Goal: Task Accomplishment & Management: Manage account settings

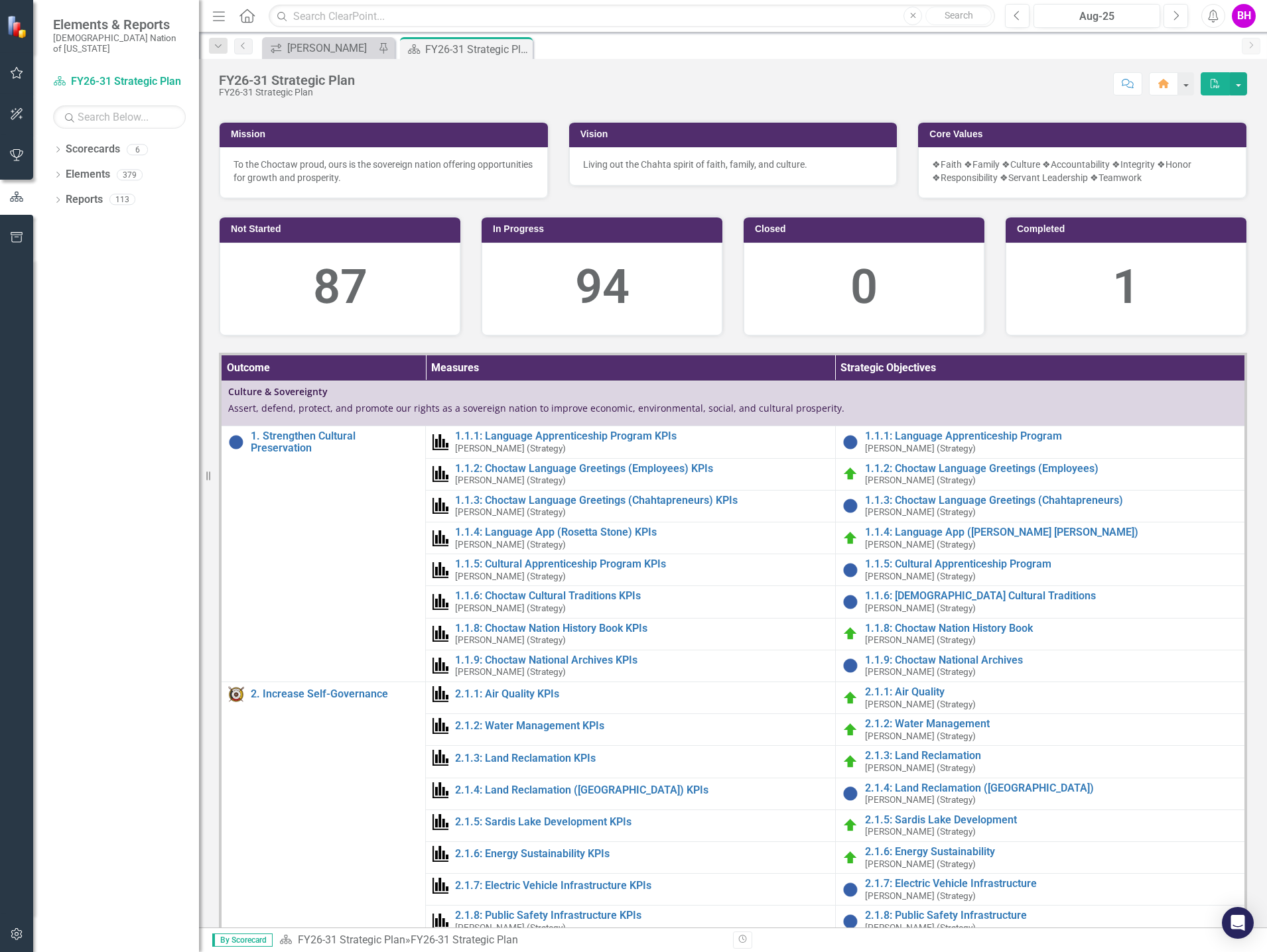
scroll to position [66, 0]
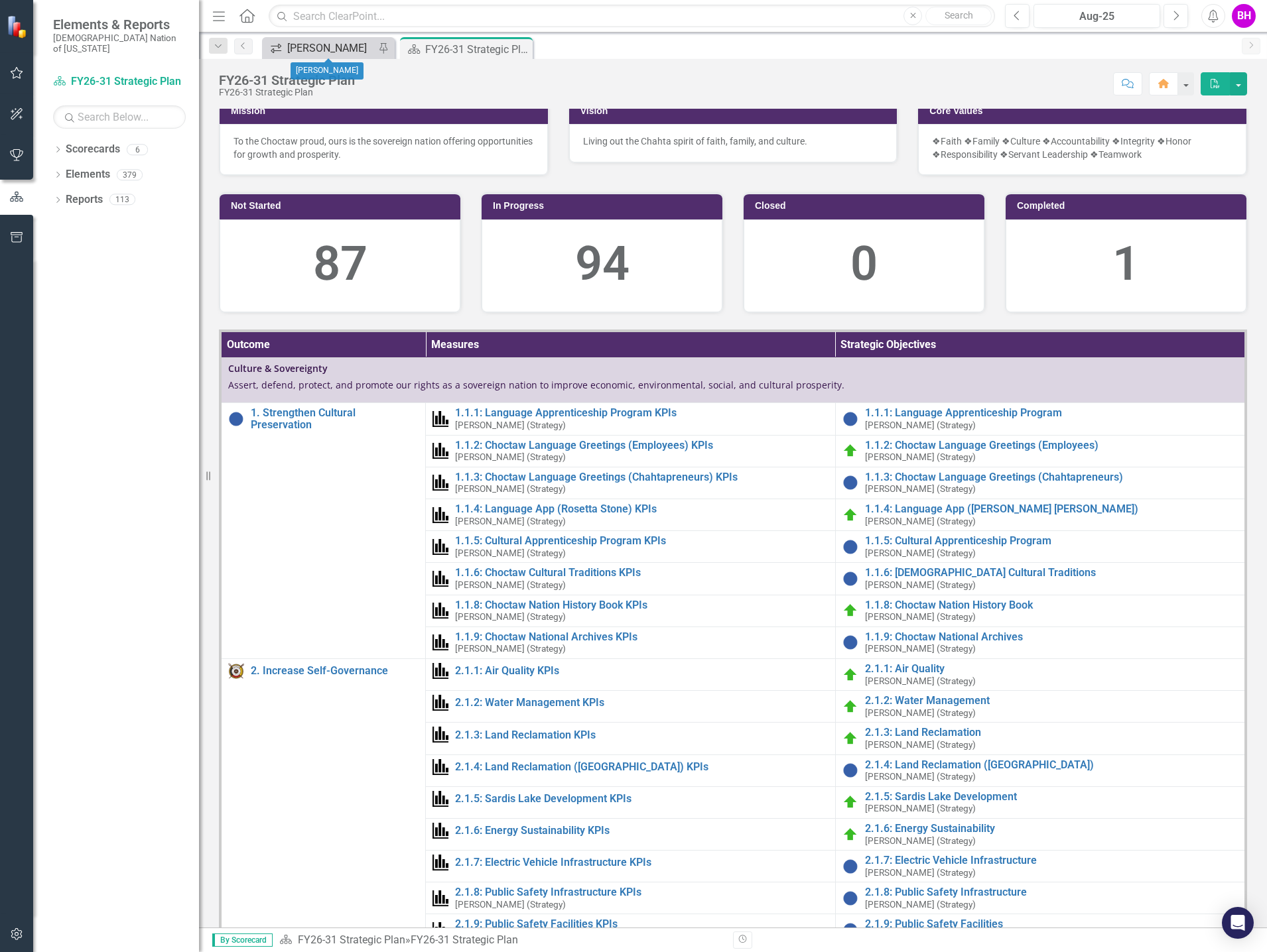
click at [352, 43] on div "[PERSON_NAME]" at bounding box center [331, 47] width 88 height 17
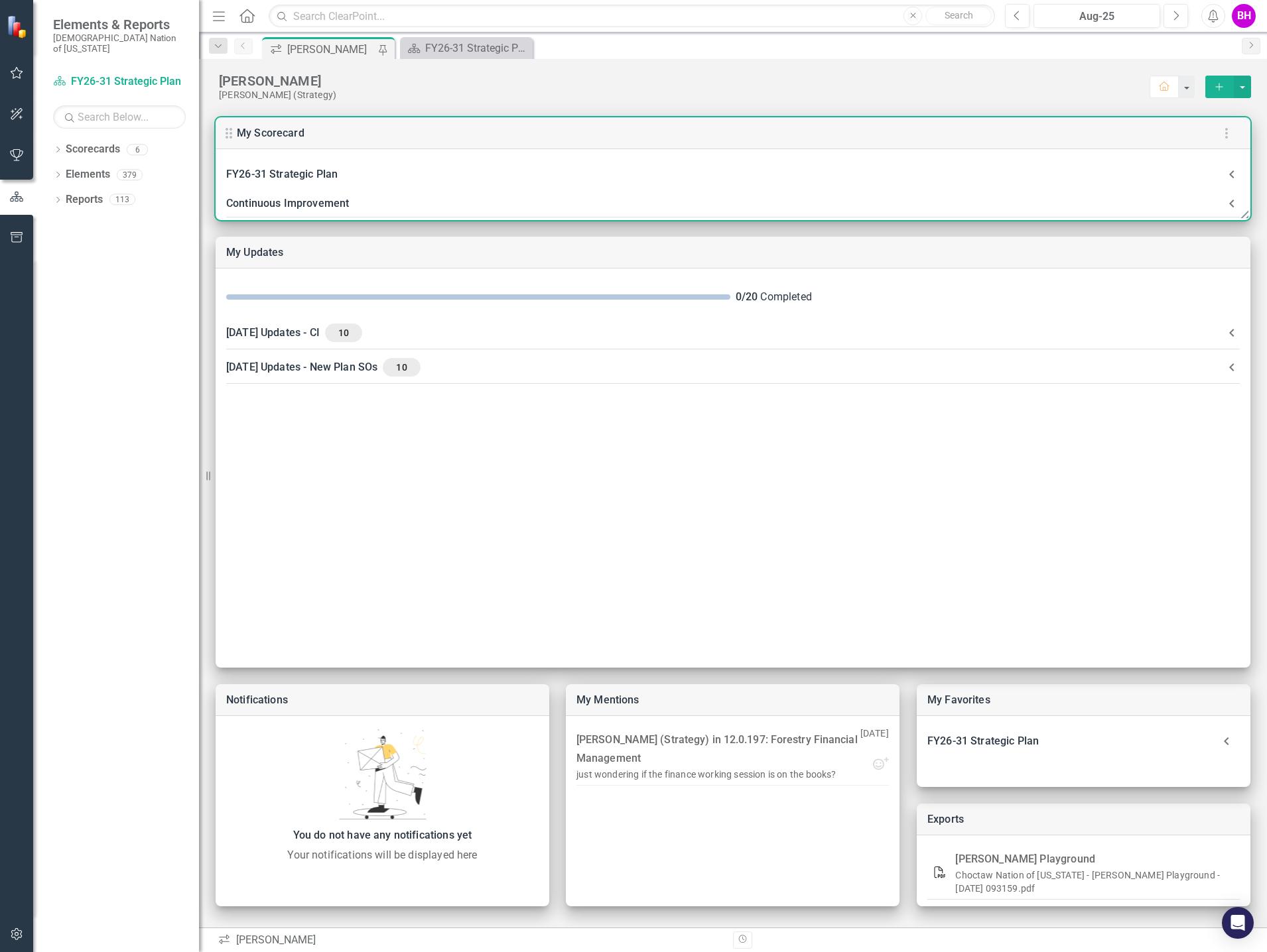
click at [552, 205] on div "Continuous Improvement" at bounding box center [724, 203] width 998 height 19
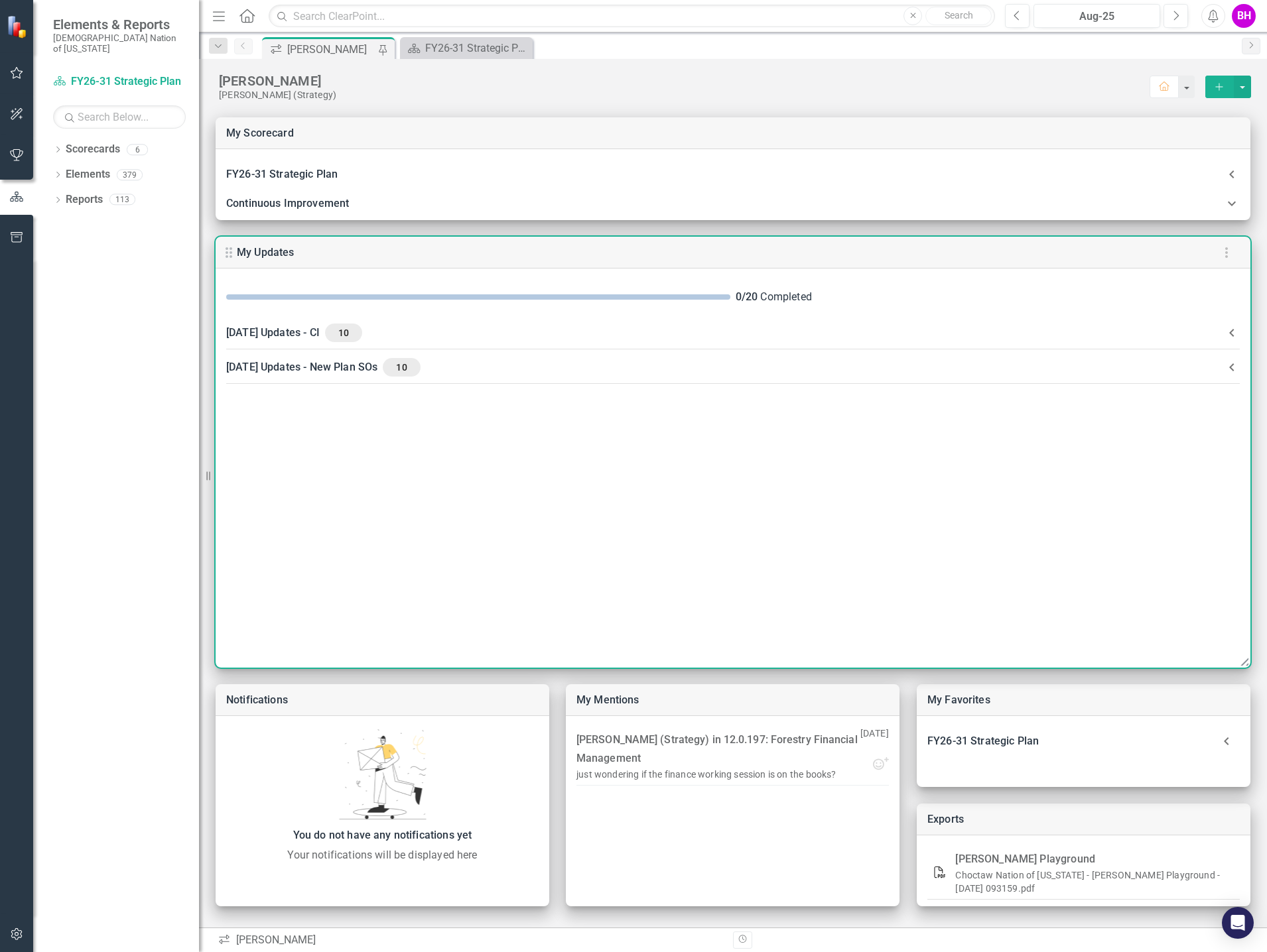
click at [413, 339] on div "[DATE] Updates - CI 10" at bounding box center [724, 332] width 998 height 19
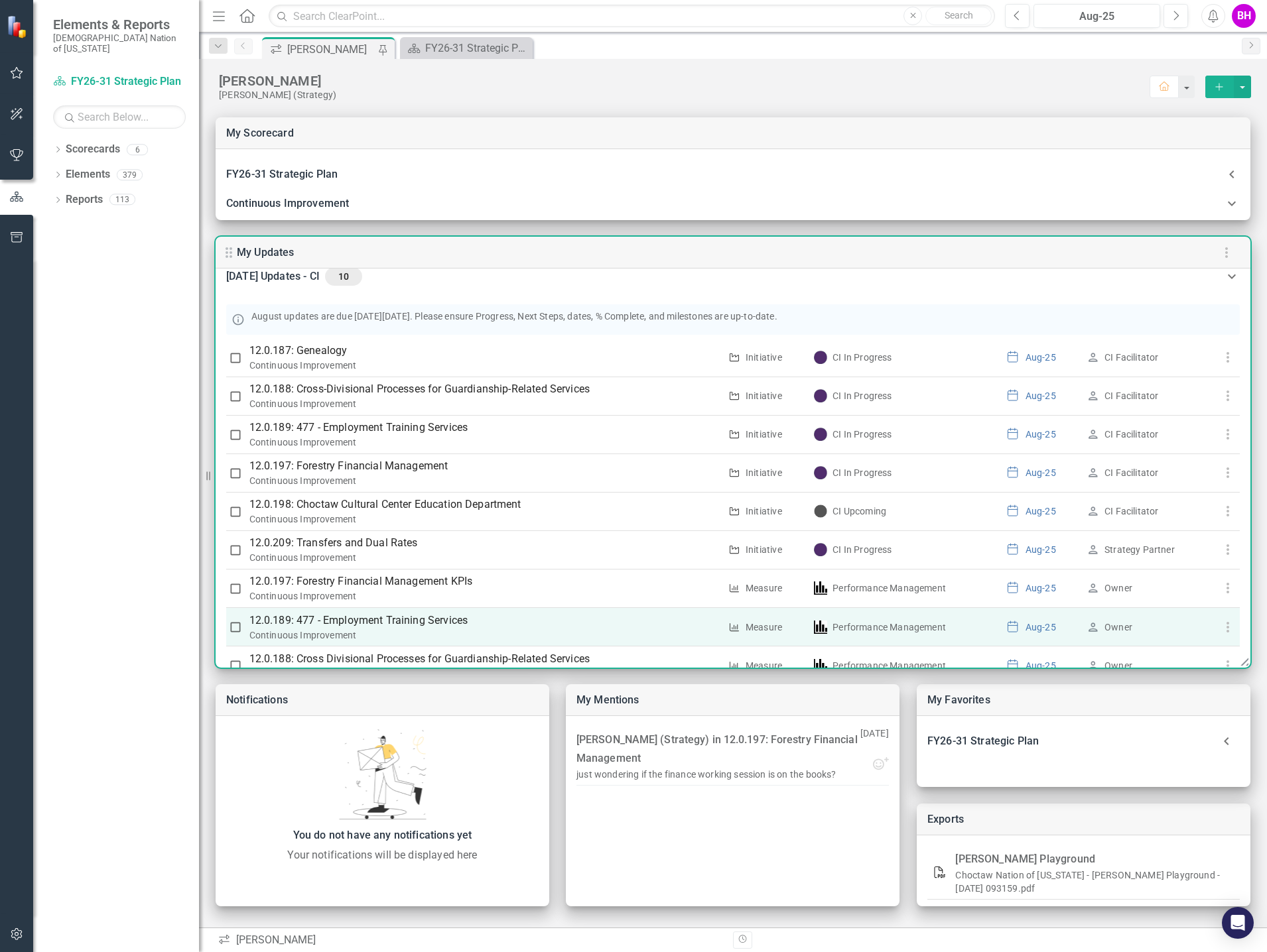
scroll to position [173, 0]
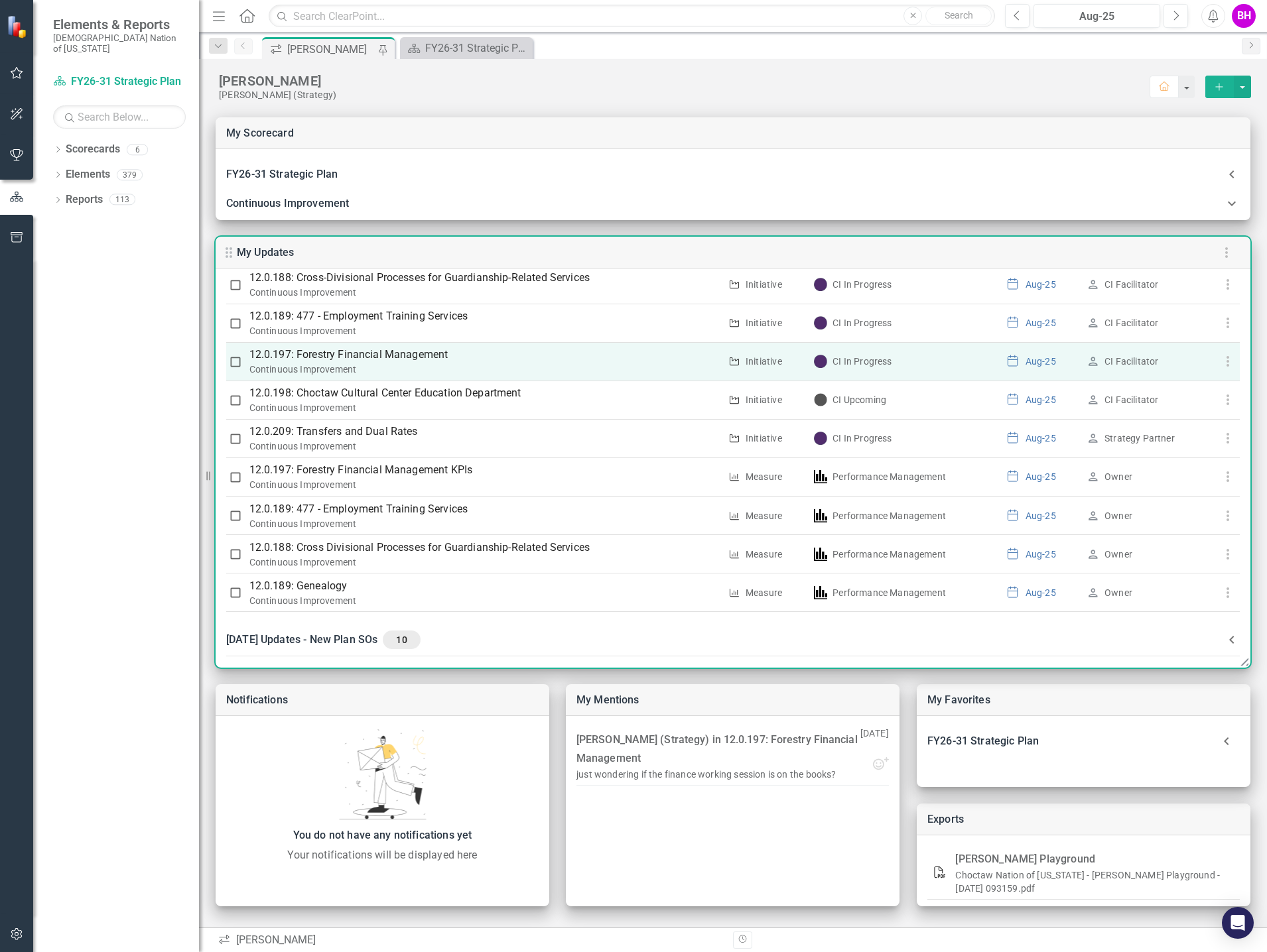
click at [428, 357] on p "12.0.197: Forestry Financial Management" at bounding box center [484, 355] width 471 height 16
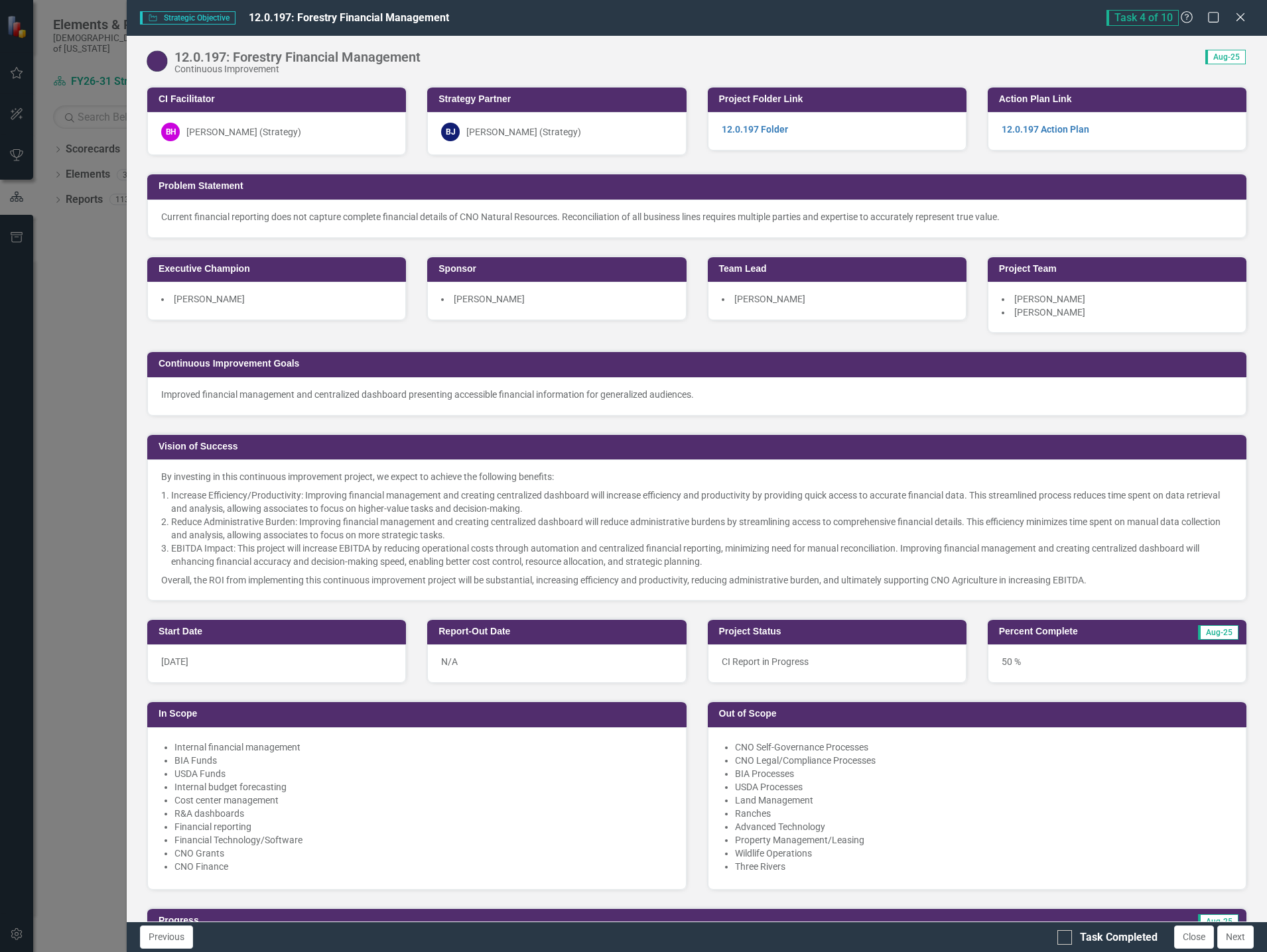
click at [1230, 11] on div "Task 4 of 10 Help Maximize Close" at bounding box center [1179, 18] width 147 height 16
click at [1243, 19] on icon "Close" at bounding box center [1239, 17] width 17 height 13
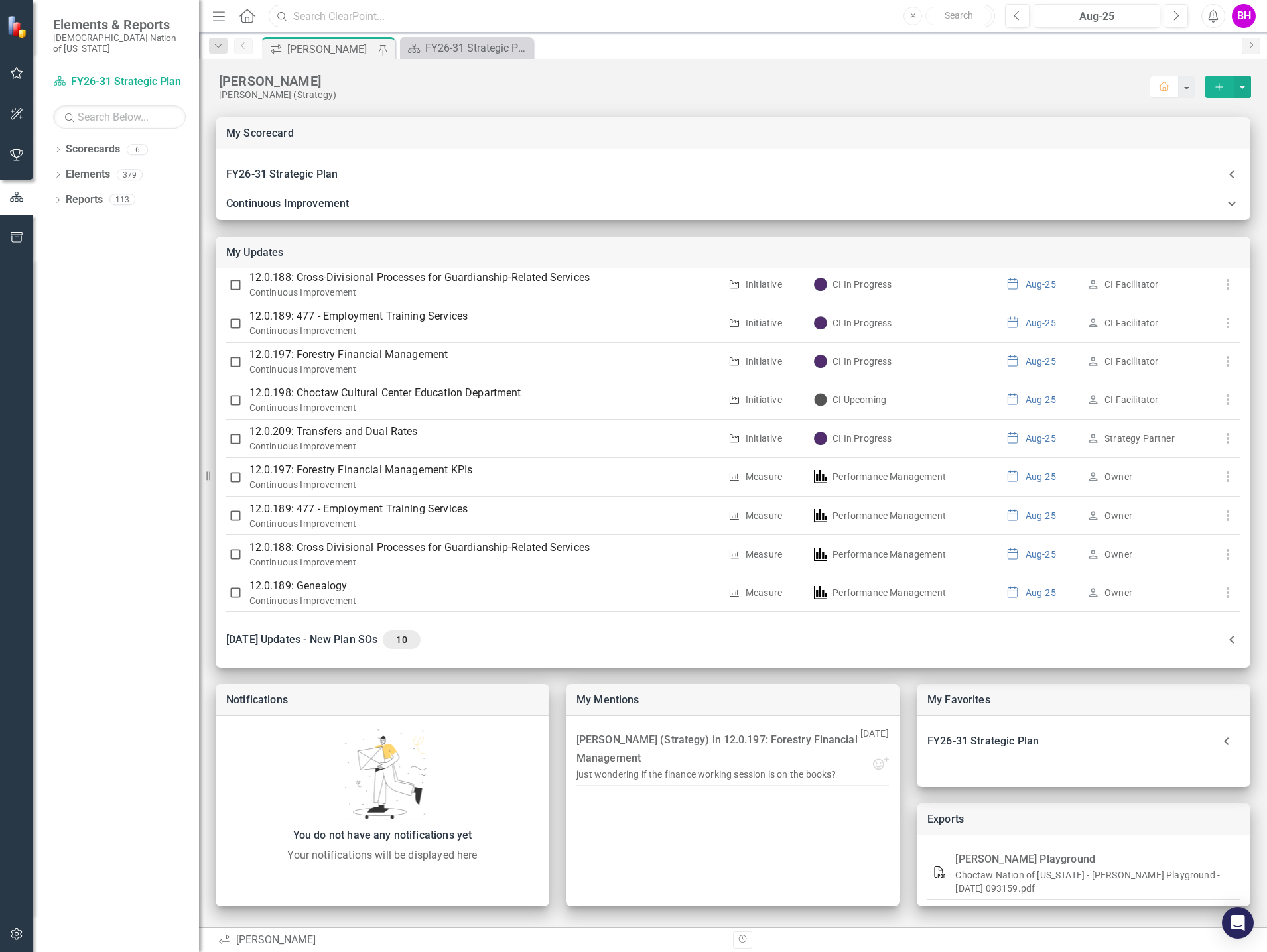
click at [338, 15] on input "text" at bounding box center [632, 17] width 726 height 24
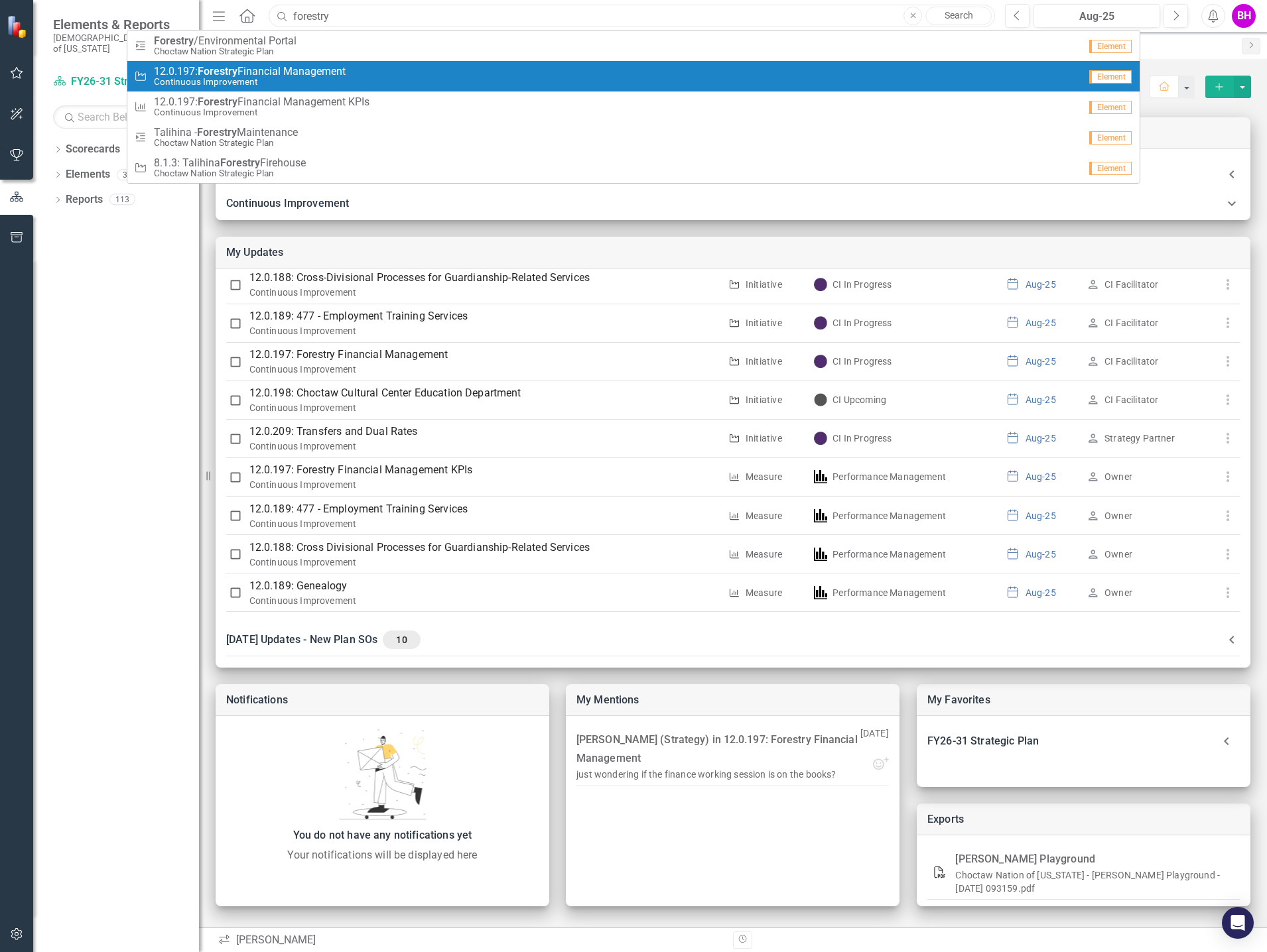
type input "forestry"
click at [280, 71] on span "12.0.197: Forestry Financial Management" at bounding box center [250, 72] width 191 height 12
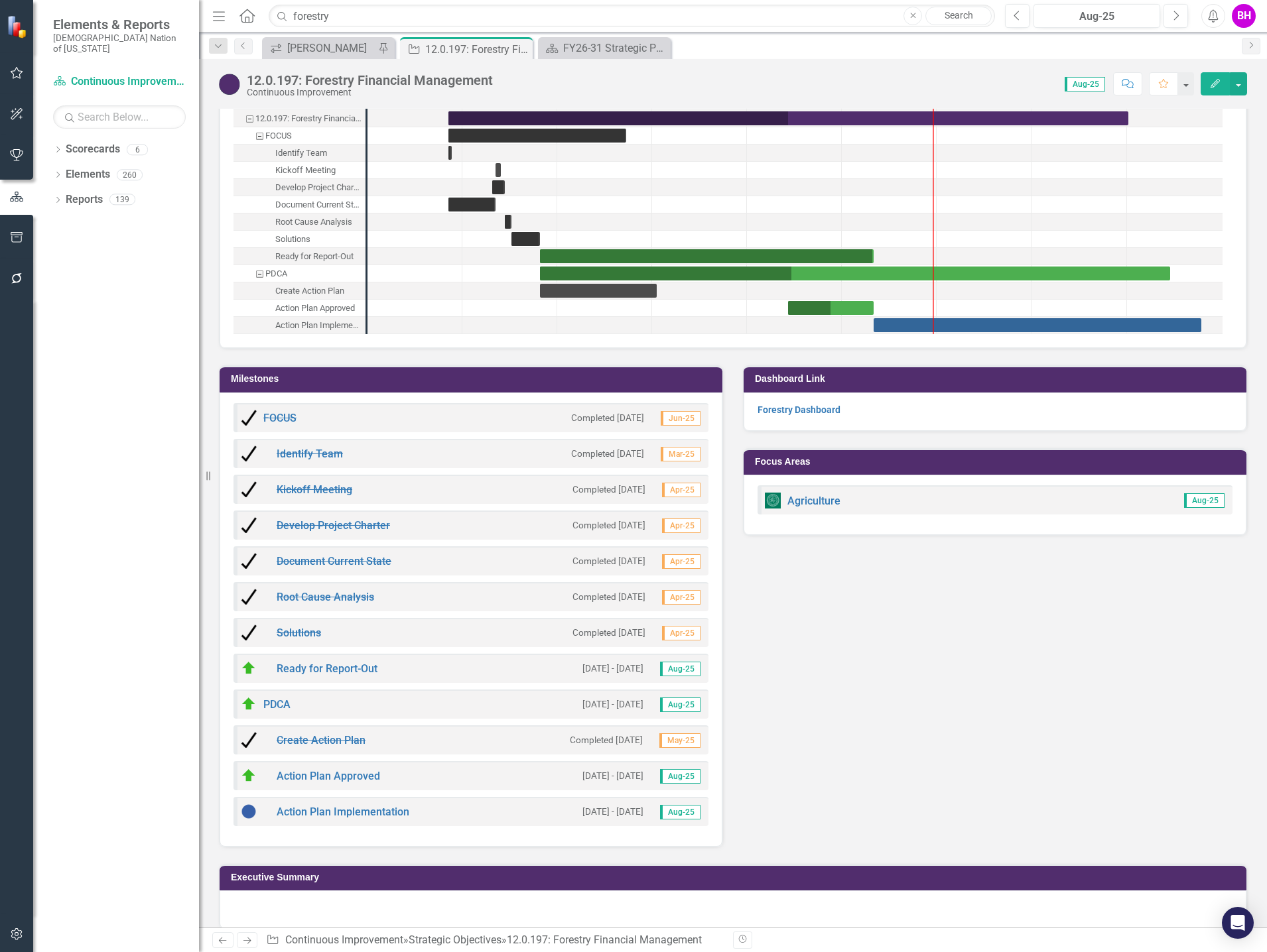
scroll to position [1441, 0]
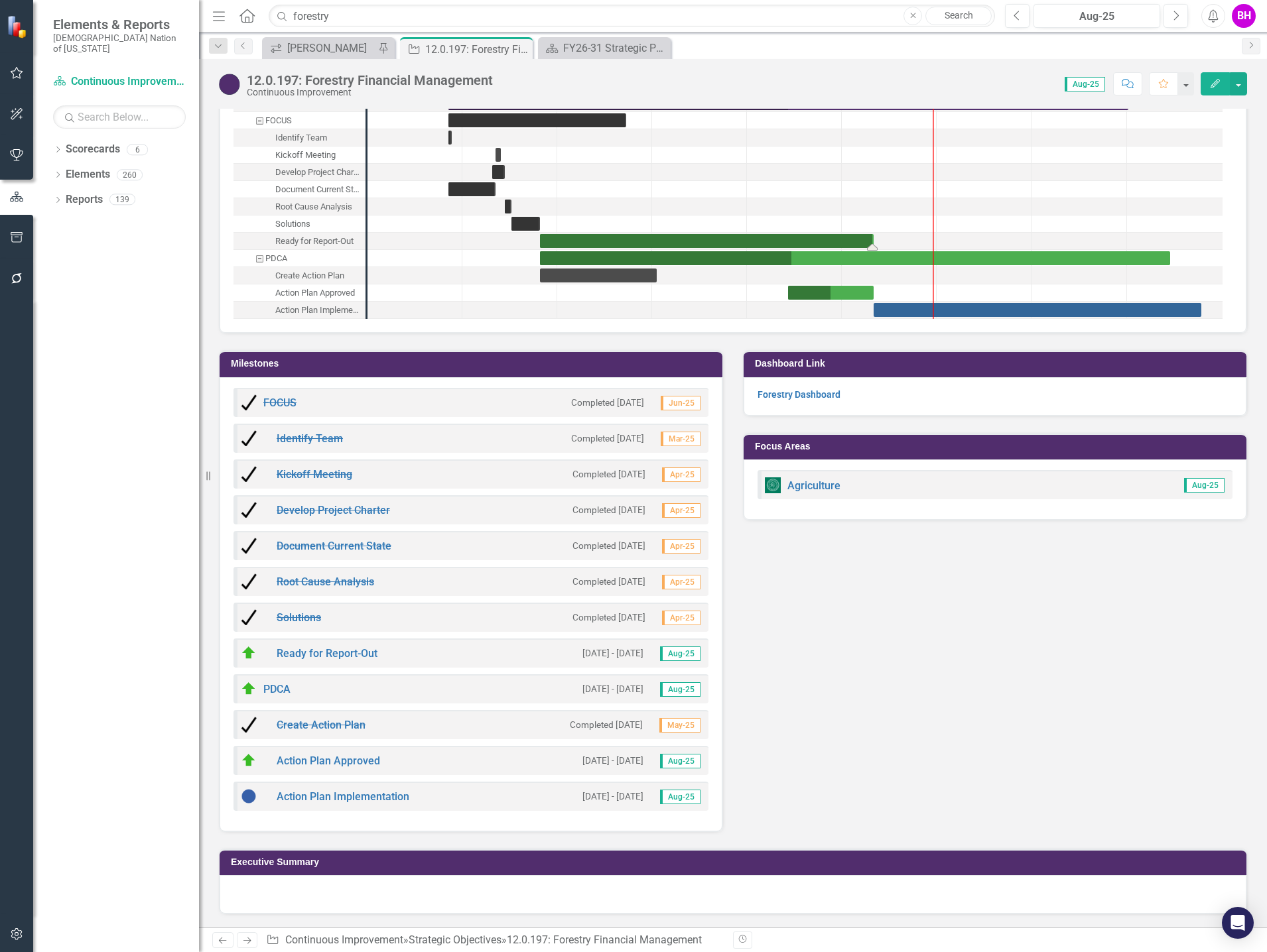
click at [802, 241] on div "Task: Start date: 2025-04-25 End date: 2025-08-11" at bounding box center [707, 241] width 334 height 14
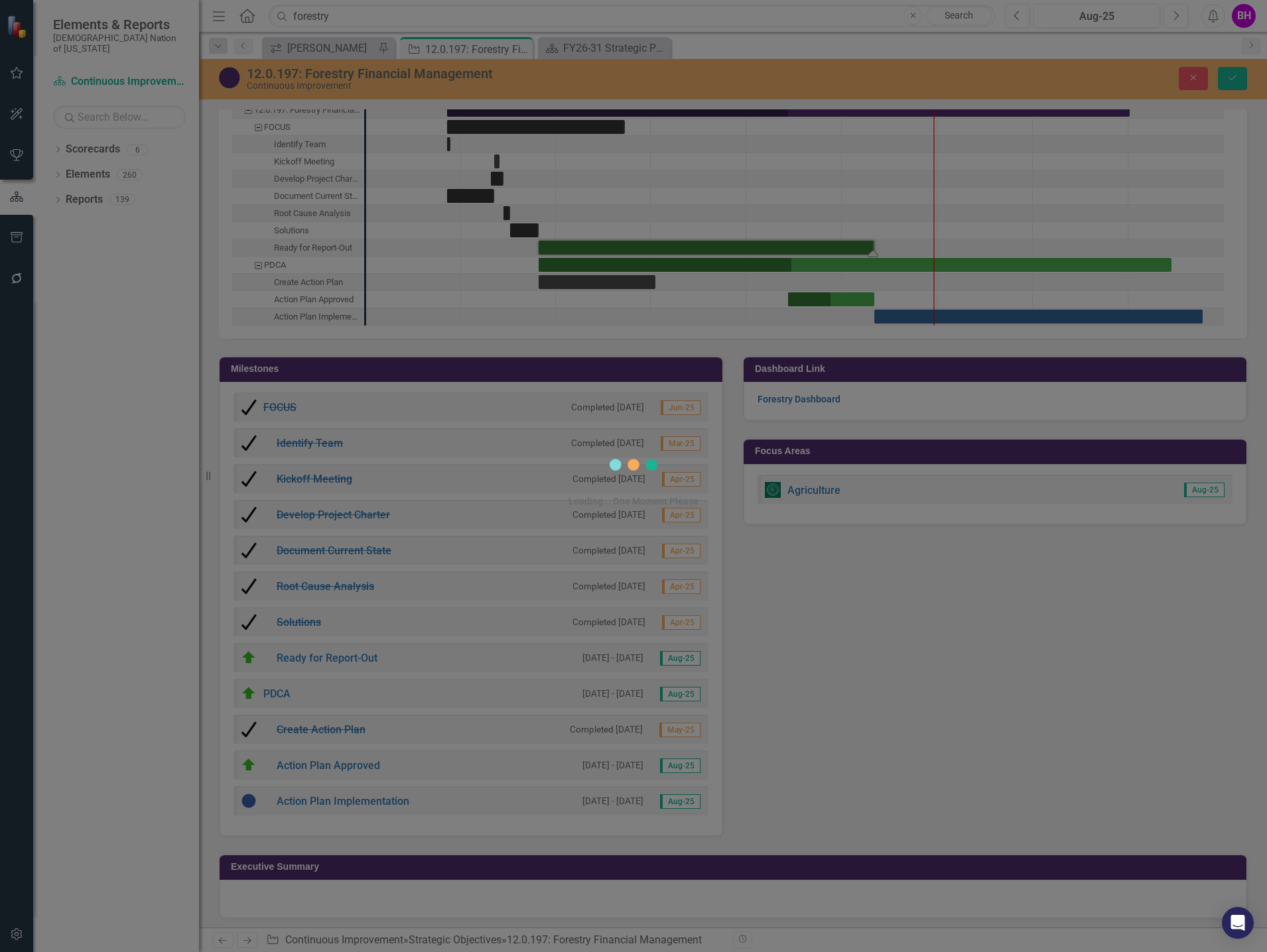
scroll to position [1445, 0]
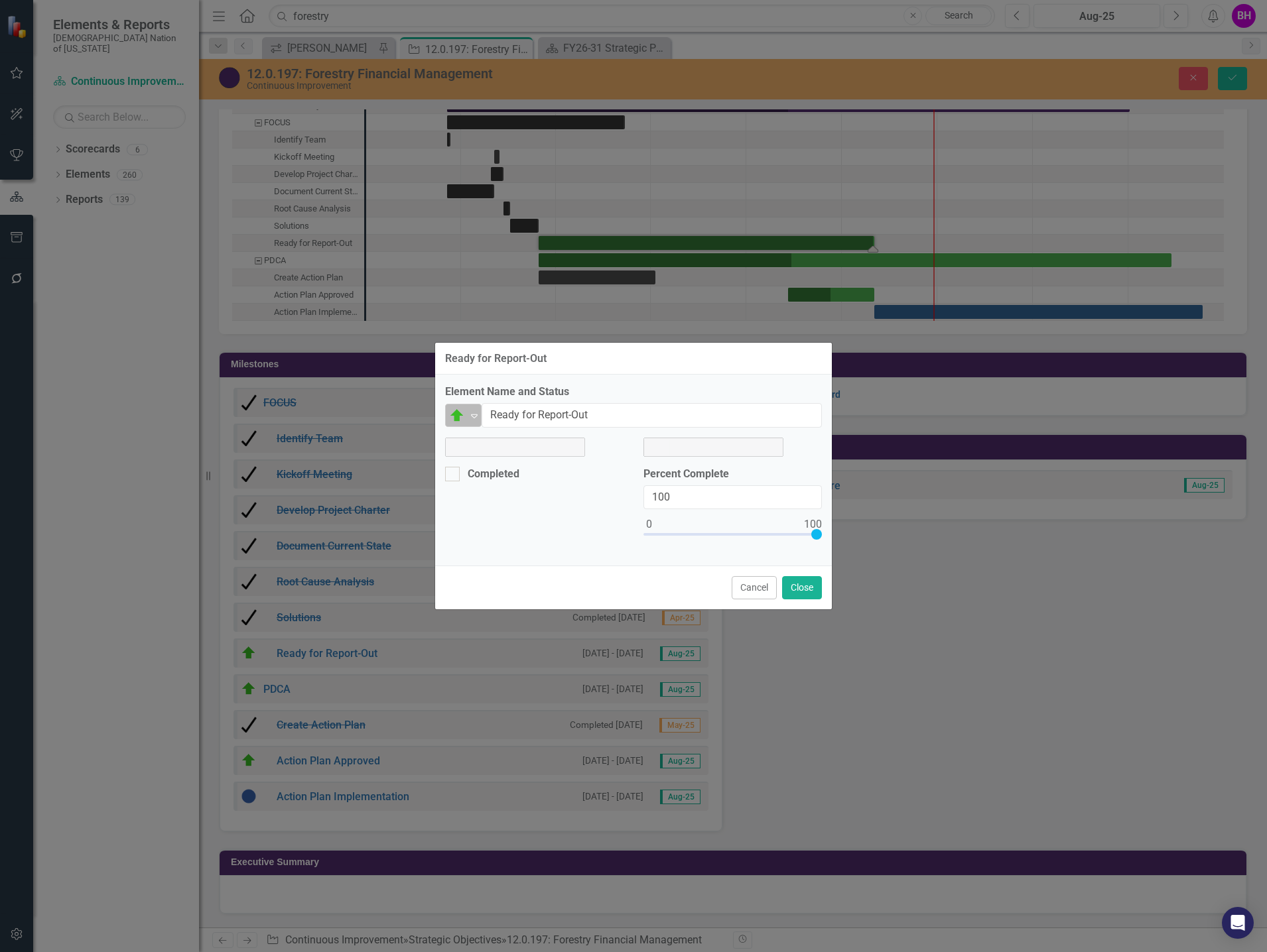
click at [467, 411] on div "On Target" at bounding box center [458, 415] width 20 height 19
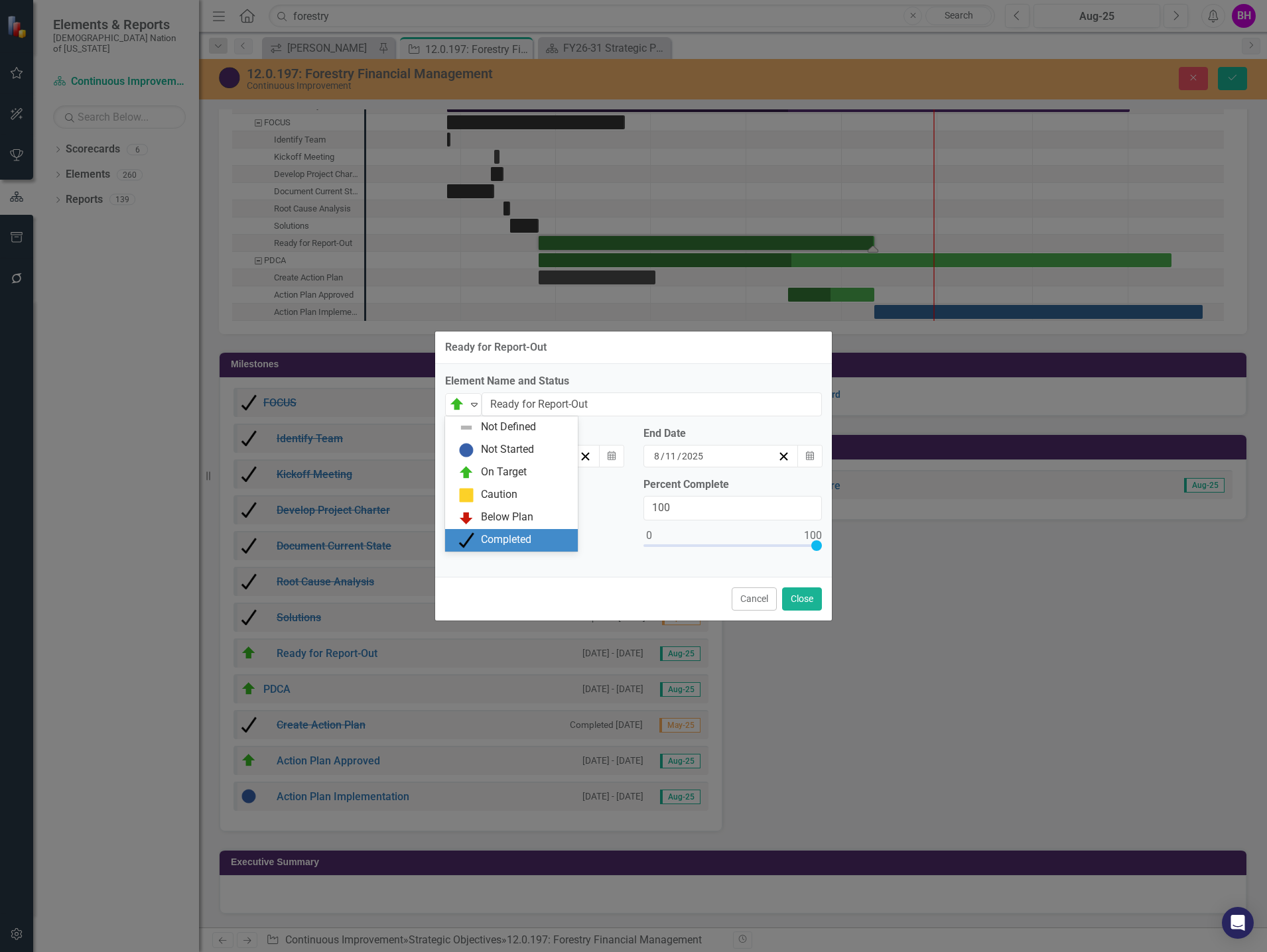
click at [515, 536] on div "Completed" at bounding box center [505, 540] width 50 height 15
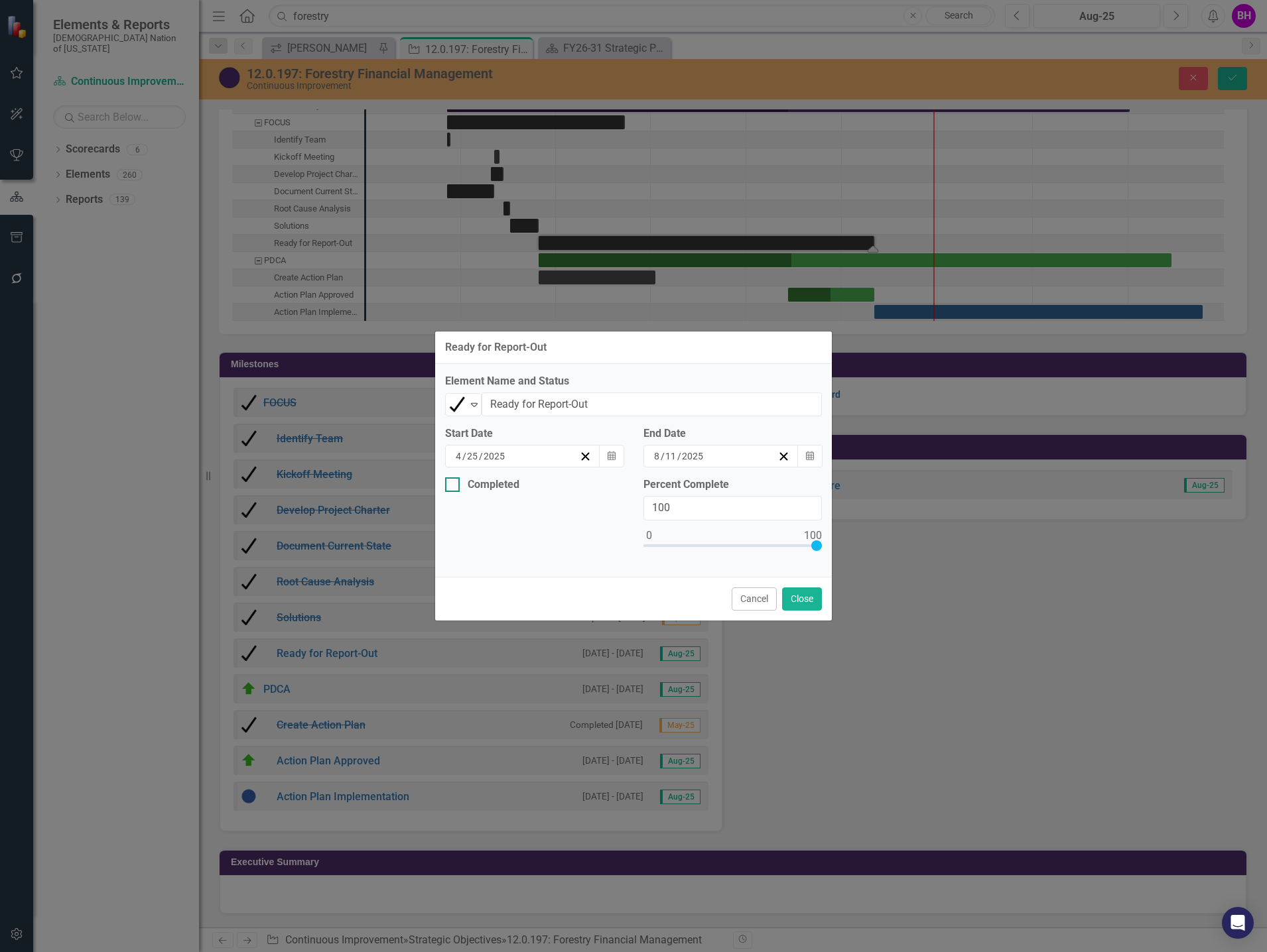
click at [454, 481] on div at bounding box center [452, 484] width 15 height 15
click at [454, 481] on input "Completed" at bounding box center [449, 481] width 9 height 9
checkbox input "true"
click at [610, 538] on icon "button" at bounding box center [612, 534] width 8 height 9
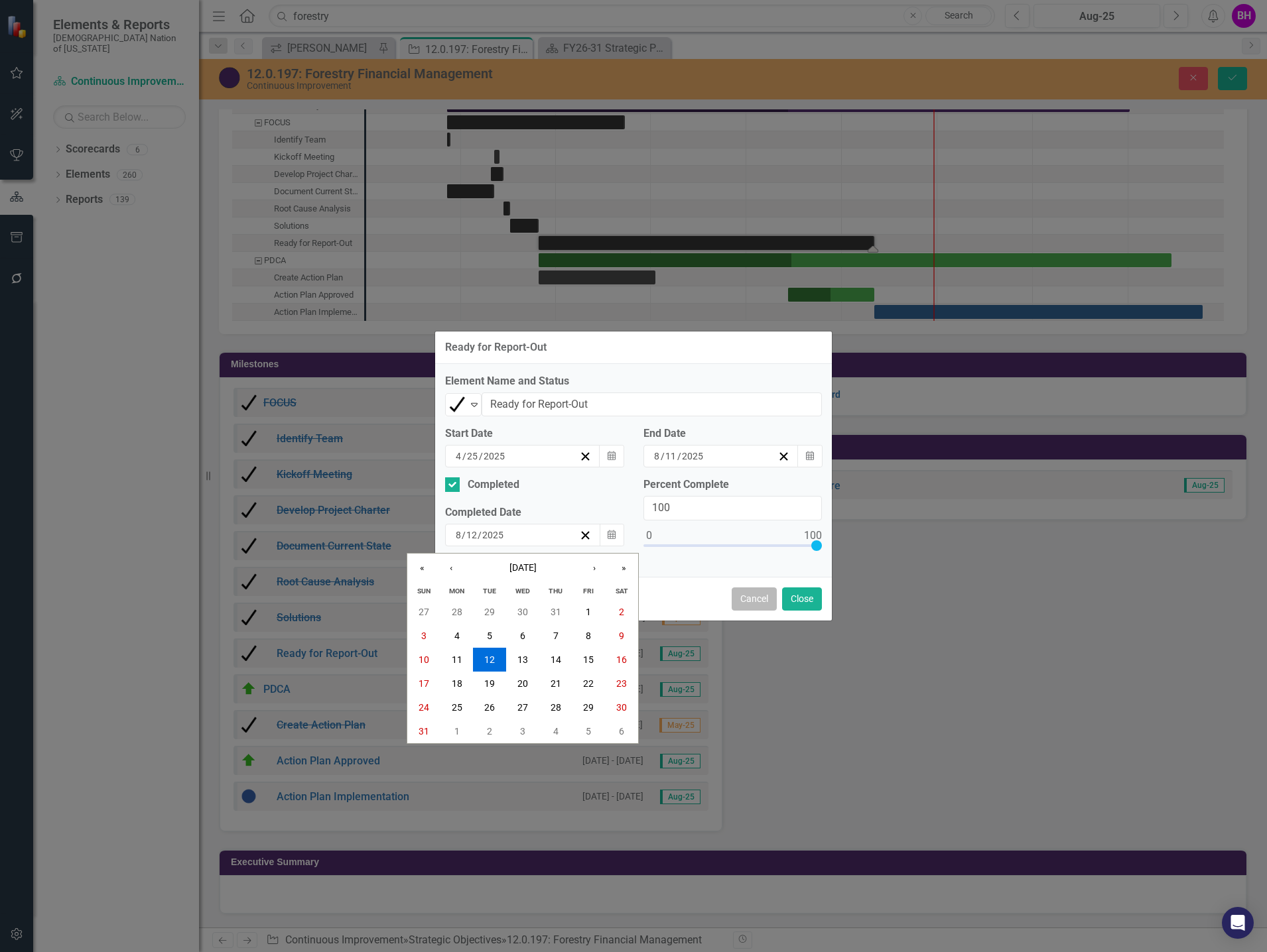
click at [749, 595] on button "Cancel" at bounding box center [754, 600] width 45 height 24
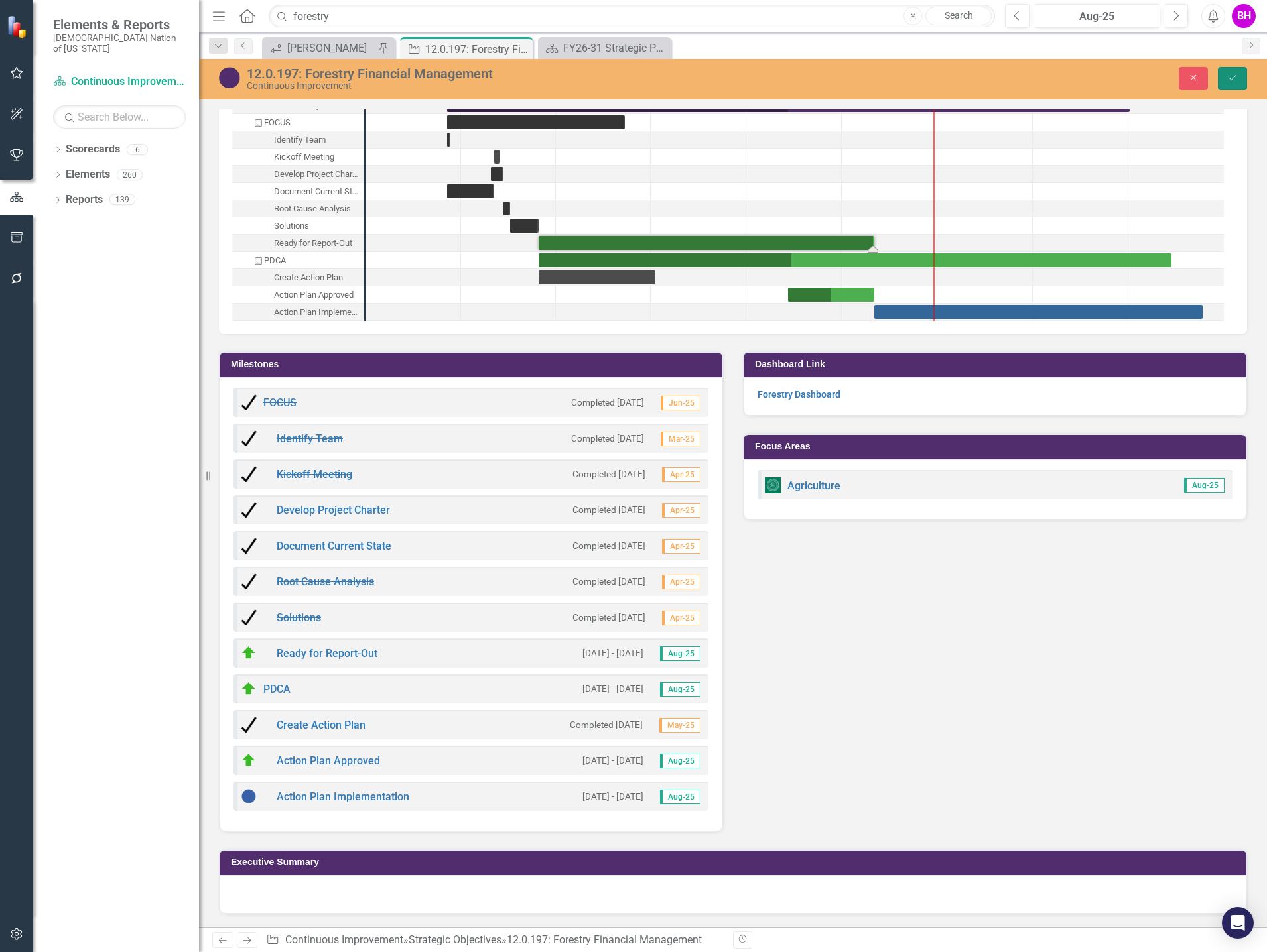
click at [1237, 78] on icon "Save" at bounding box center [1232, 77] width 12 height 9
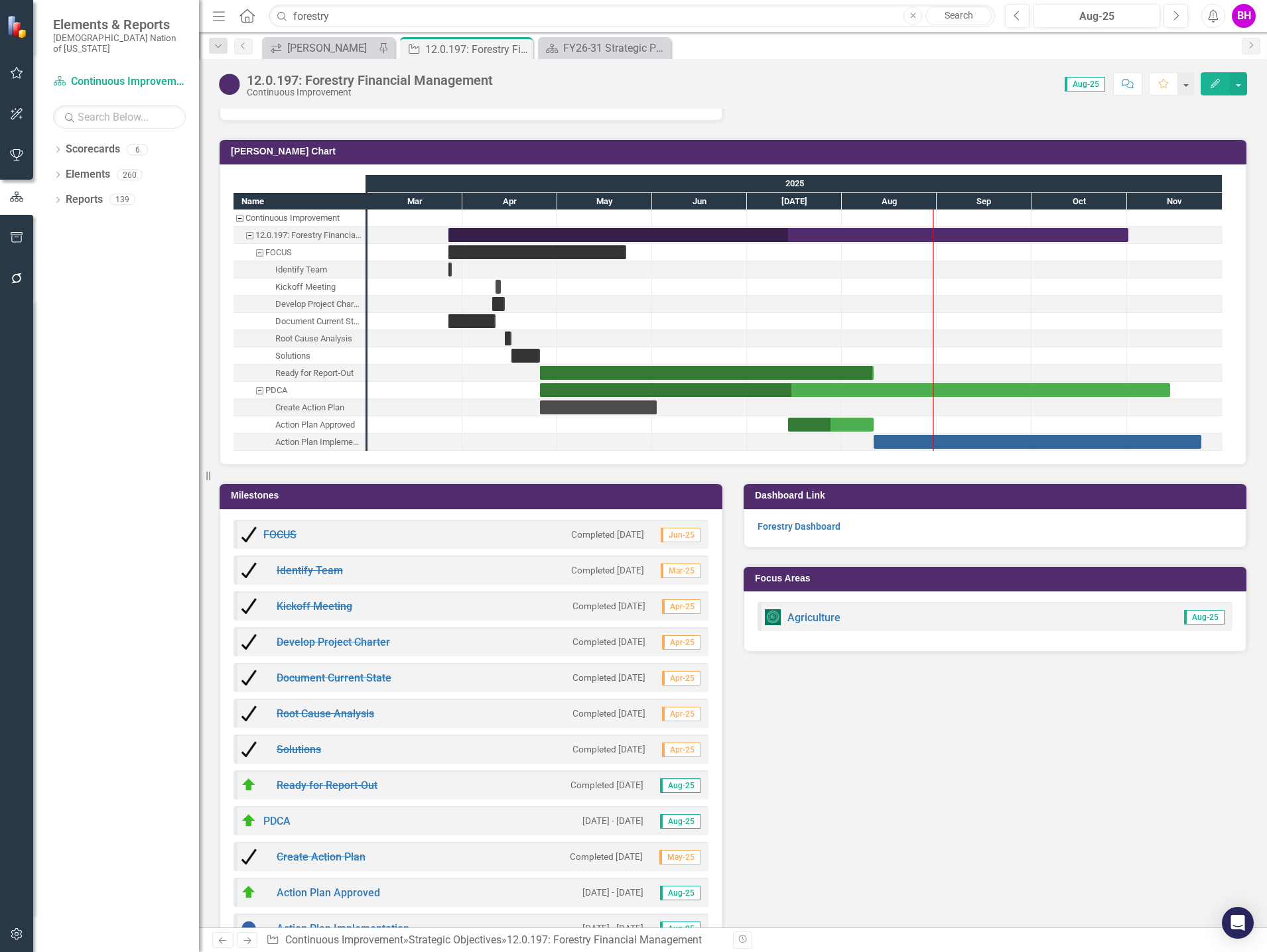
scroll to position [1242, 0]
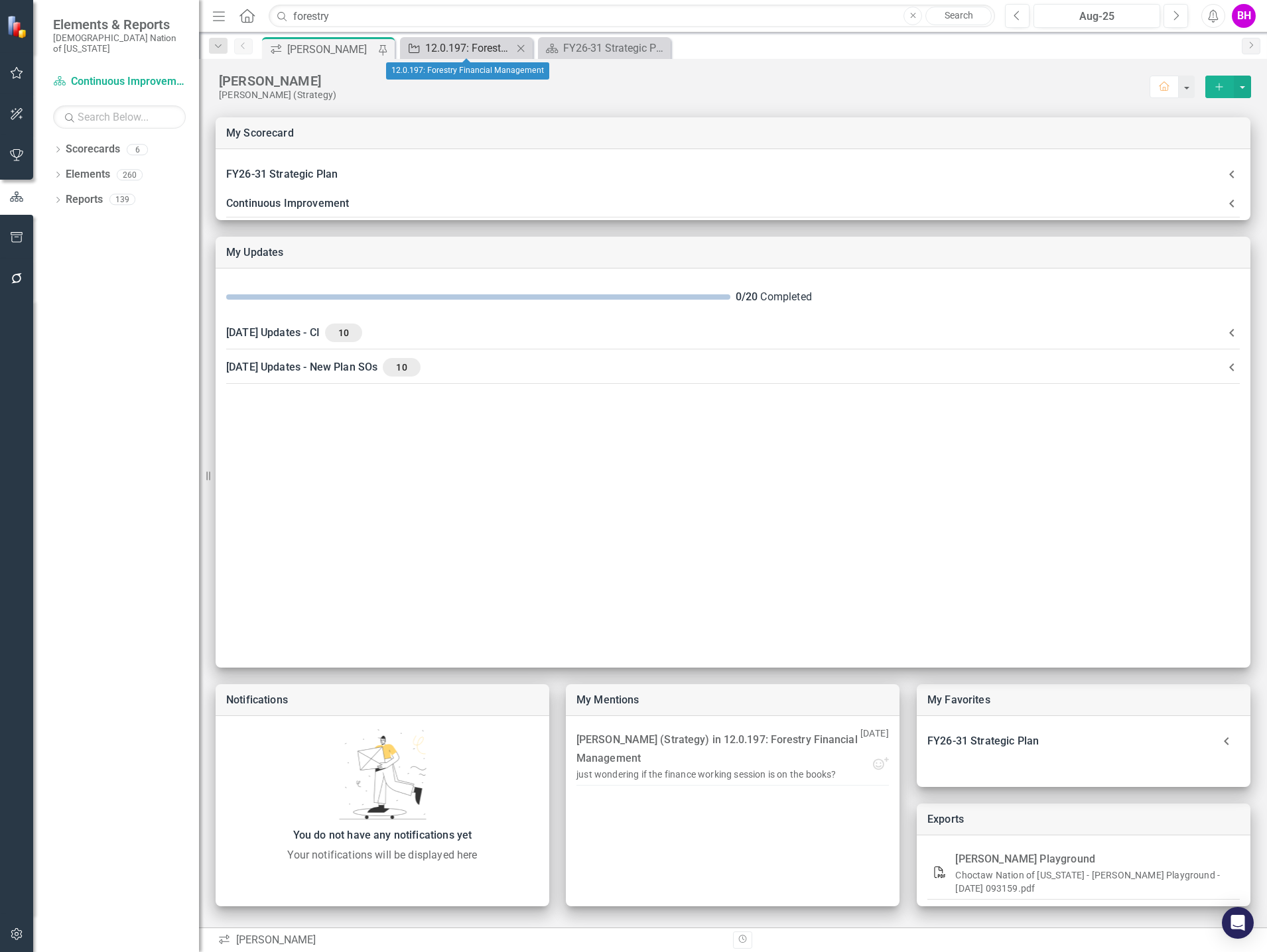
click at [456, 47] on div "12.0.197: Forestry Financial Management" at bounding box center [469, 47] width 88 height 17
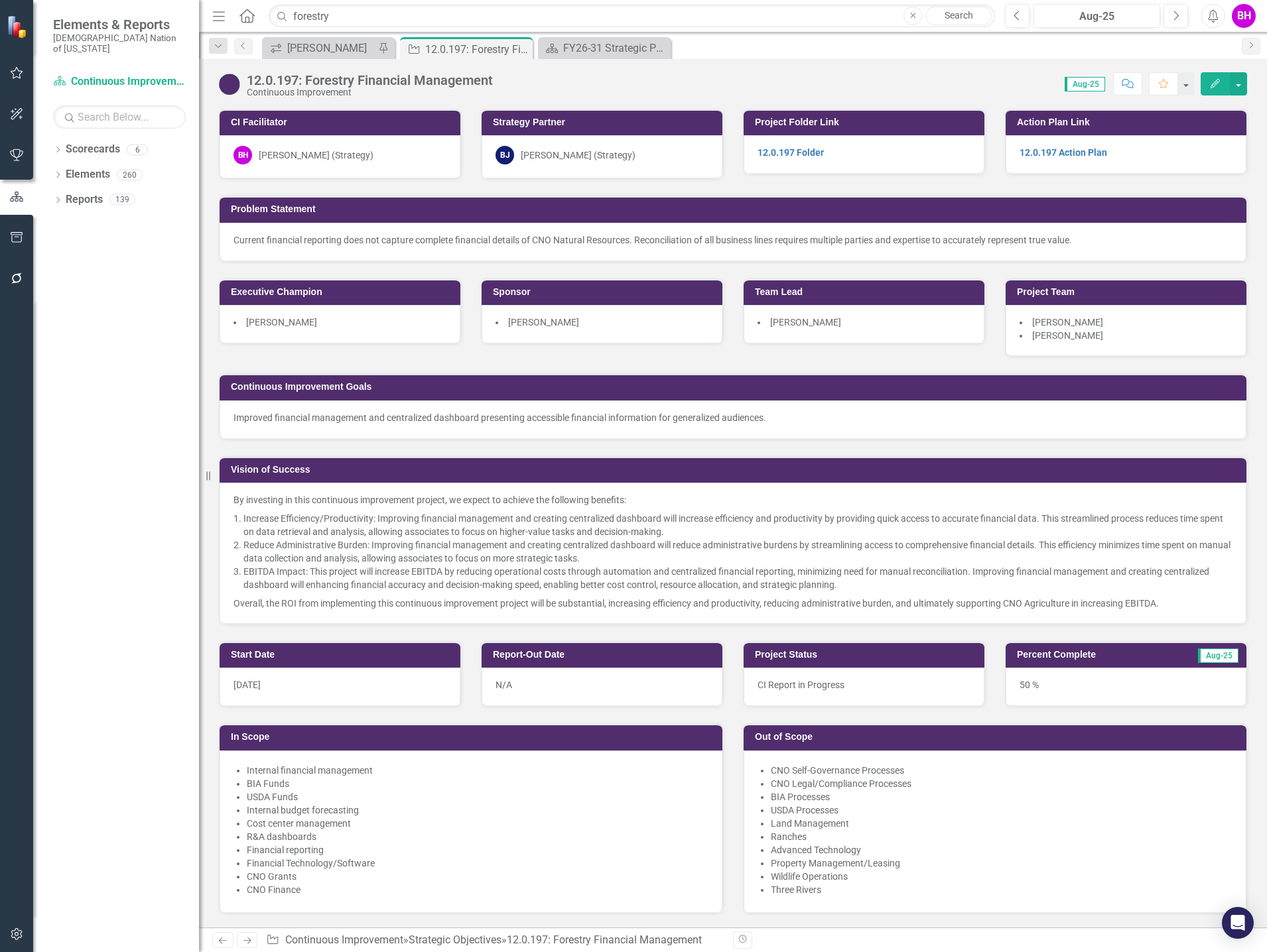
click at [234, 96] on div "12.0.197: Forestry Financial Management Continuous Improvement" at bounding box center [359, 85] width 280 height 26
click at [234, 95] on div "12.0.197: Forestry Financial Management Continuous Improvement" at bounding box center [359, 85] width 280 height 26
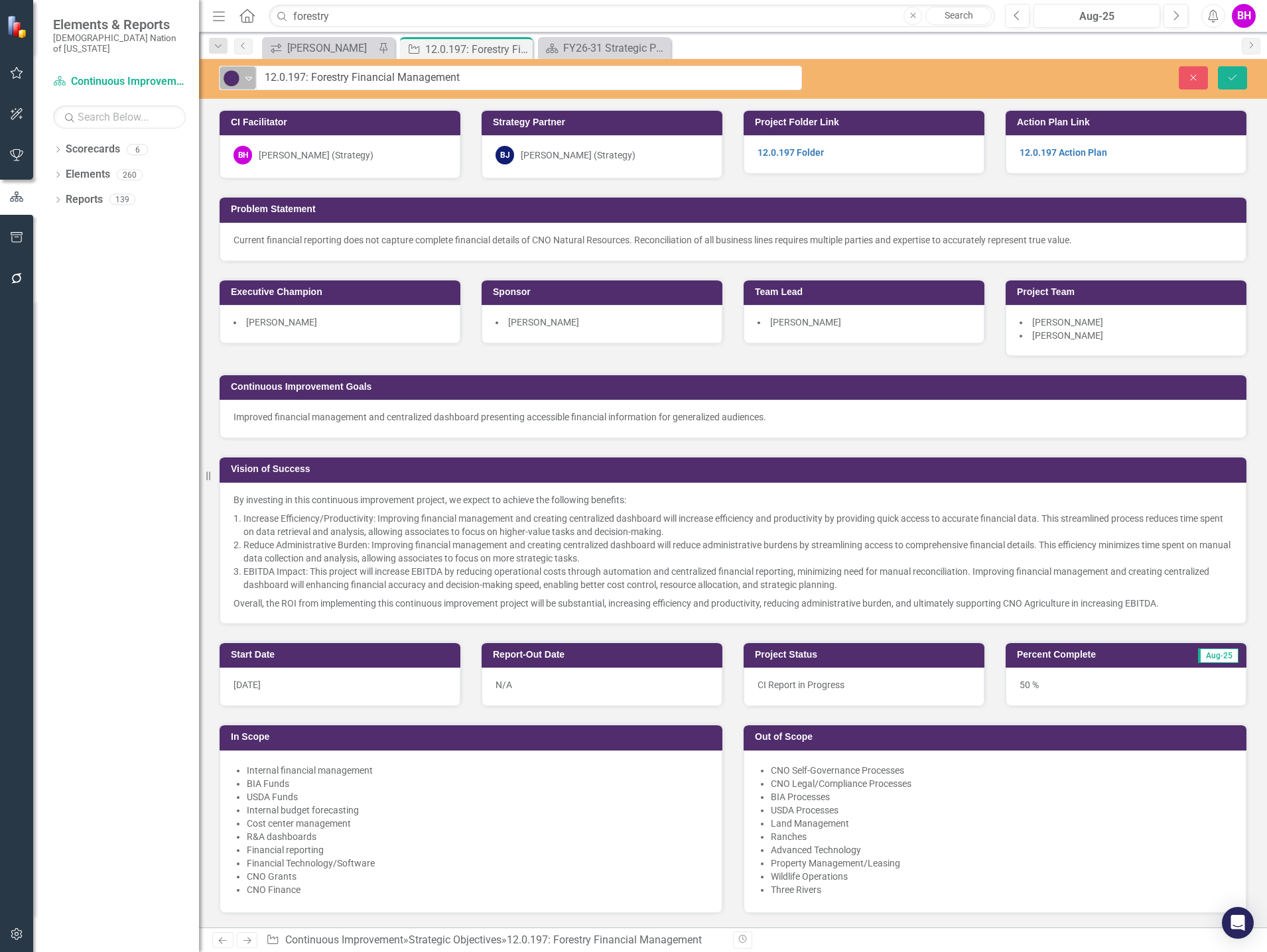
click at [238, 74] on img at bounding box center [232, 78] width 16 height 16
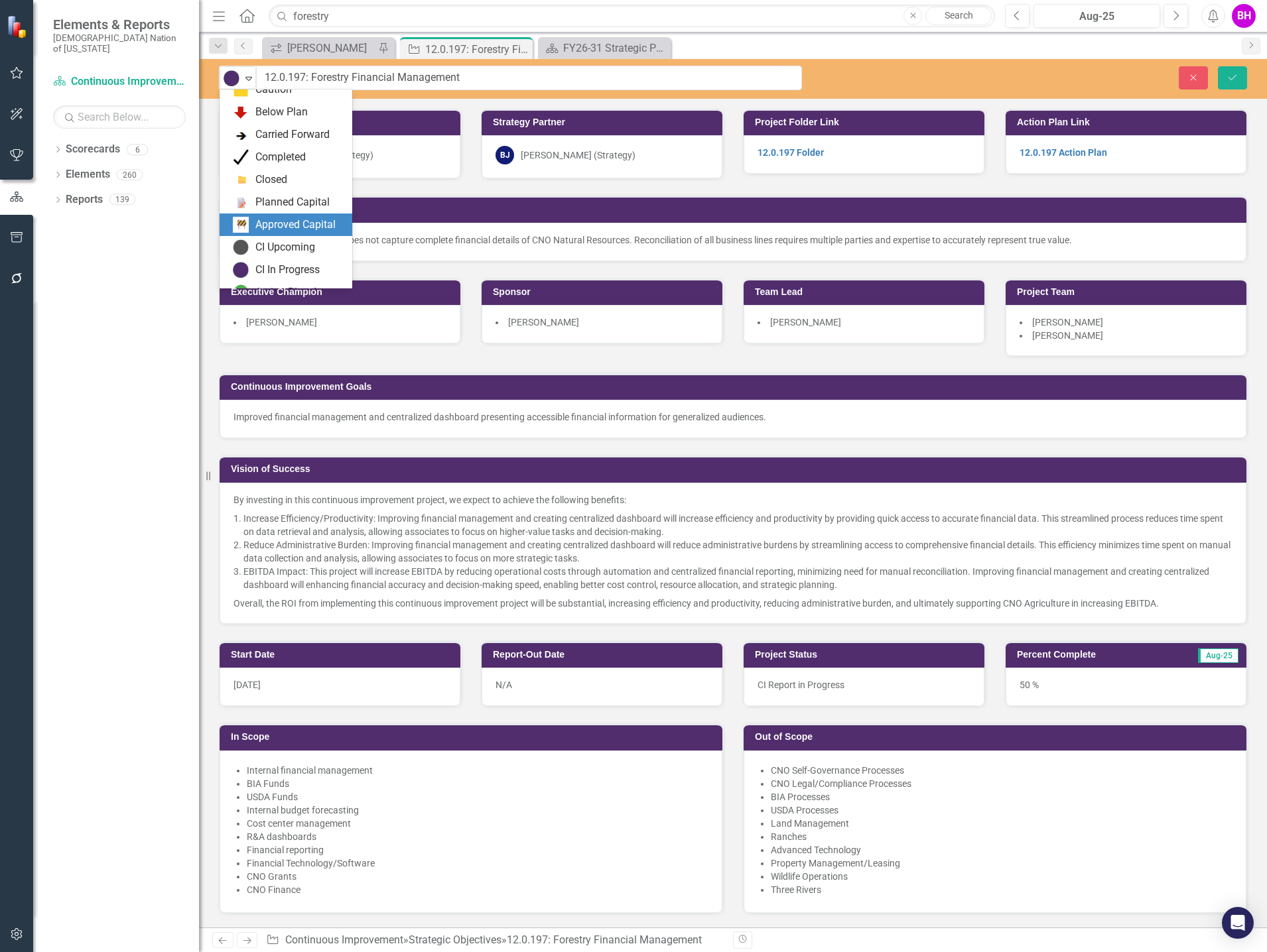
scroll to position [94, 0]
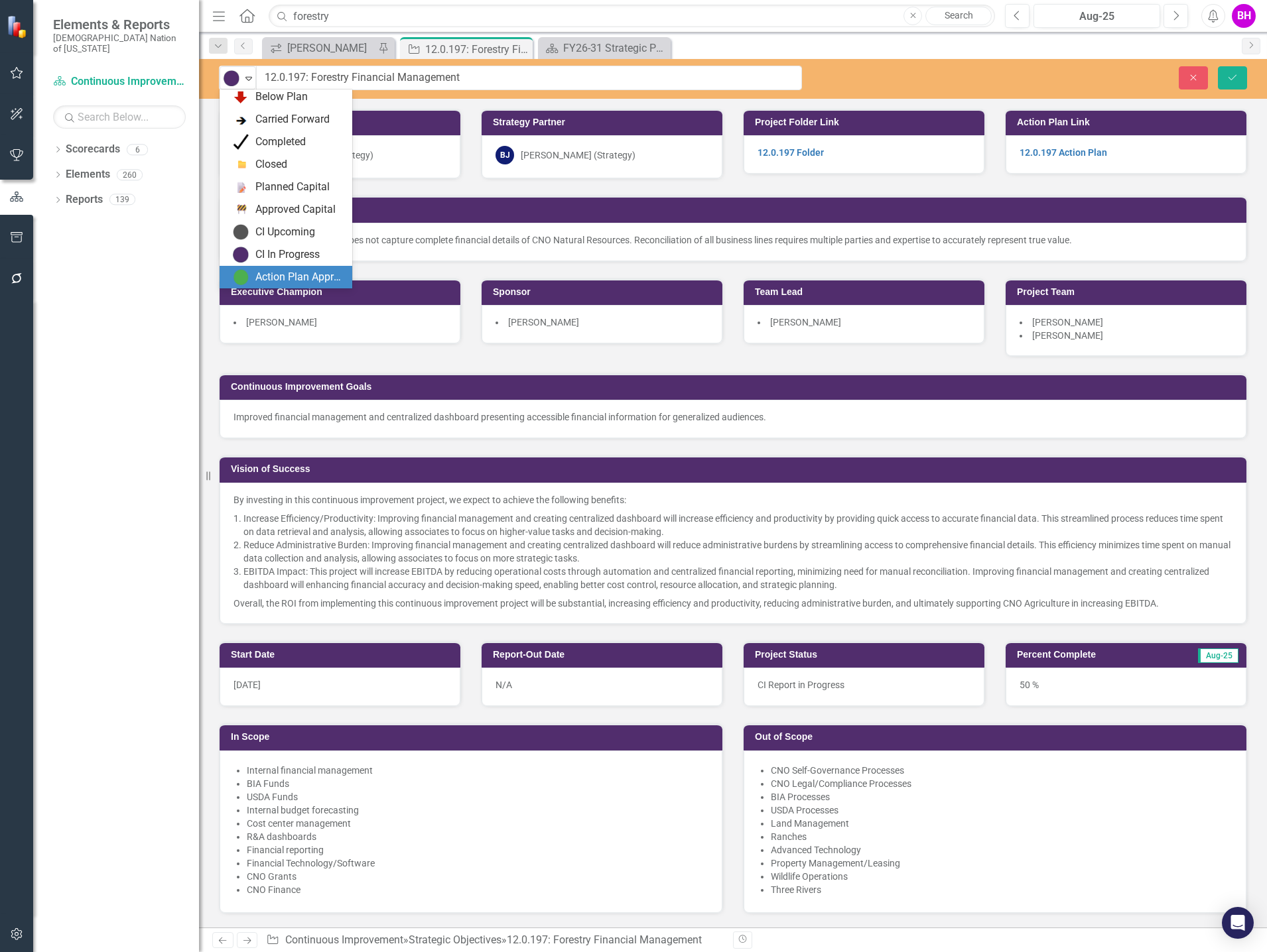
click at [282, 275] on div "Action Plan Approved/In Progress" at bounding box center [300, 277] width 89 height 15
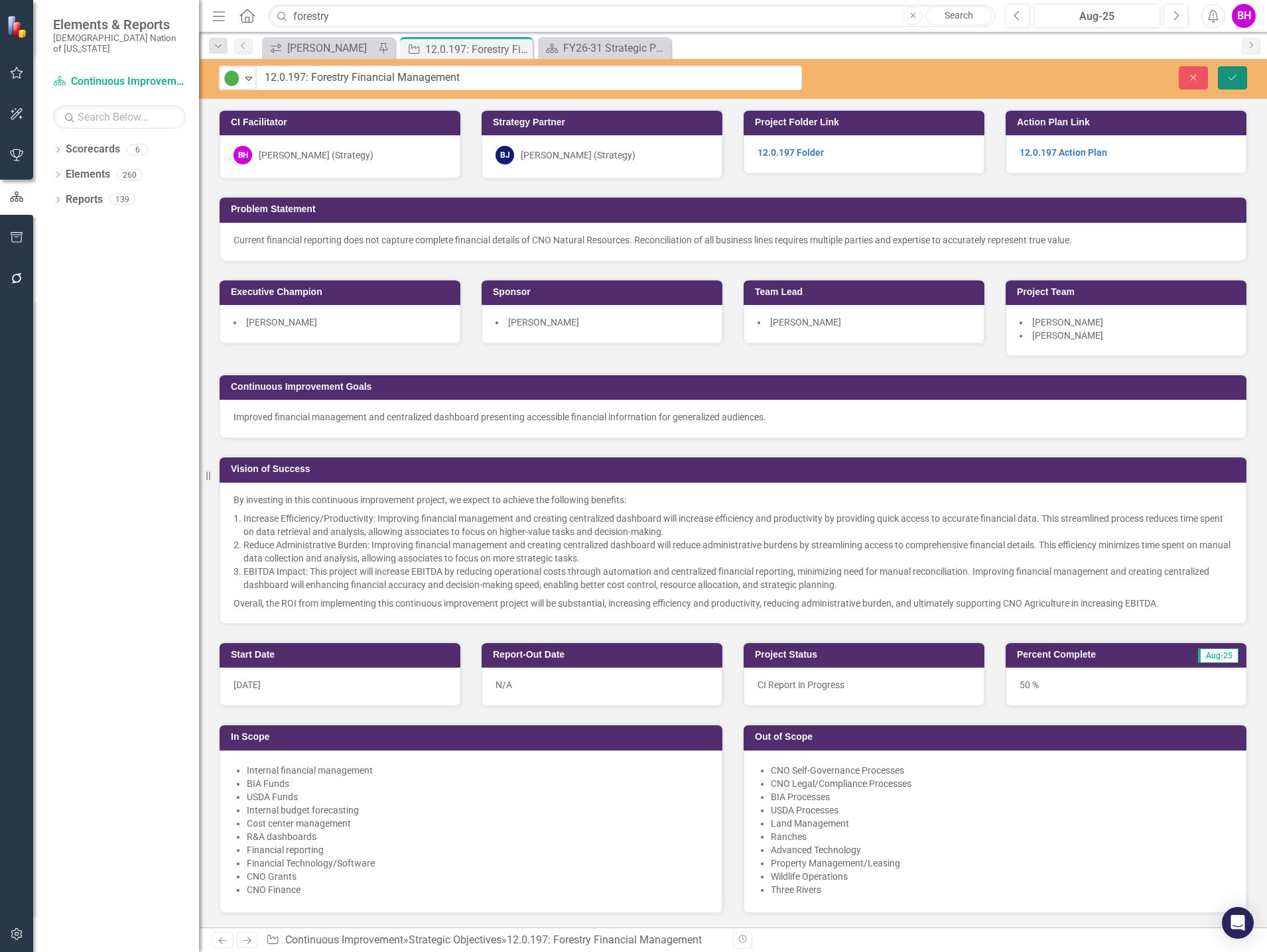
click at [1228, 75] on icon "Save" at bounding box center [1232, 77] width 12 height 9
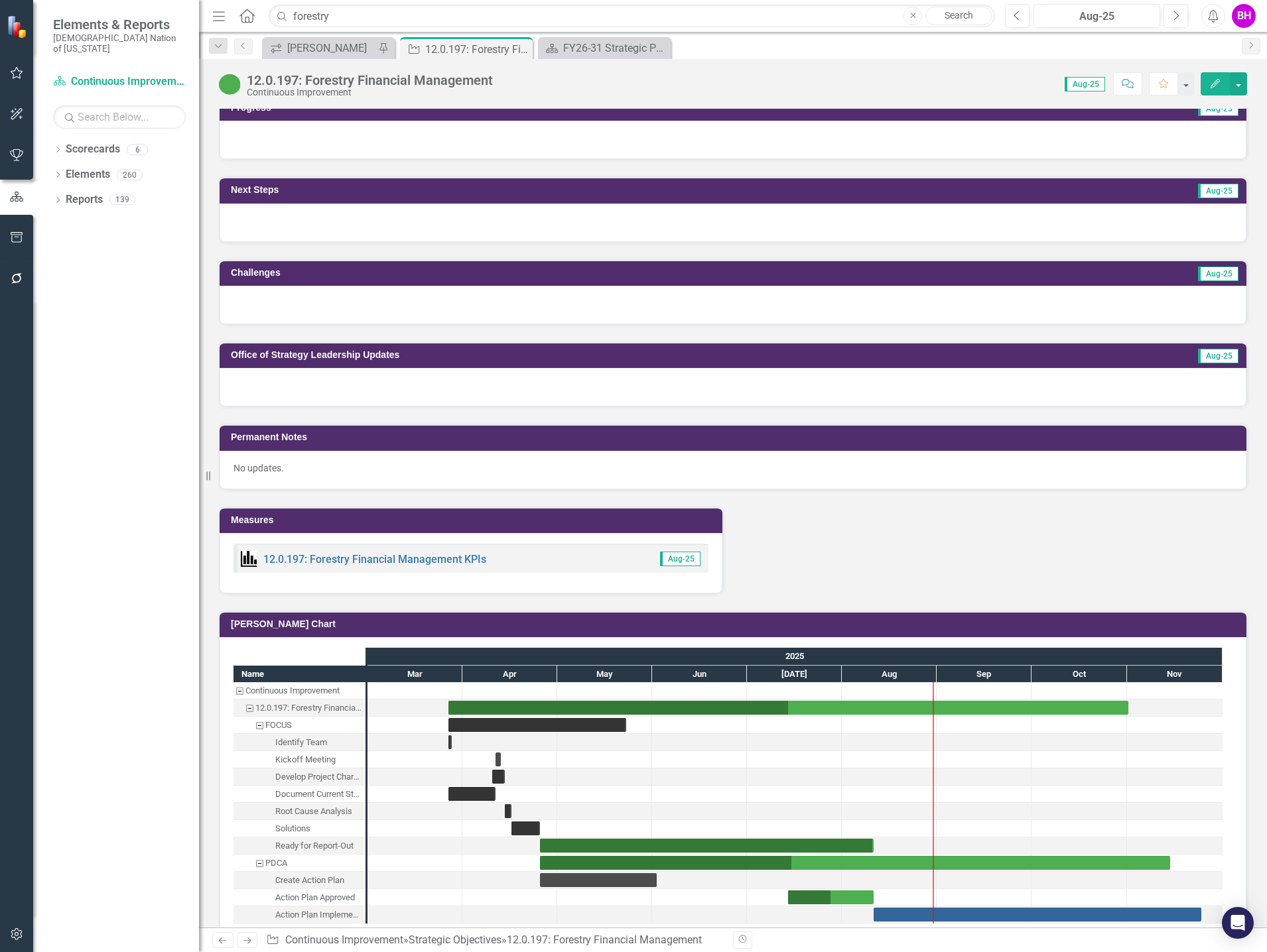
scroll to position [1062, 0]
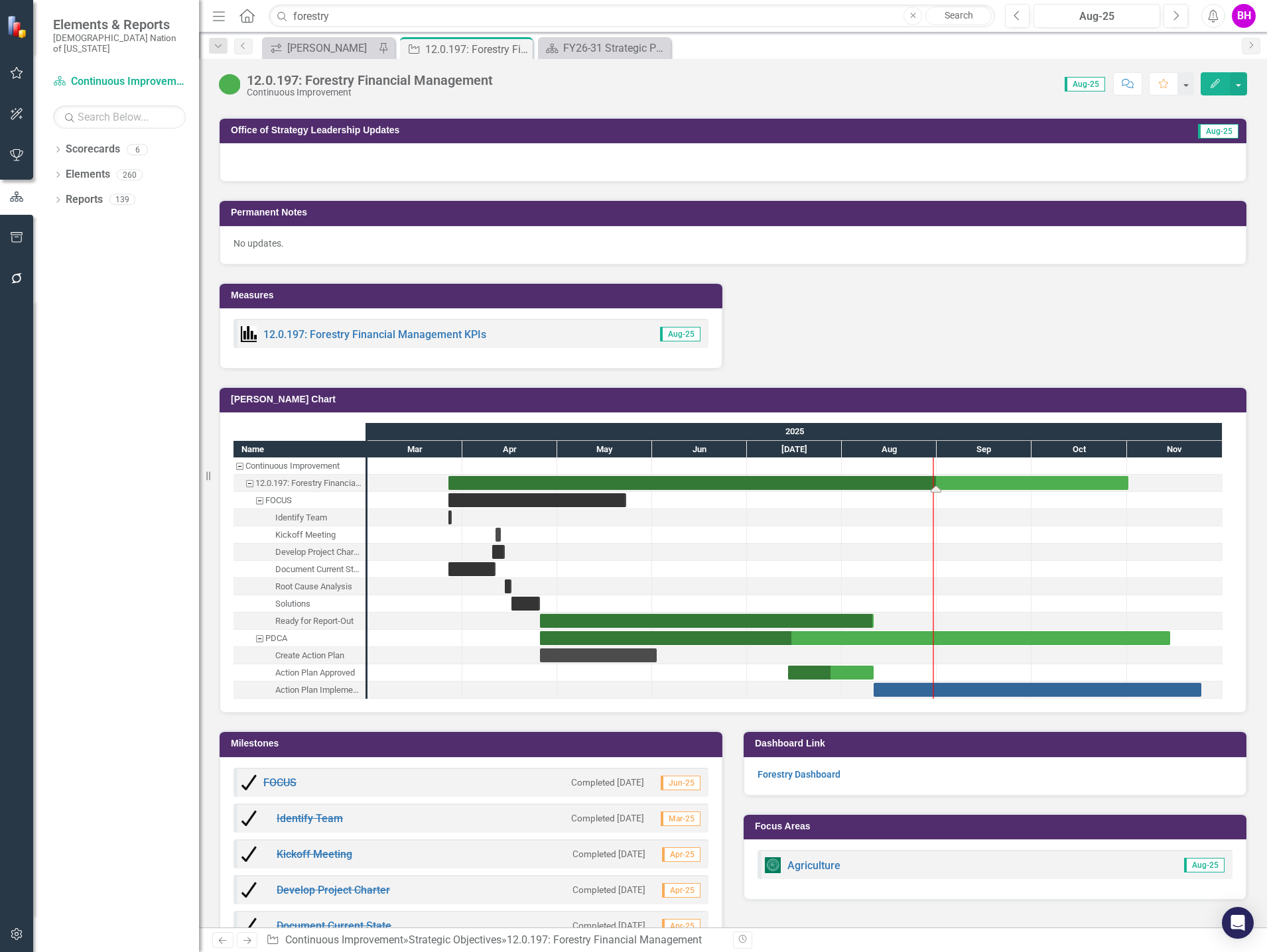
drag, startPoint x: 787, startPoint y: 489, endPoint x: 936, endPoint y: 496, distance: 149.2
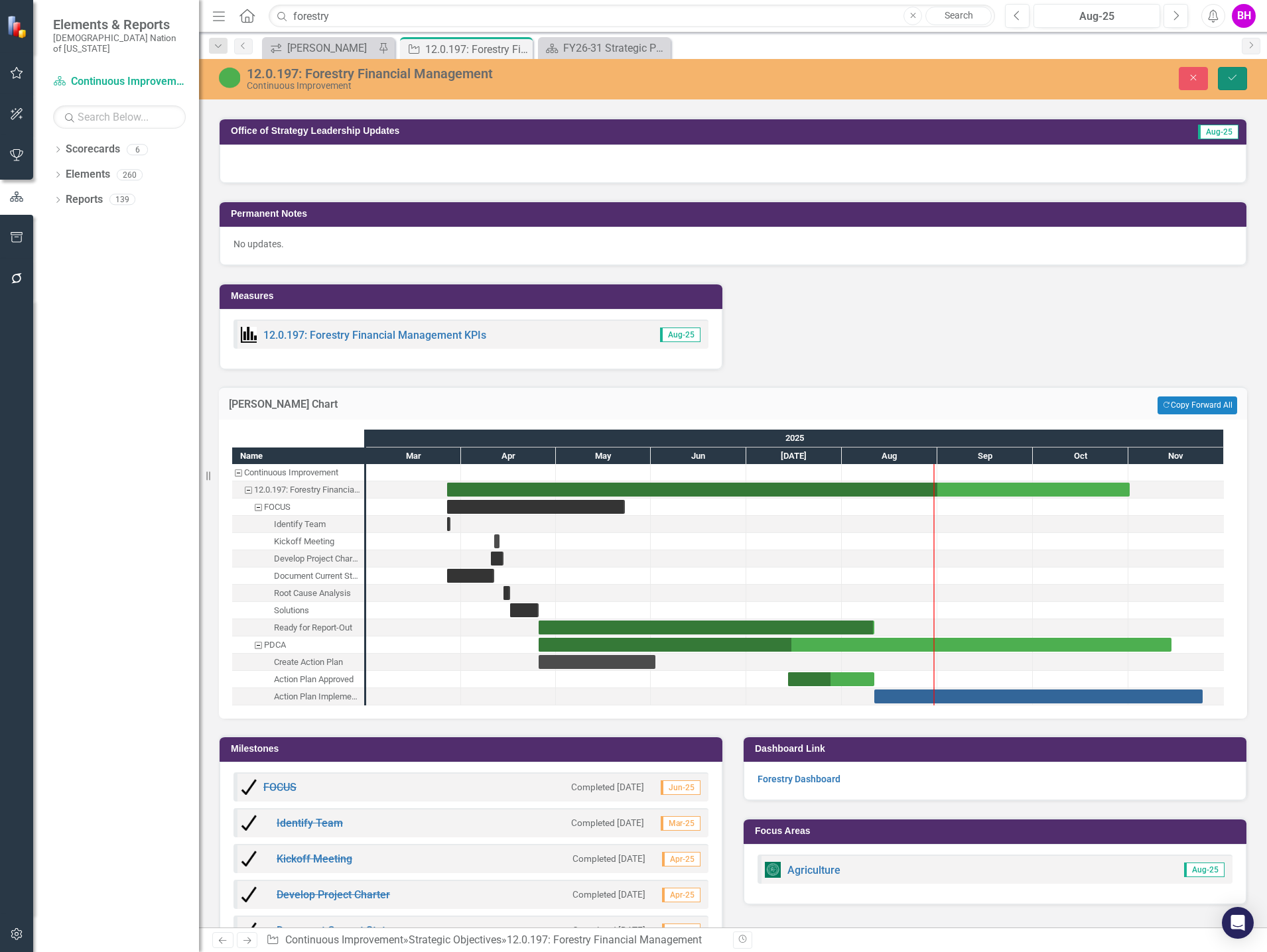
click at [1238, 76] on button "Save" at bounding box center [1232, 79] width 30 height 24
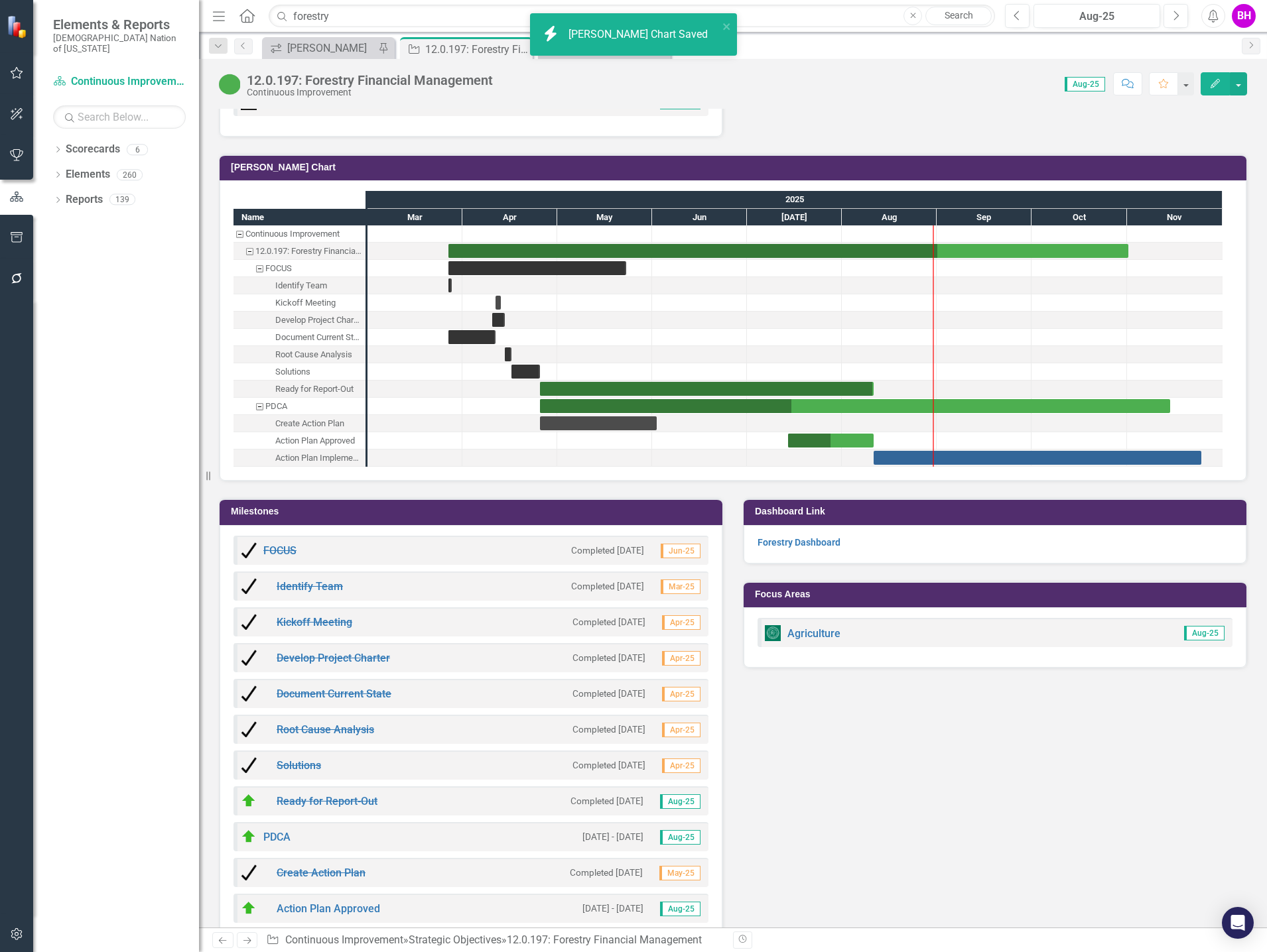
scroll to position [1242, 0]
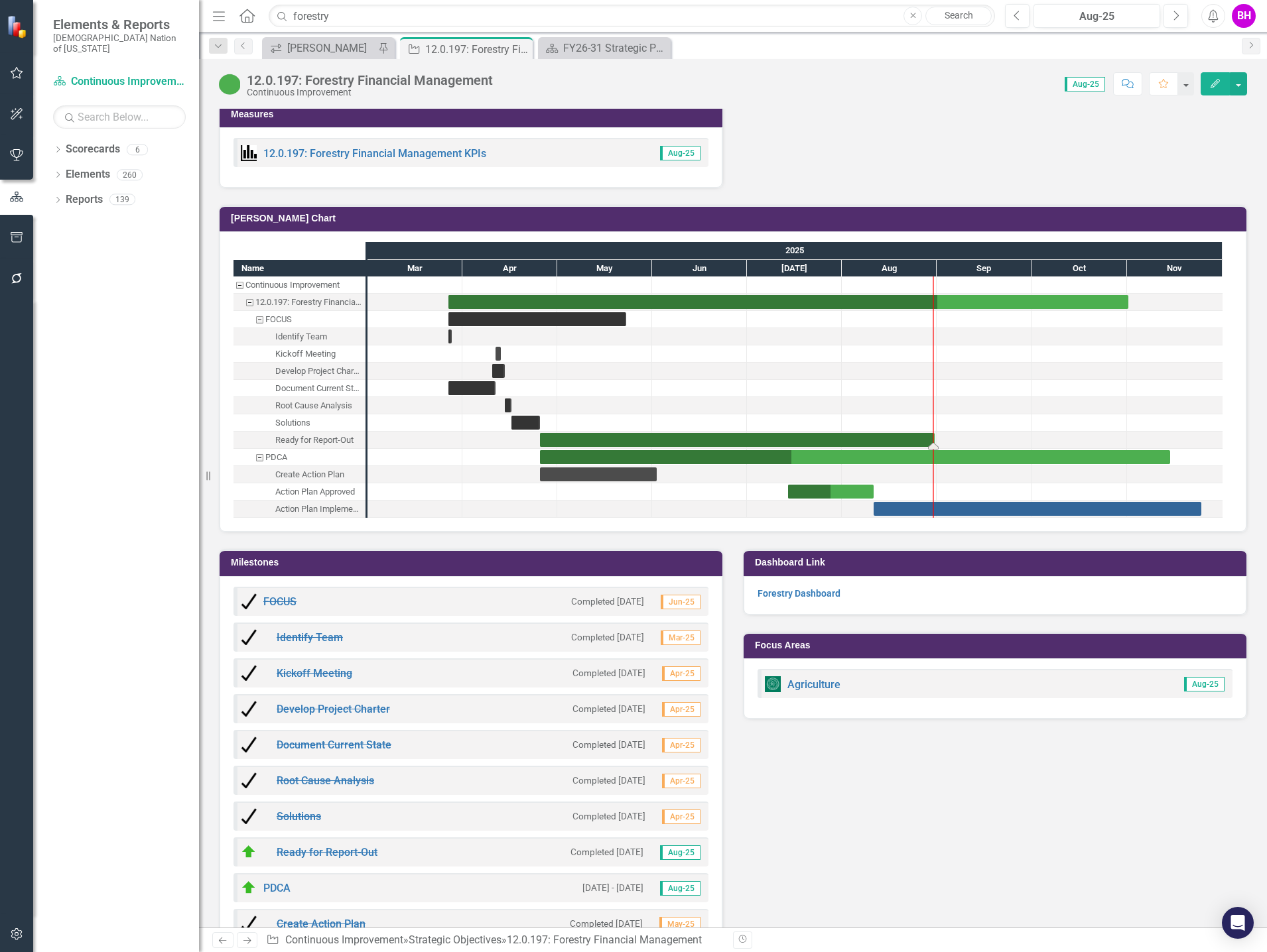
drag, startPoint x: 873, startPoint y: 440, endPoint x: 934, endPoint y: 446, distance: 61.3
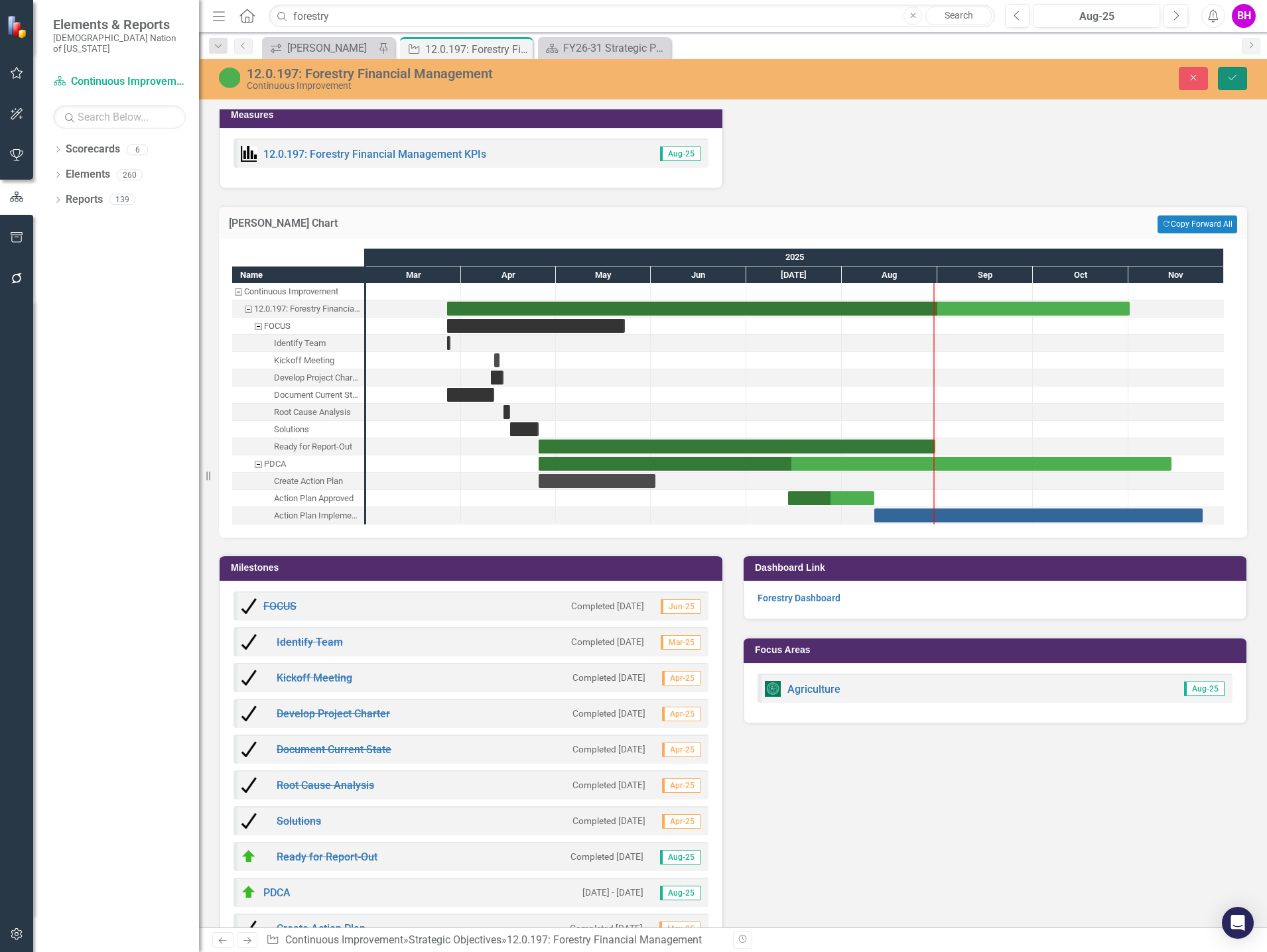
click at [1229, 75] on icon "Save" at bounding box center [1232, 77] width 12 height 9
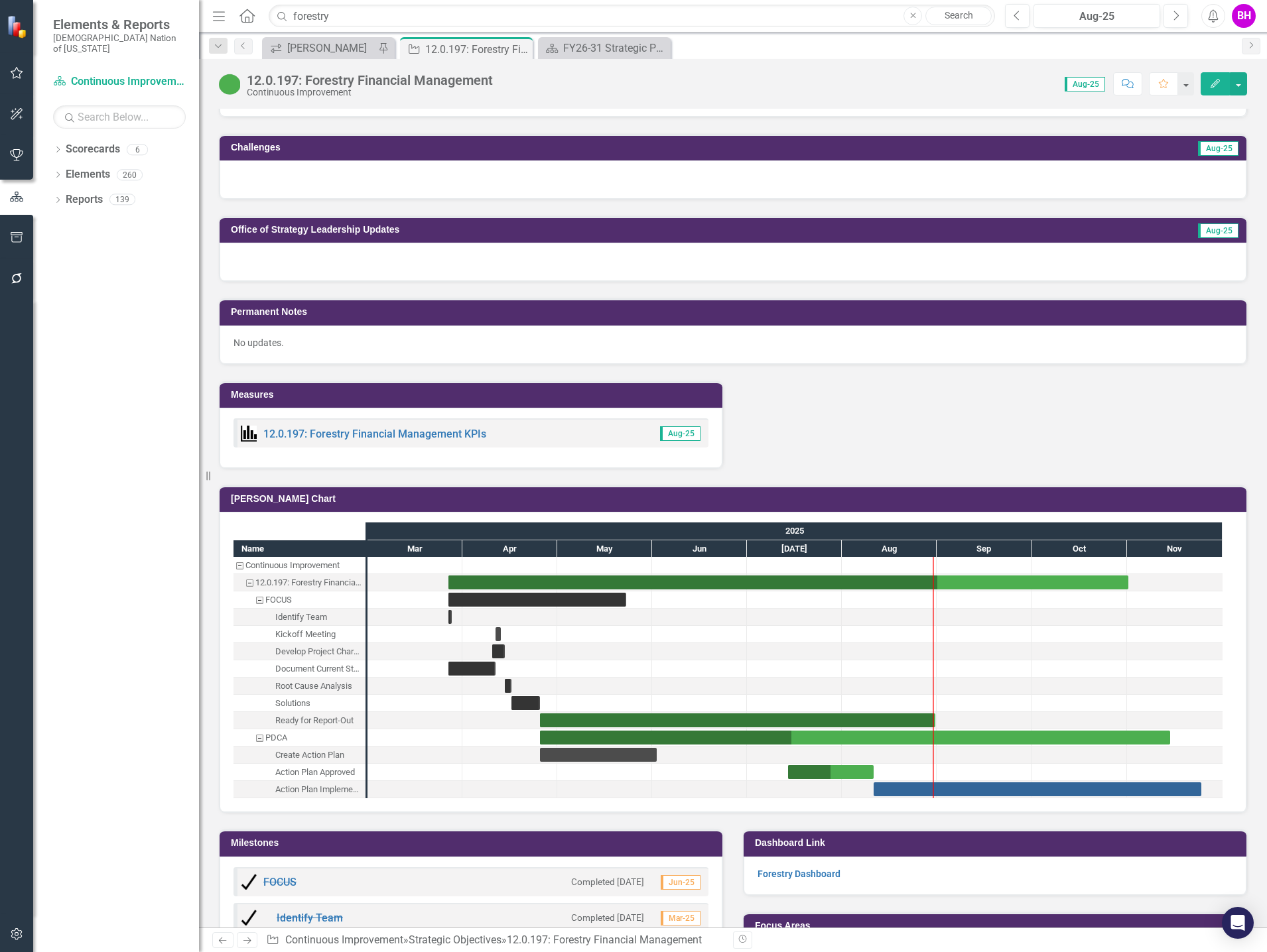
scroll to position [1326, 0]
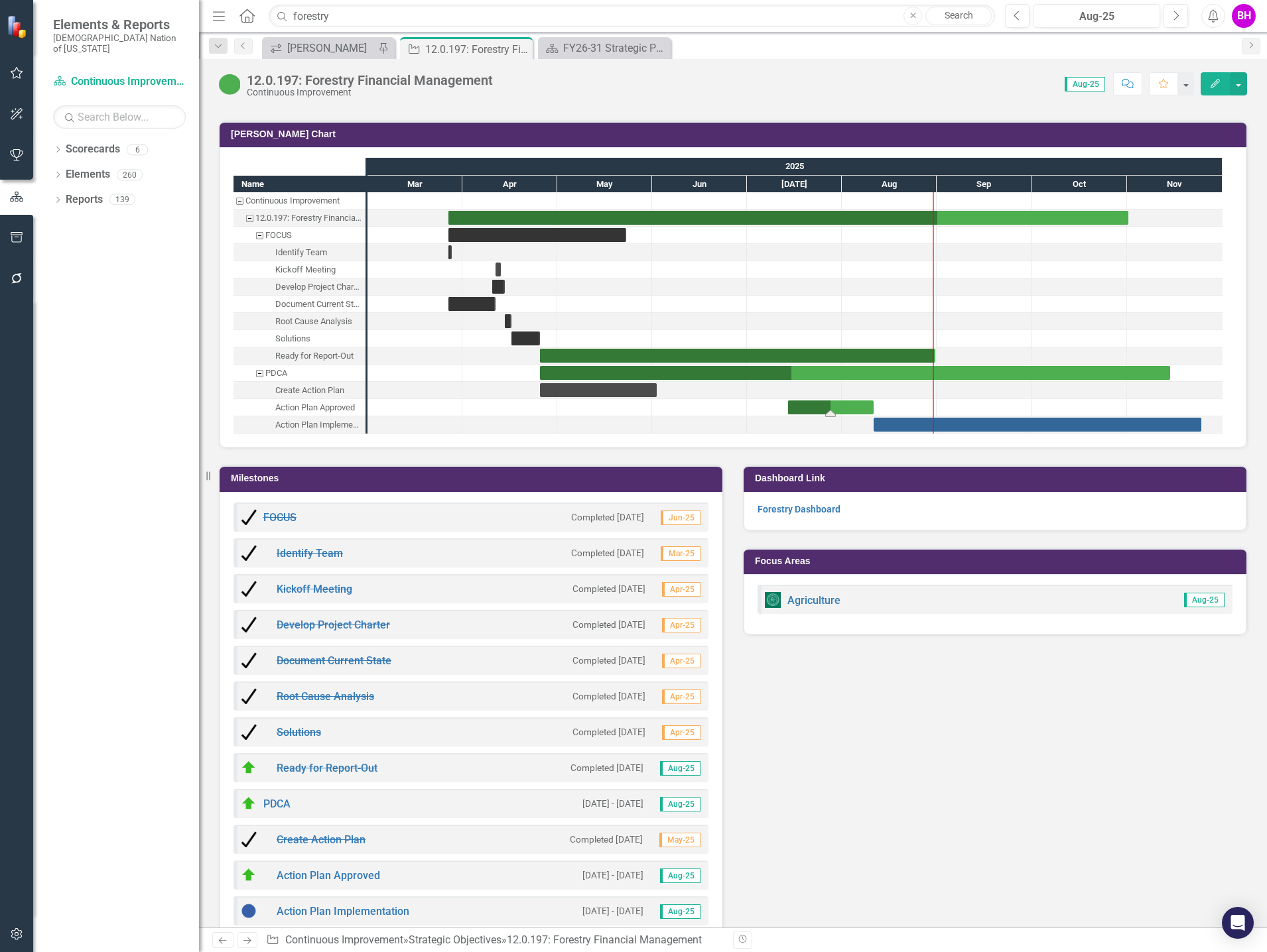
click at [852, 405] on div "Task: Start date: 2025-07-14 End date: 2025-08-11" at bounding box center [831, 407] width 86 height 14
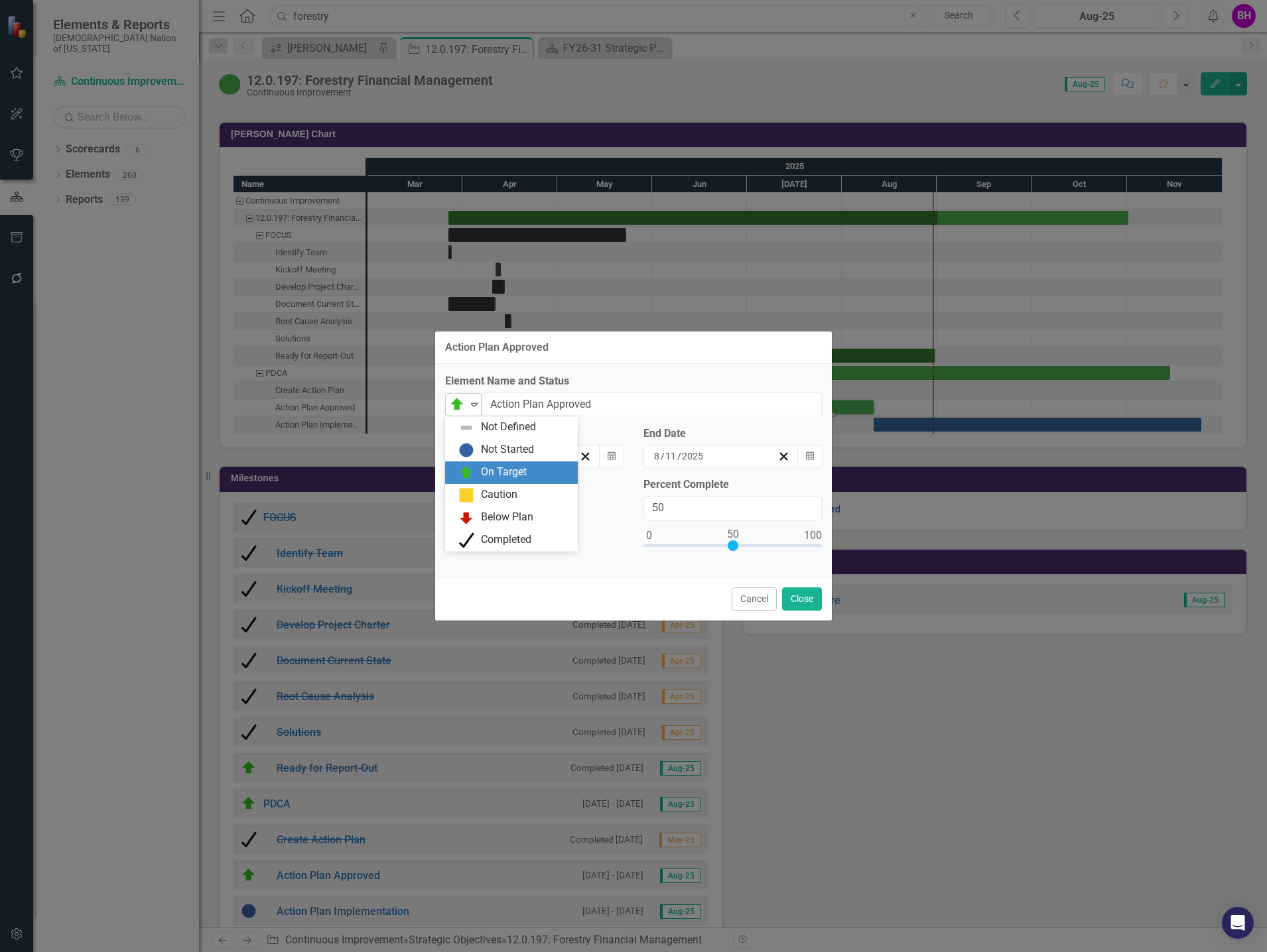
click at [476, 402] on icon "Expand" at bounding box center [474, 404] width 13 height 11
click at [502, 535] on div "Completed" at bounding box center [505, 540] width 50 height 15
click at [453, 486] on div at bounding box center [452, 484] width 15 height 15
click at [453, 486] on input "Completed" at bounding box center [449, 481] width 9 height 9
checkbox input "true"
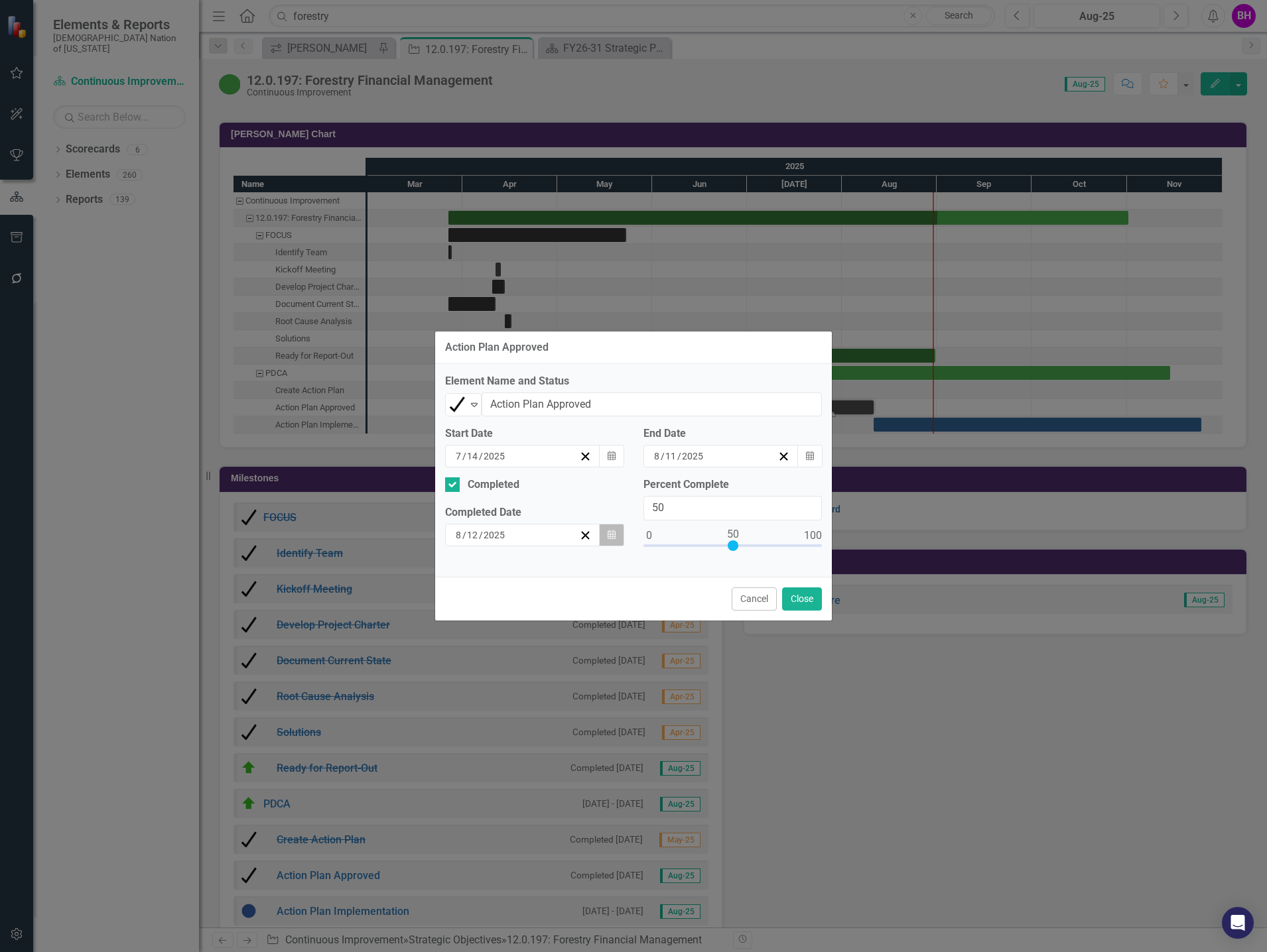
click at [614, 537] on icon "Calendar" at bounding box center [612, 535] width 8 height 9
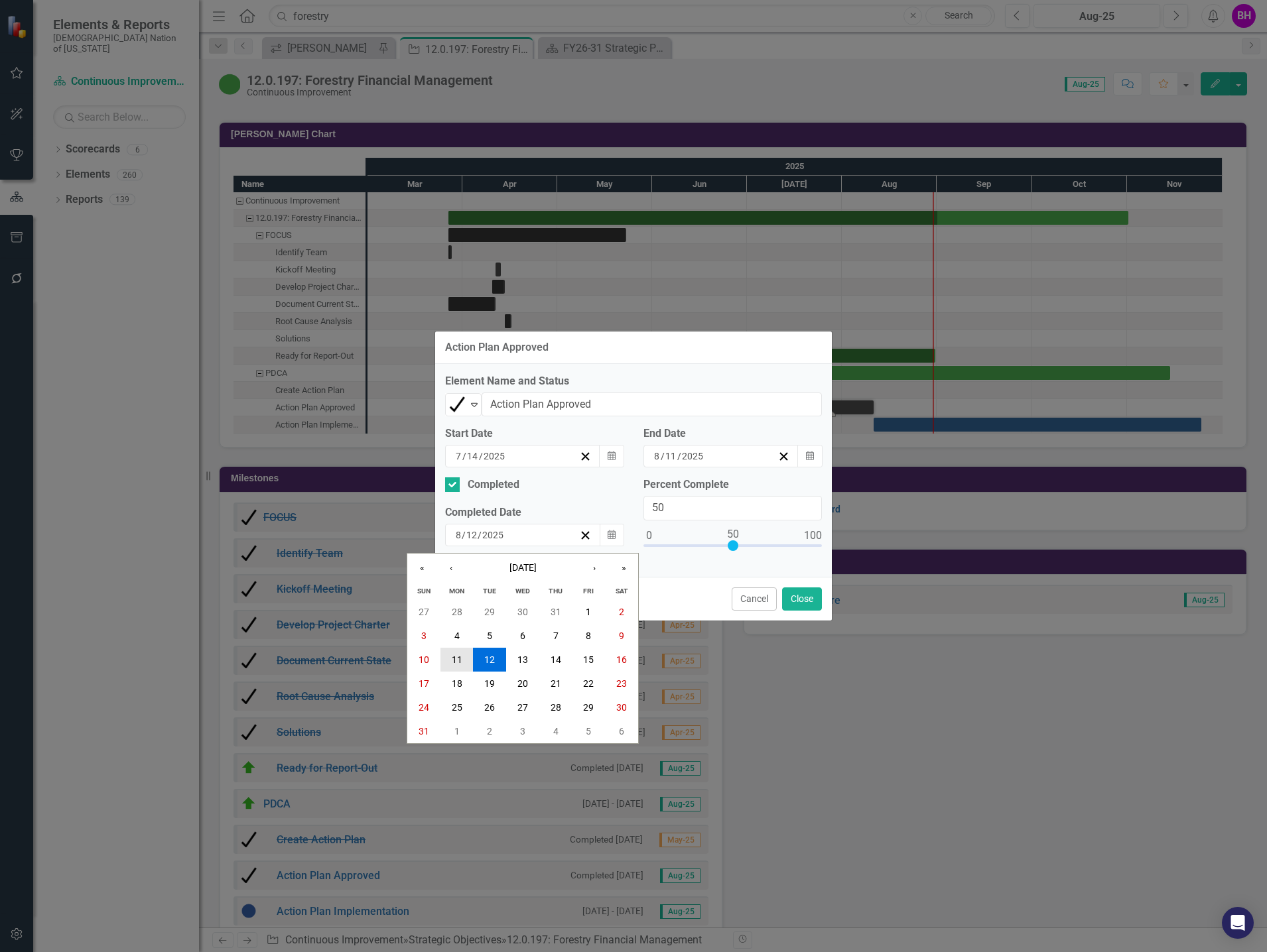
click at [457, 655] on abbr "11" at bounding box center [457, 659] width 11 height 11
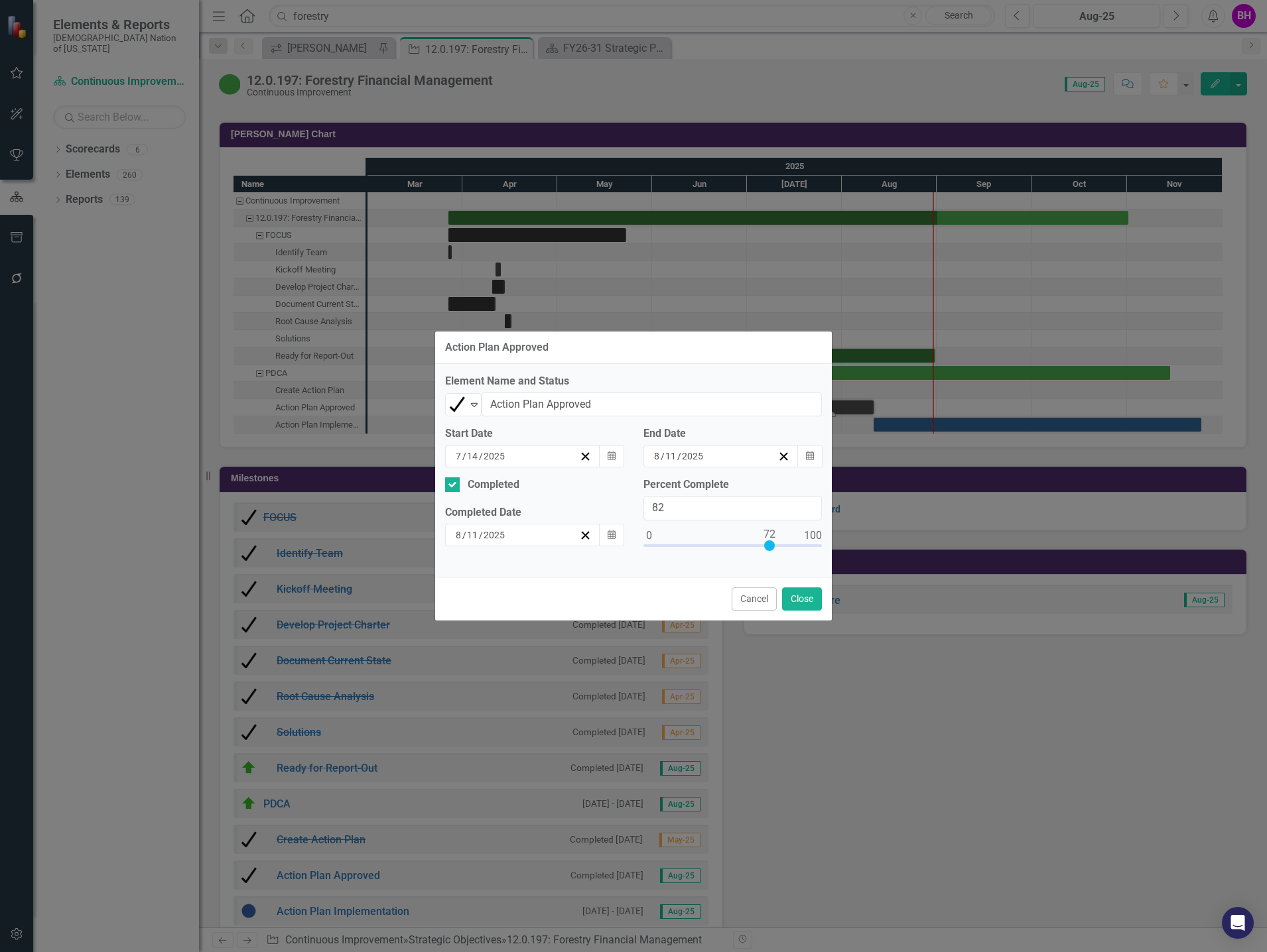
type input "100"
drag, startPoint x: 739, startPoint y: 547, endPoint x: 839, endPoint y: 549, distance: 100.0
click at [839, 549] on div "Action Plan Approved Element Name and Status Completed Expand Action Plan Appro…" at bounding box center [634, 476] width 1267 height 952
click at [802, 604] on button "Close" at bounding box center [802, 600] width 39 height 24
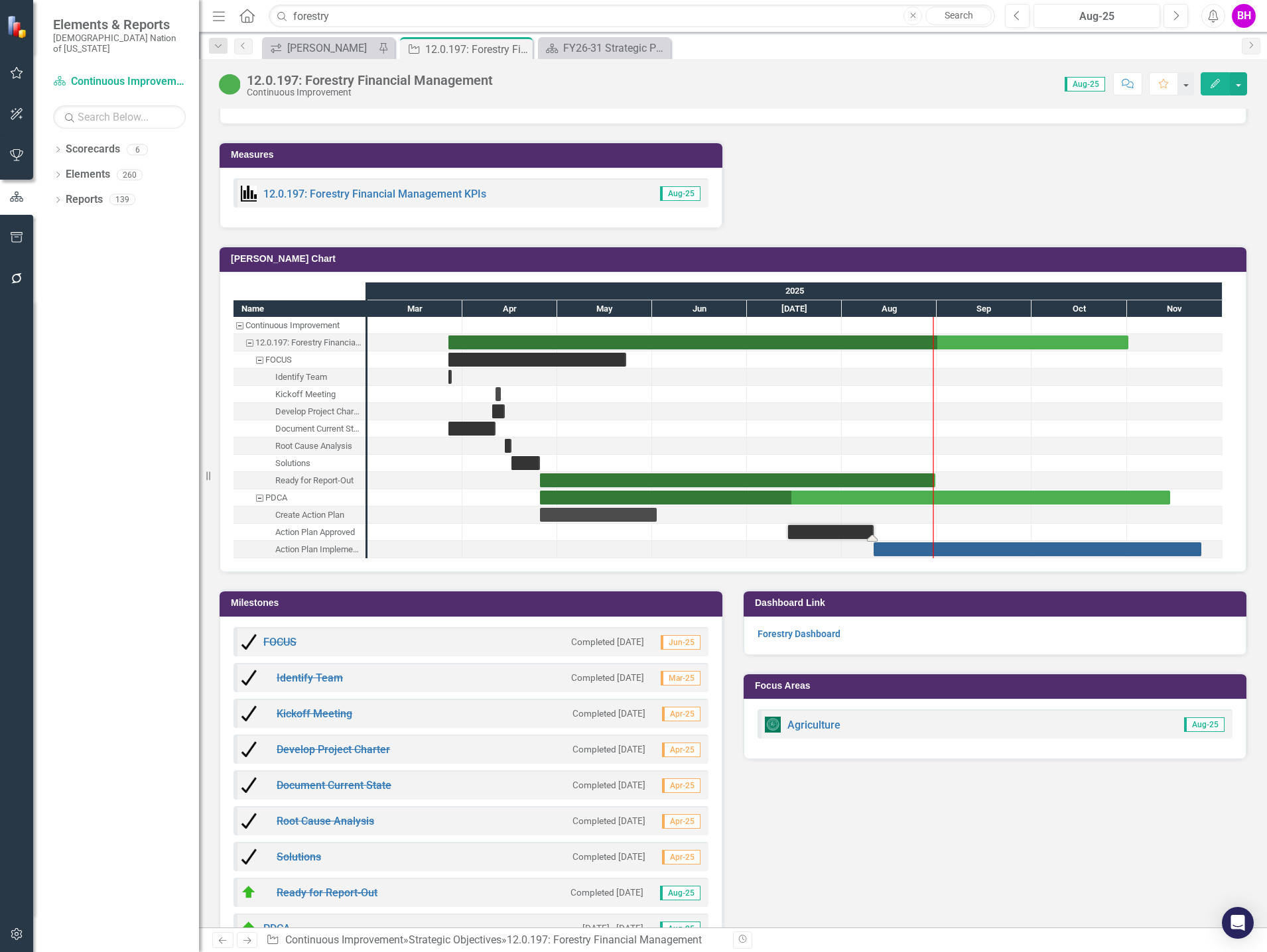
scroll to position [1043, 0]
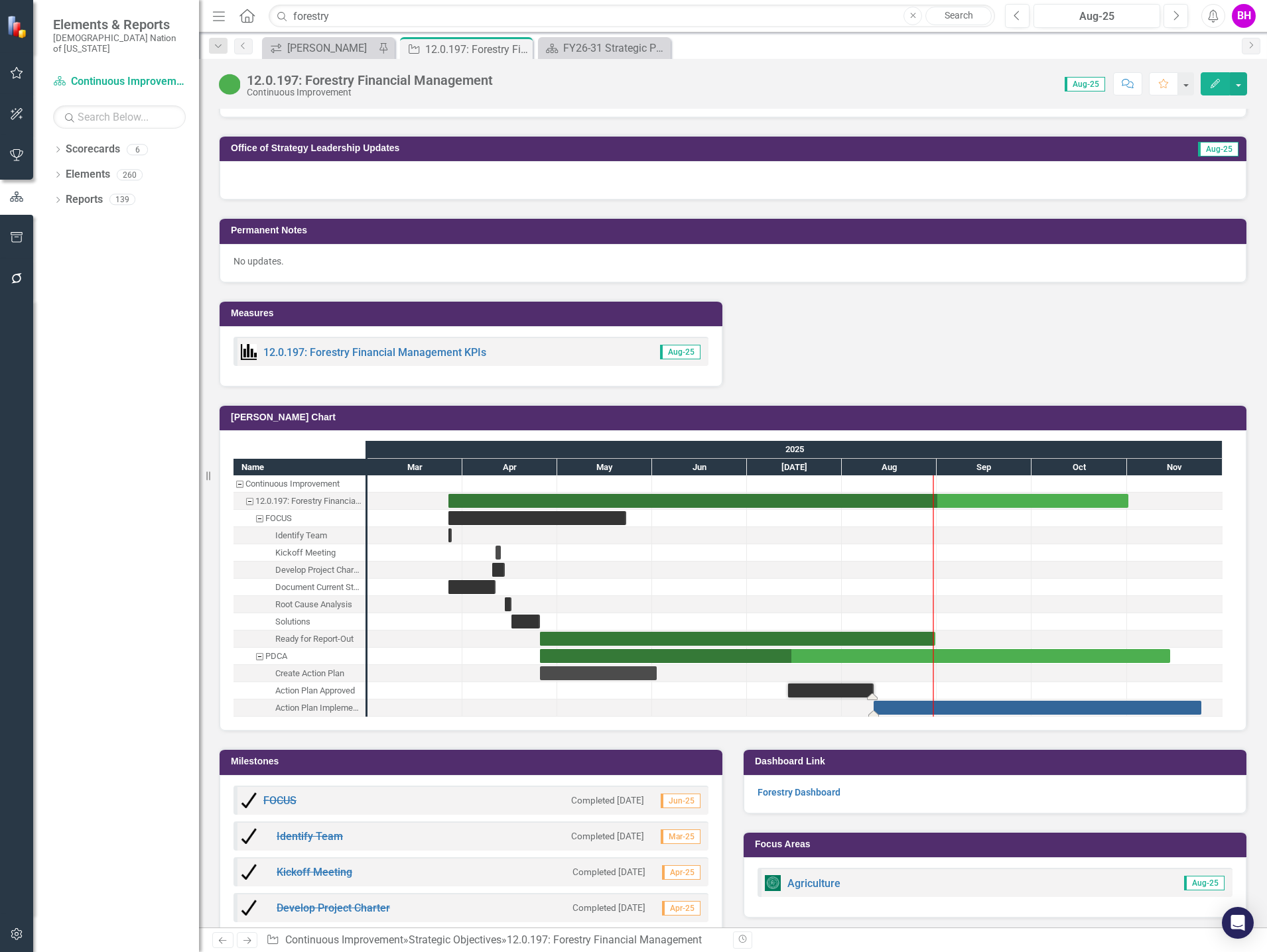
click at [987, 713] on div "Task: Start date: 2025-08-11 End date: 2025-11-24" at bounding box center [1037, 708] width 328 height 14
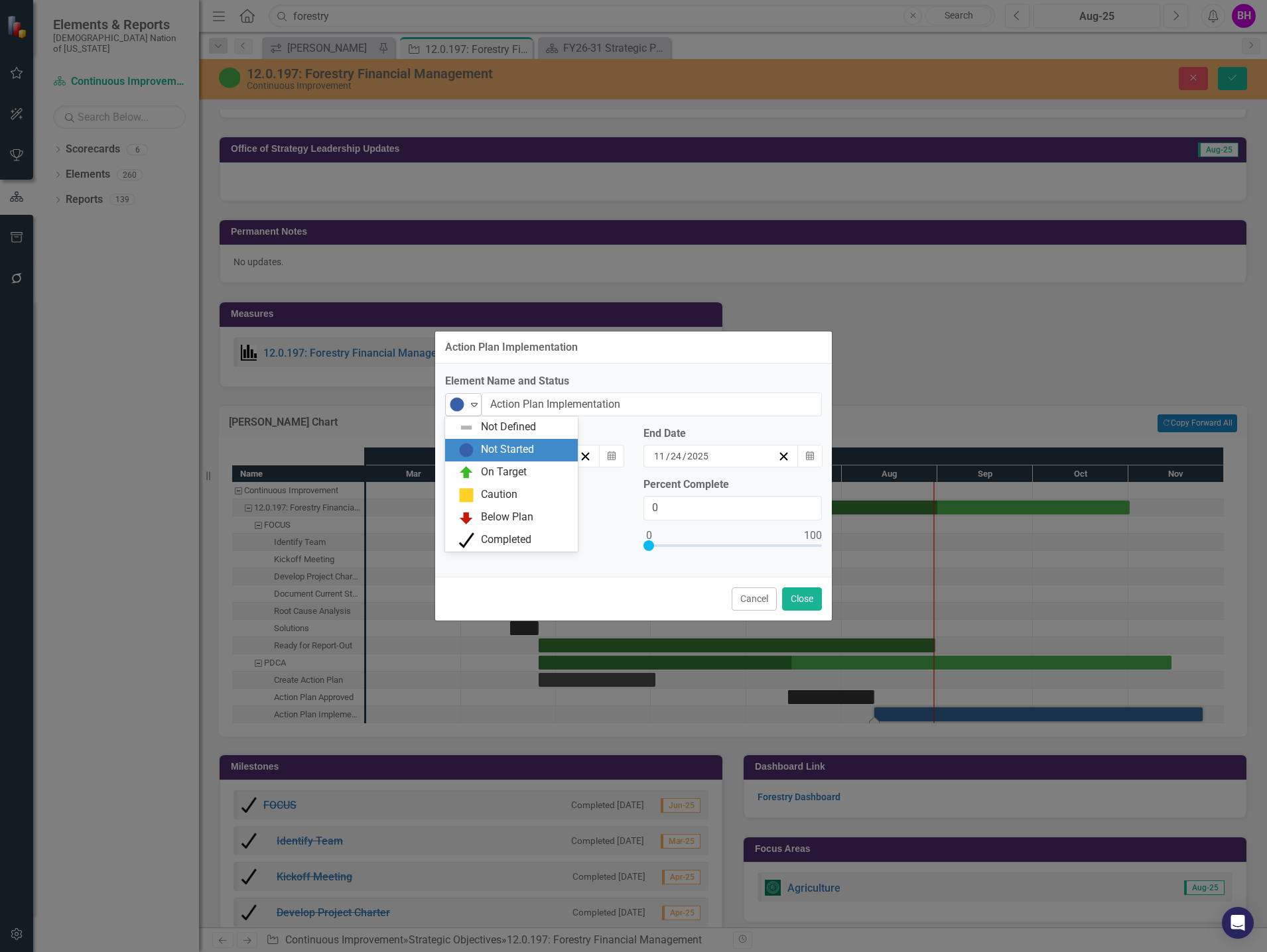
click at [465, 411] on img at bounding box center [457, 404] width 16 height 16
click at [482, 473] on div "On Target" at bounding box center [503, 472] width 45 height 15
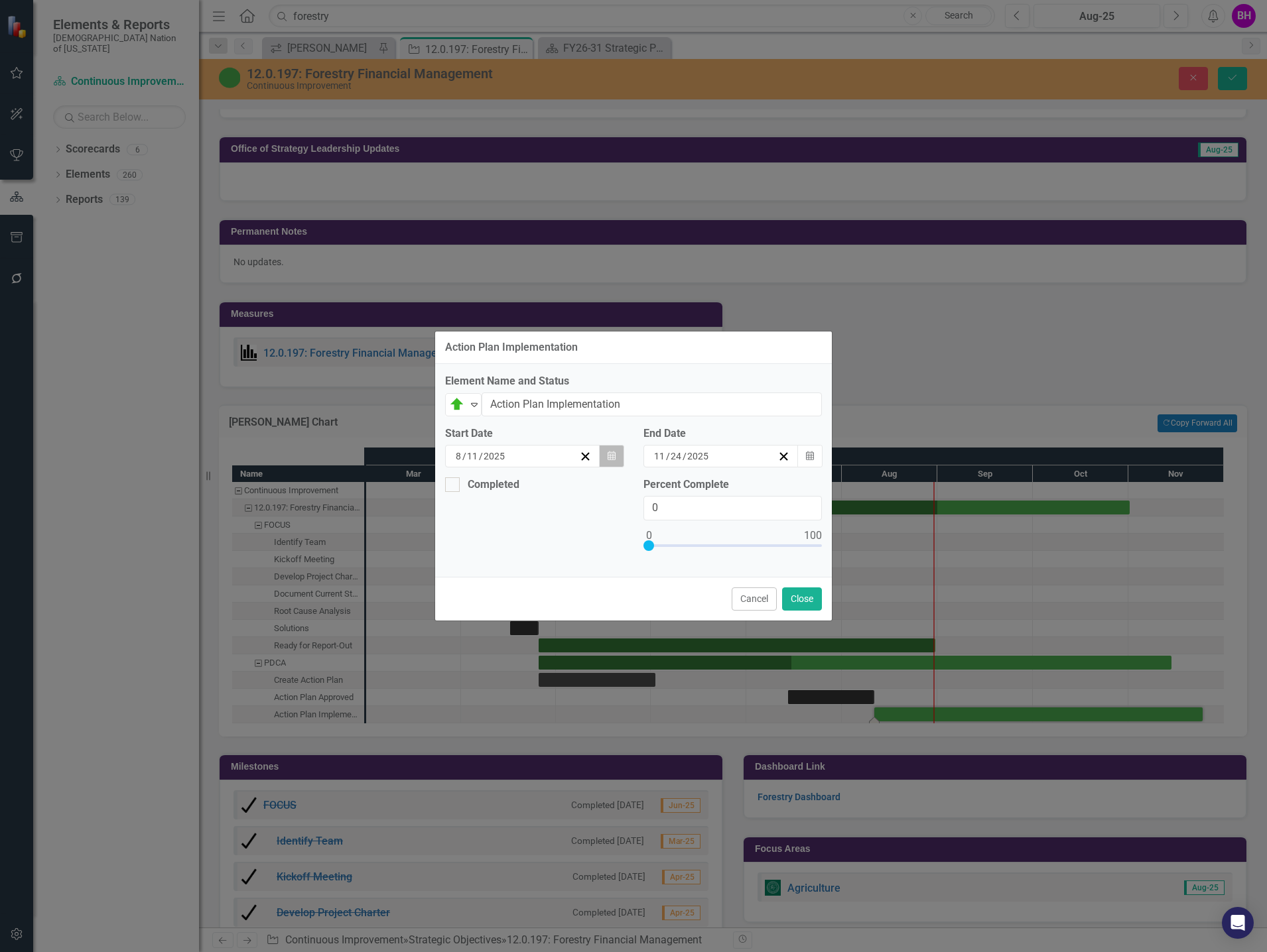
click at [612, 461] on icon "Calendar" at bounding box center [612, 456] width 8 height 9
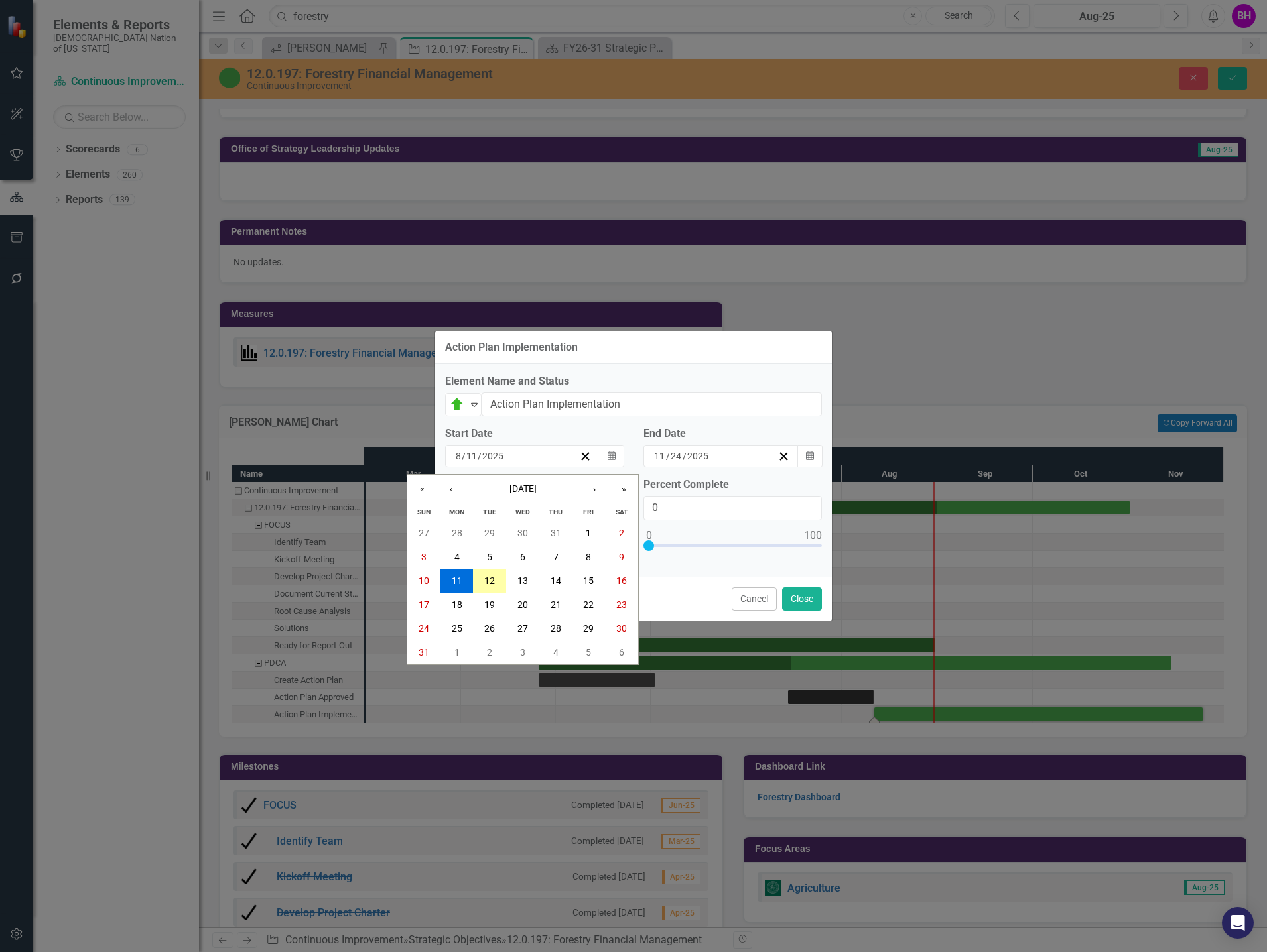
click at [493, 579] on abbr "12" at bounding box center [489, 580] width 11 height 11
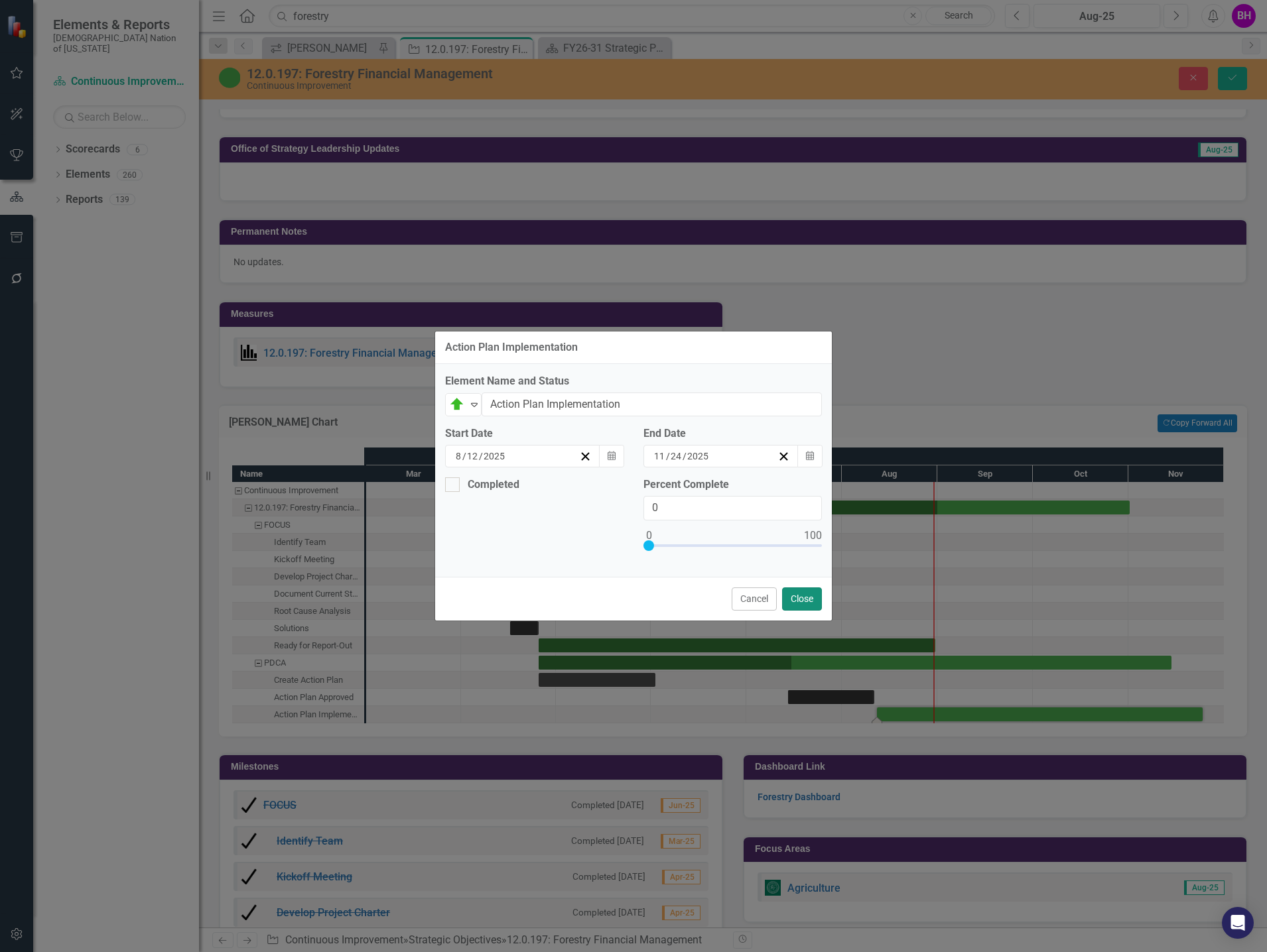
click at [805, 604] on button "Close" at bounding box center [802, 600] width 39 height 24
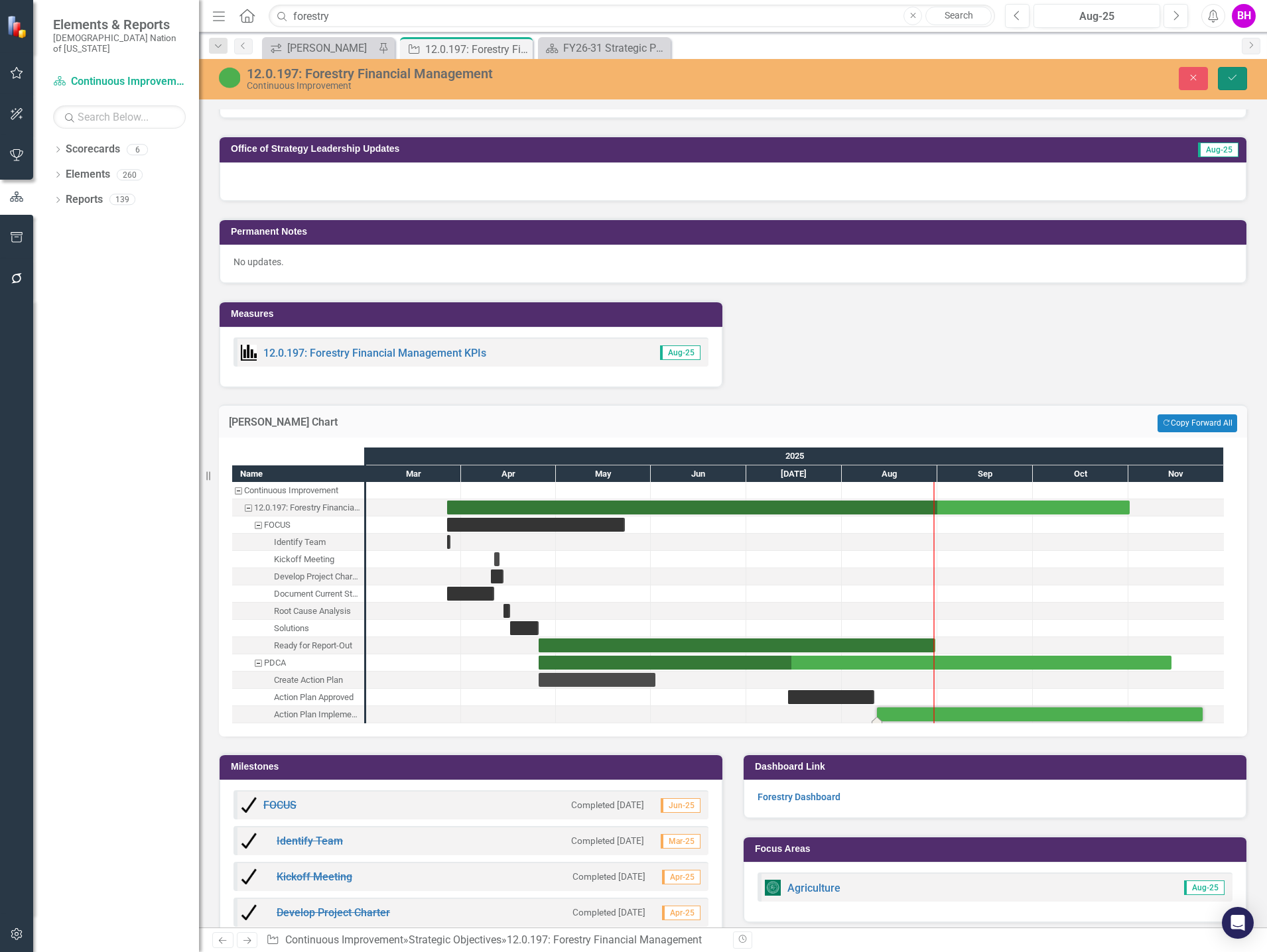
click at [1233, 77] on icon "Save" at bounding box center [1232, 77] width 12 height 9
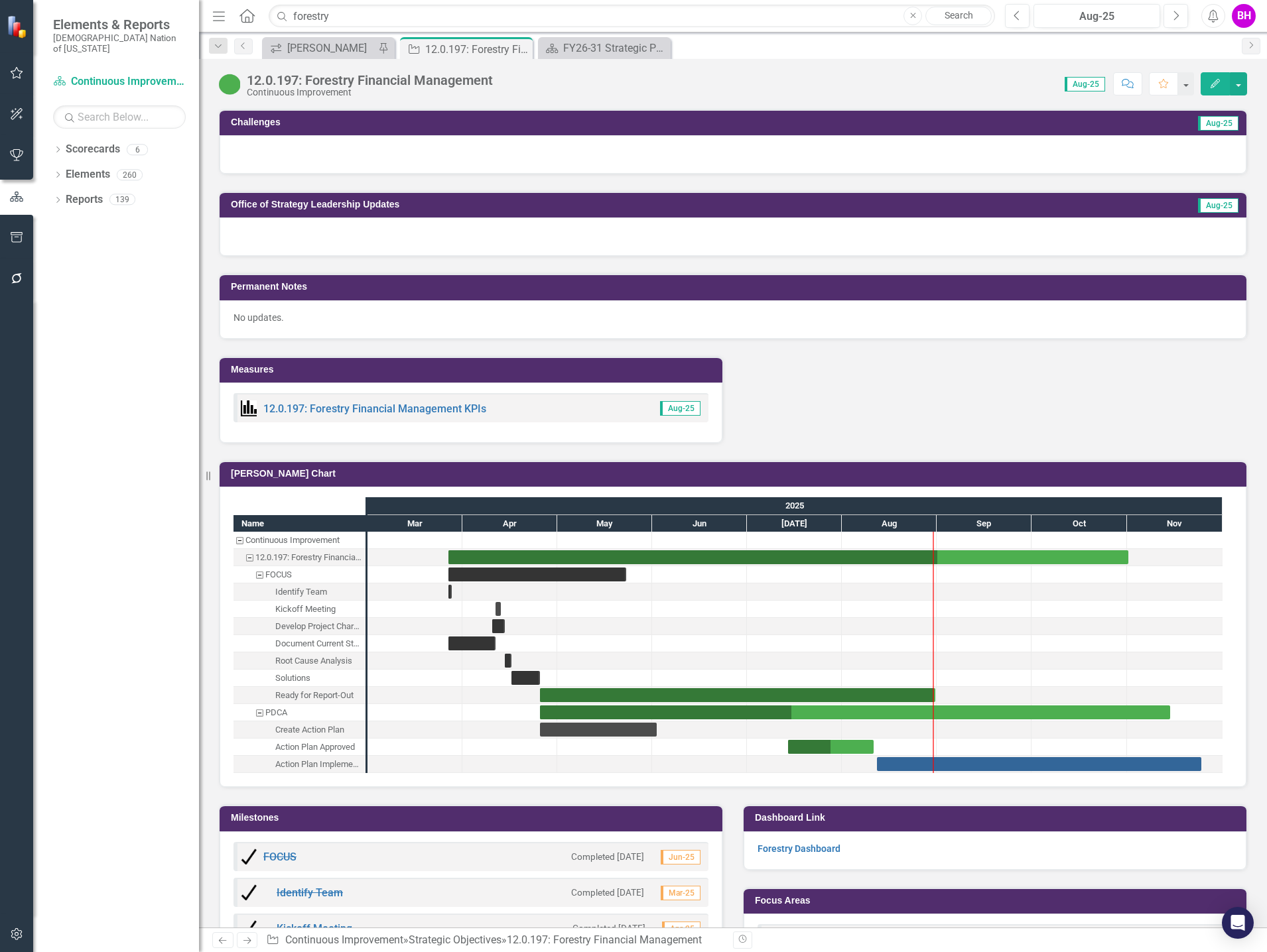
scroll to position [0, 0]
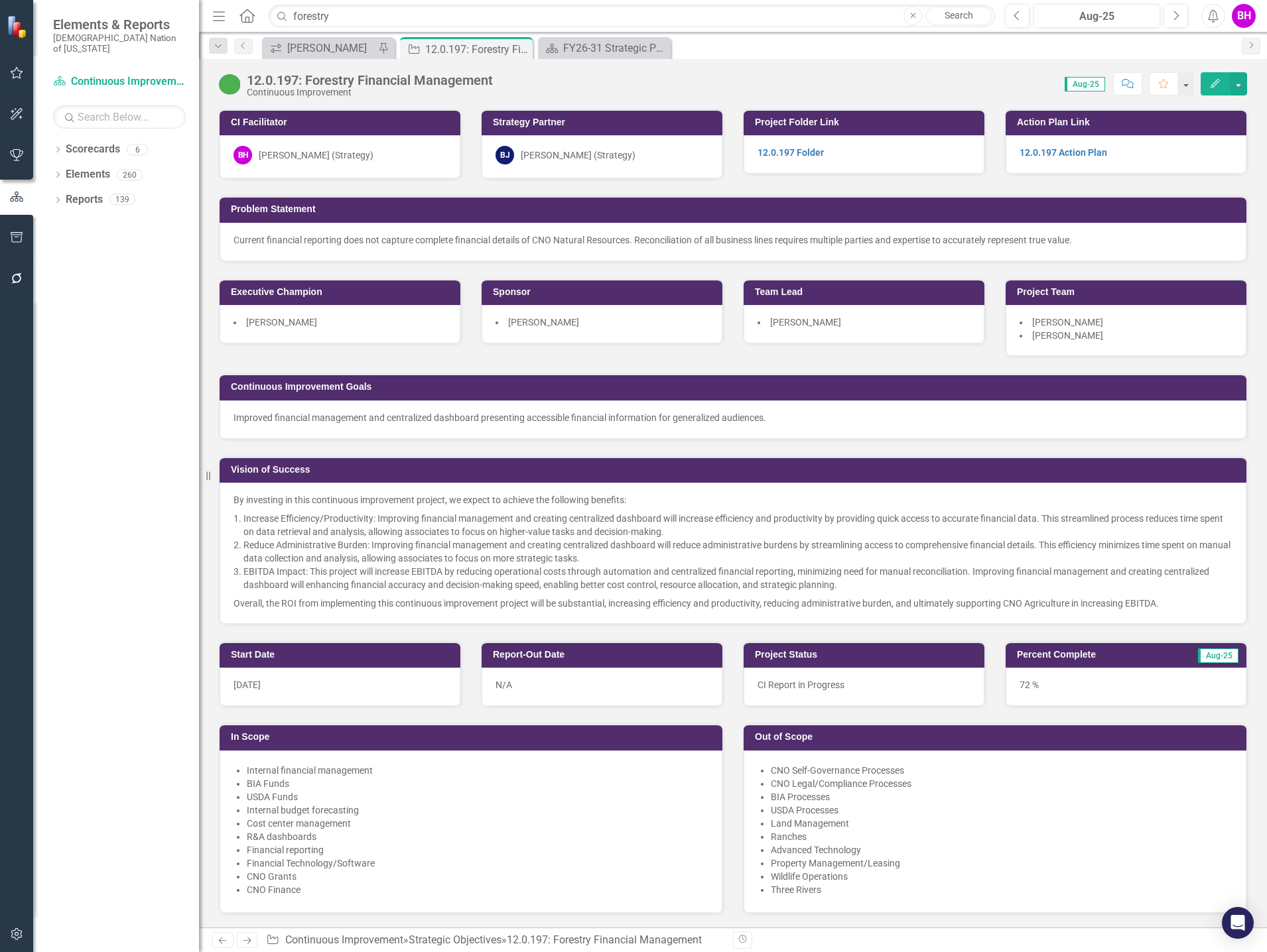
click at [0, 0] on icon "Close" at bounding box center [0, 0] width 0 height 0
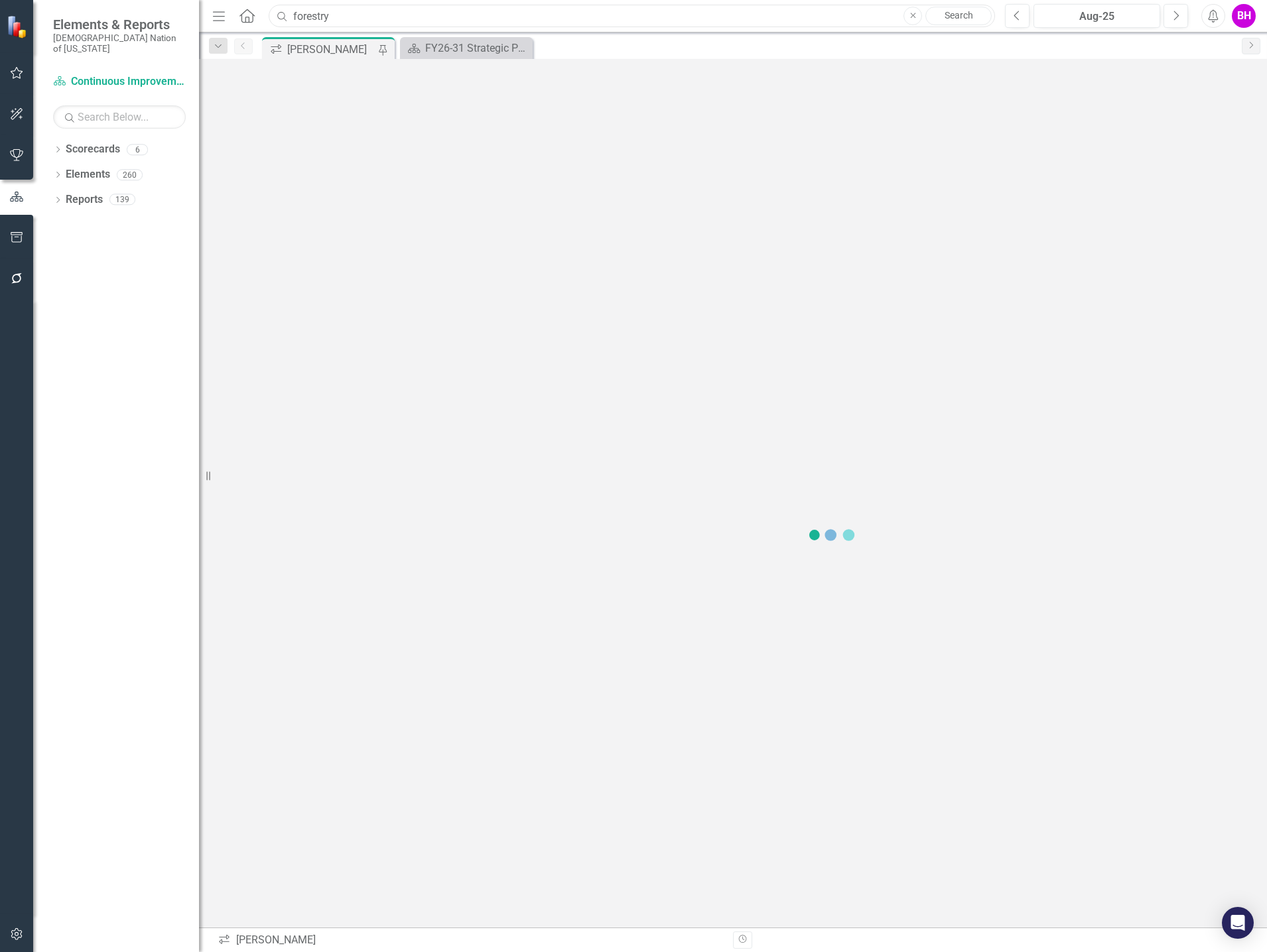
click at [375, 13] on input "forestry" at bounding box center [632, 17] width 726 height 24
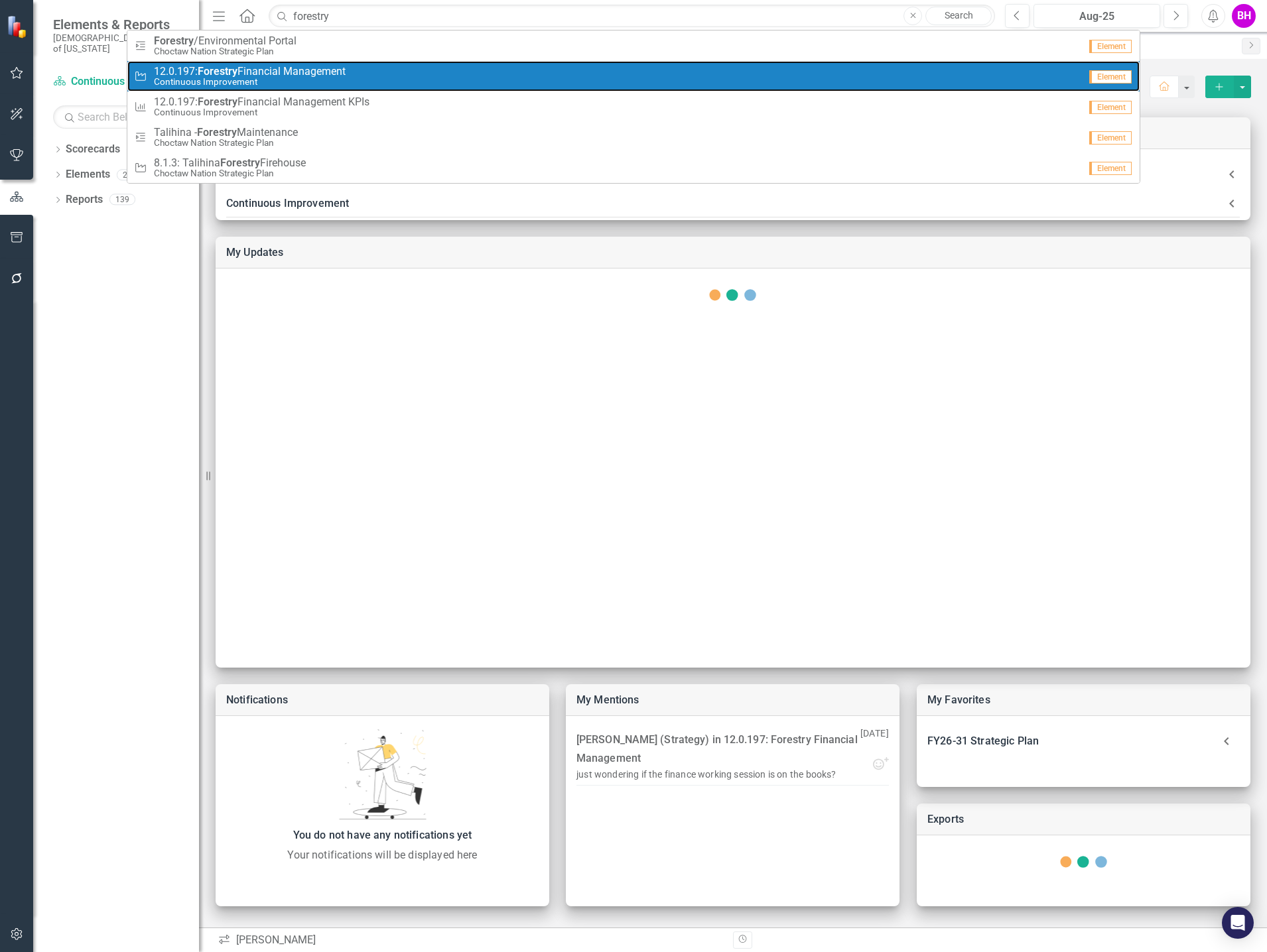
click at [298, 70] on span "12.0.197: Forestry Financial Management" at bounding box center [250, 72] width 191 height 12
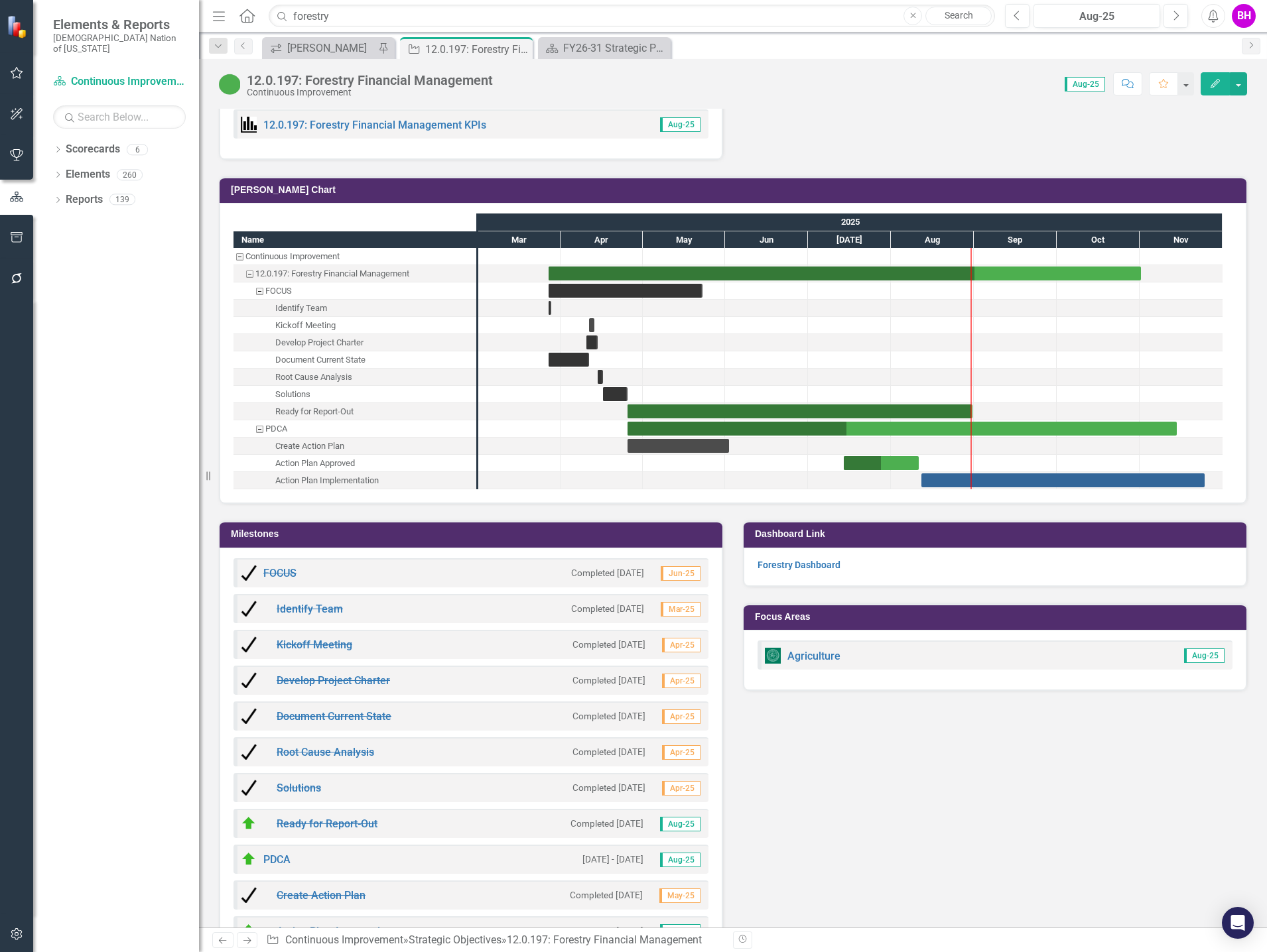
scroll to position [1441, 0]
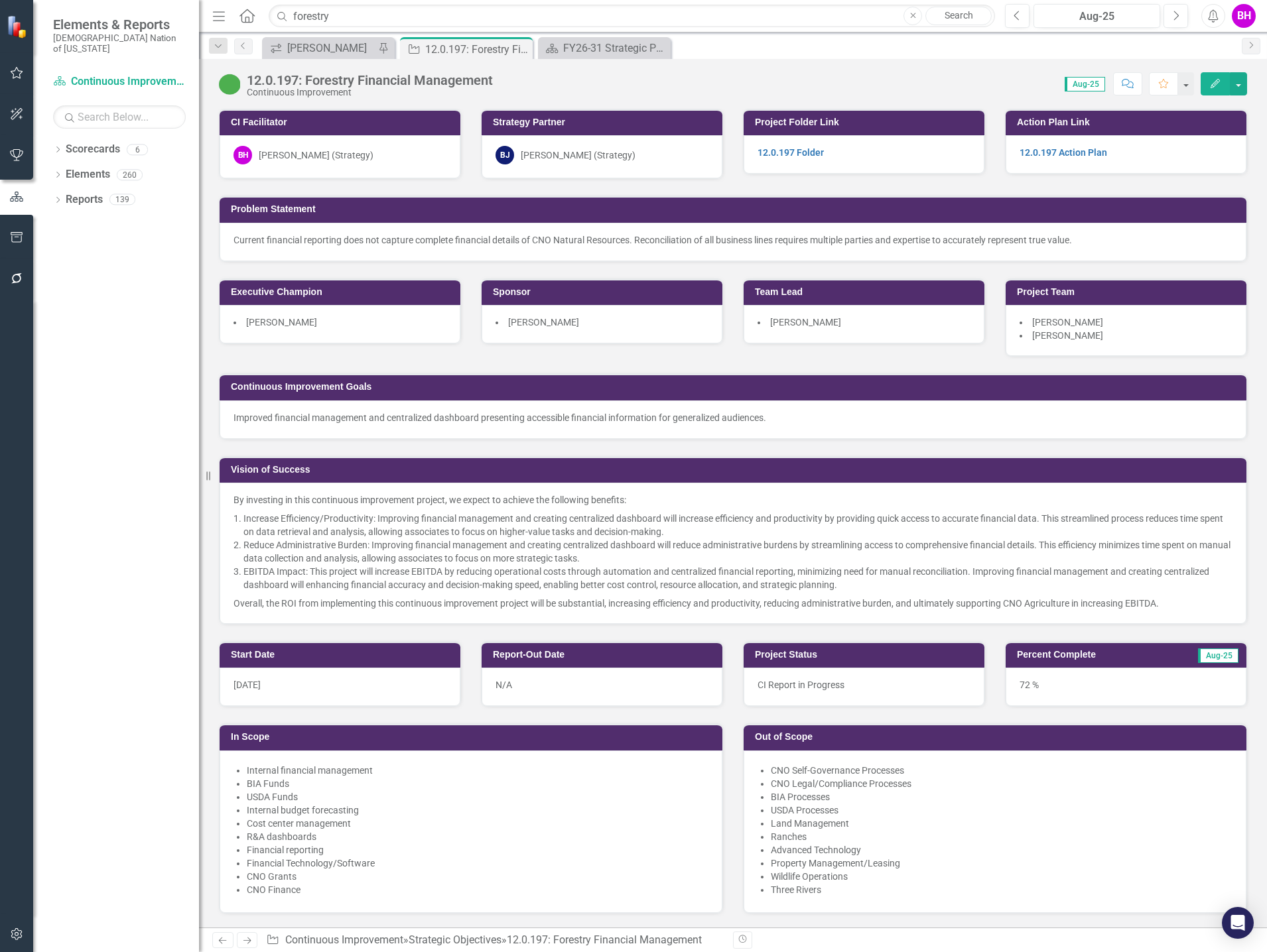
scroll to position [1441, 0]
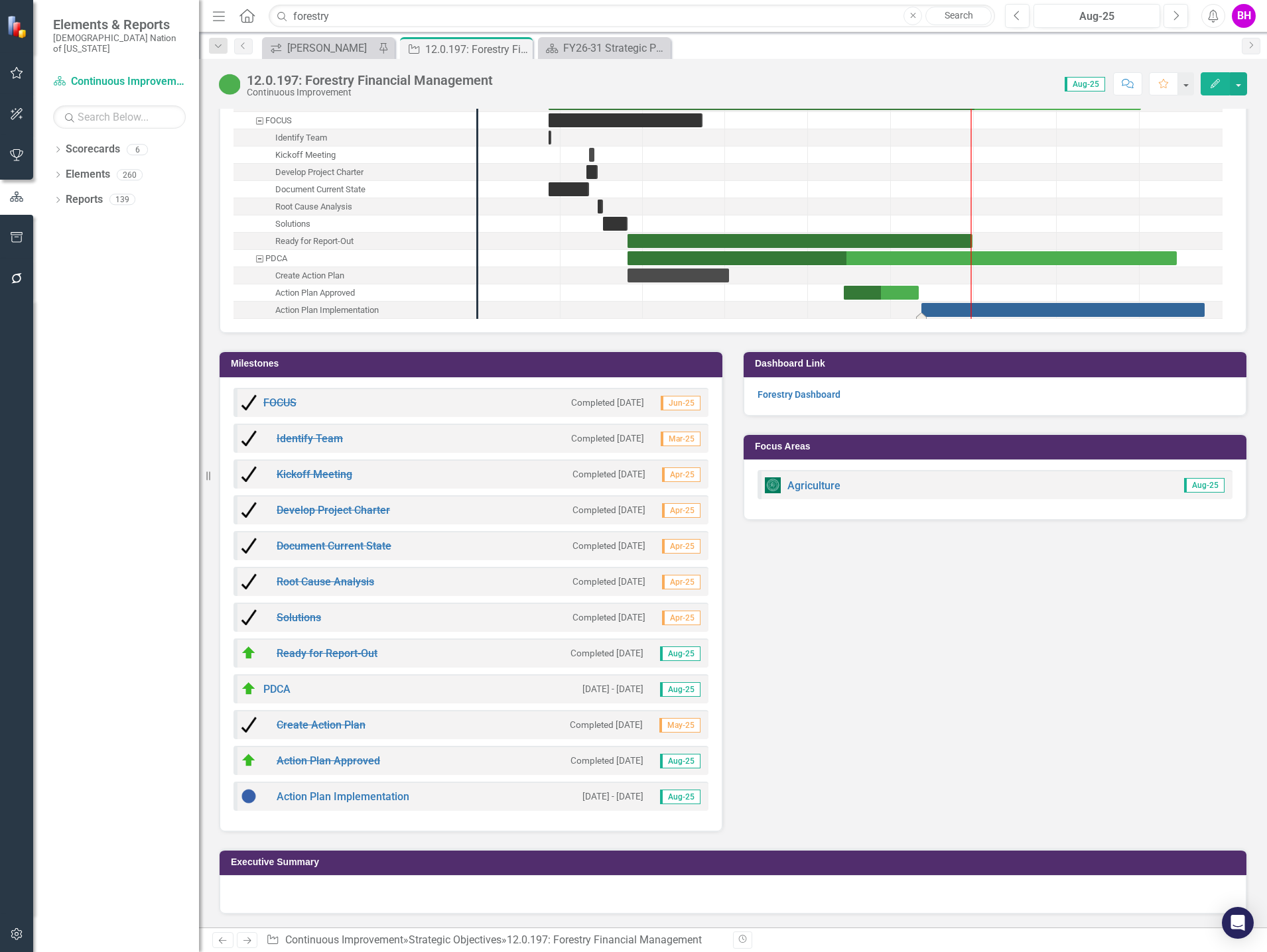
click at [1025, 311] on div "Task: Start date: 2025-08-12 End date: 2025-11-24" at bounding box center [1063, 310] width 283 height 14
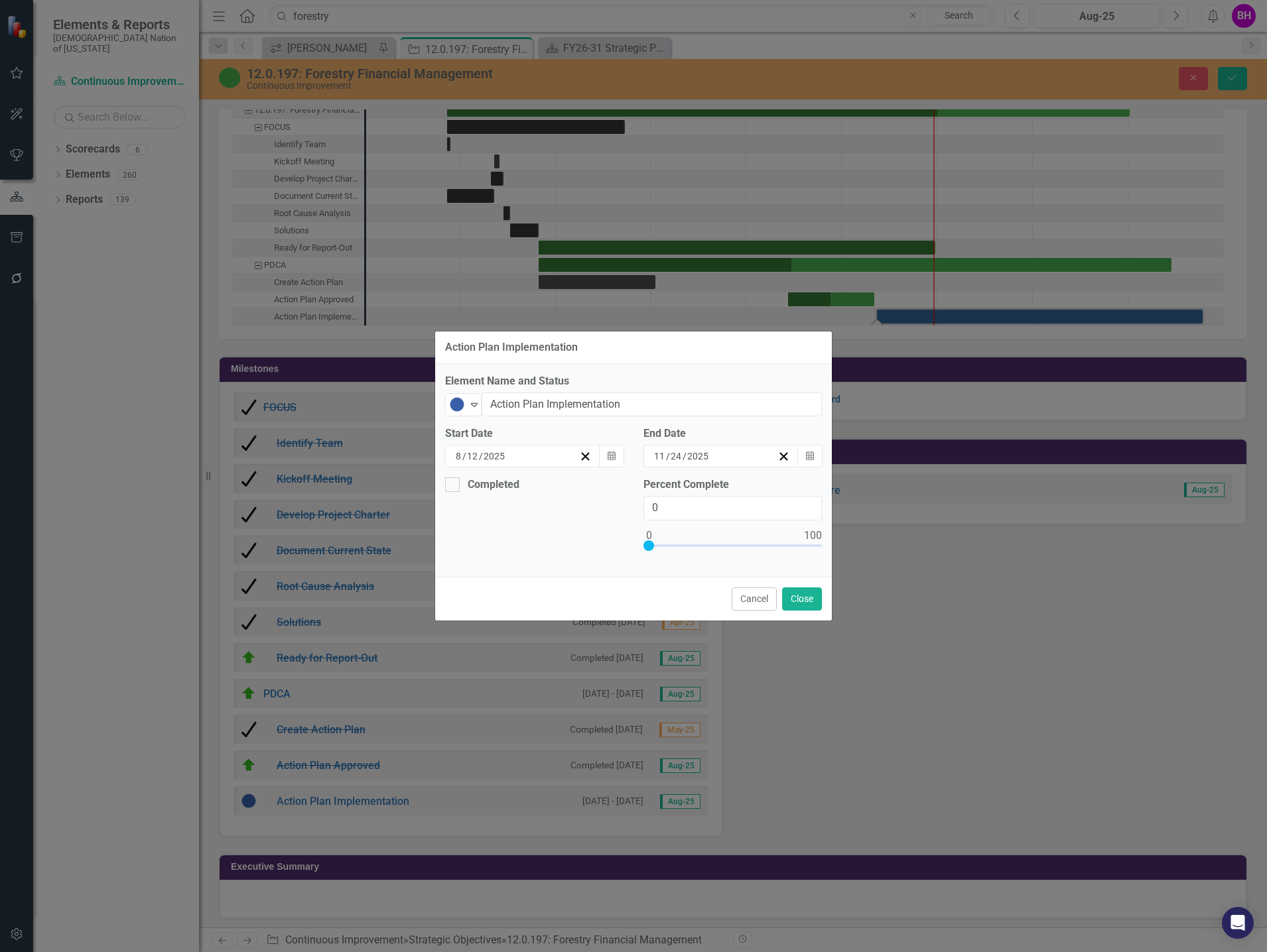
scroll to position [1445, 0]
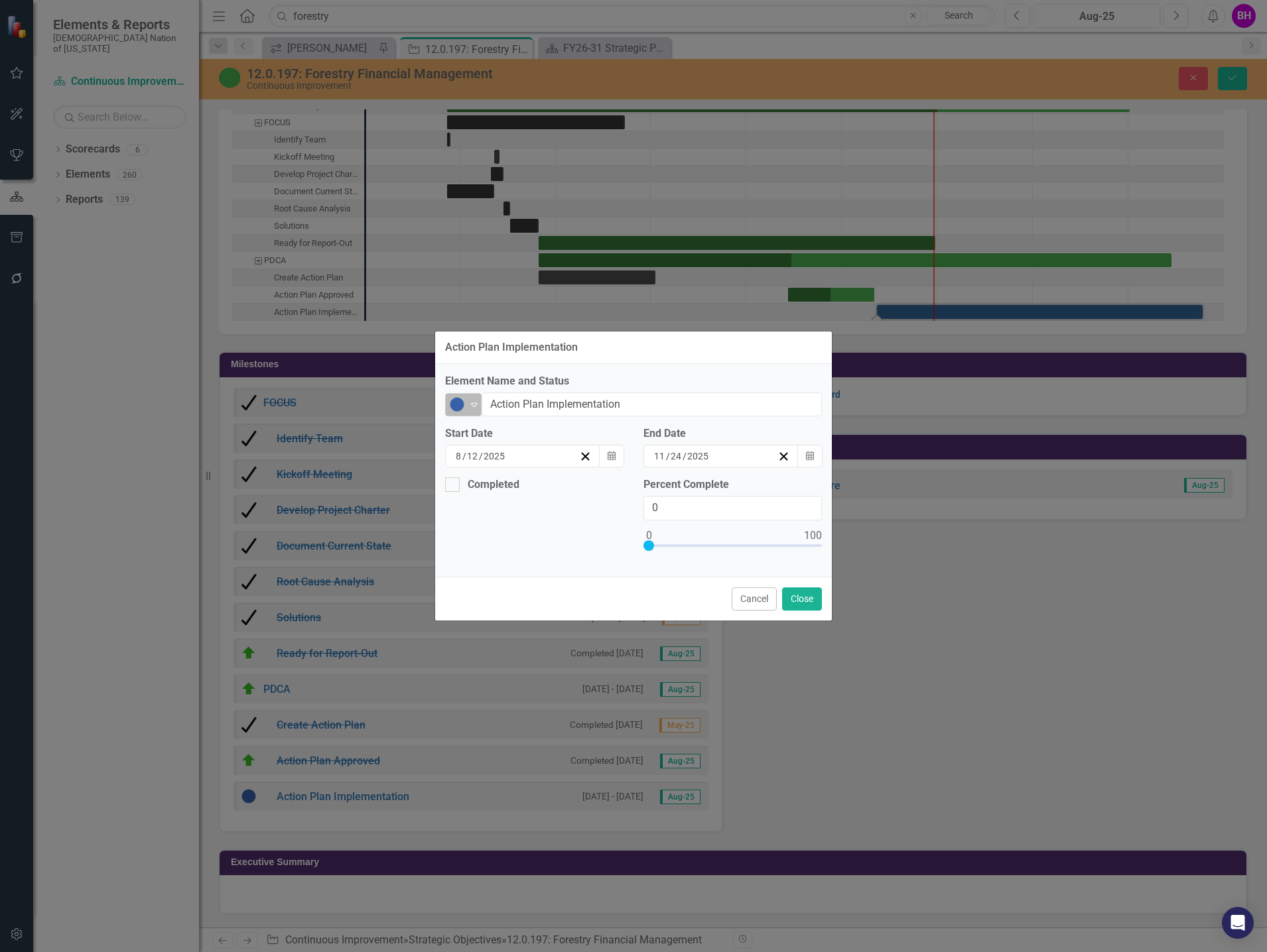
click at [471, 399] on div "Expand" at bounding box center [474, 404] width 13 height 22
click at [534, 465] on div "On Target" at bounding box center [514, 473] width 112 height 16
click at [804, 599] on button "Close" at bounding box center [802, 600] width 39 height 24
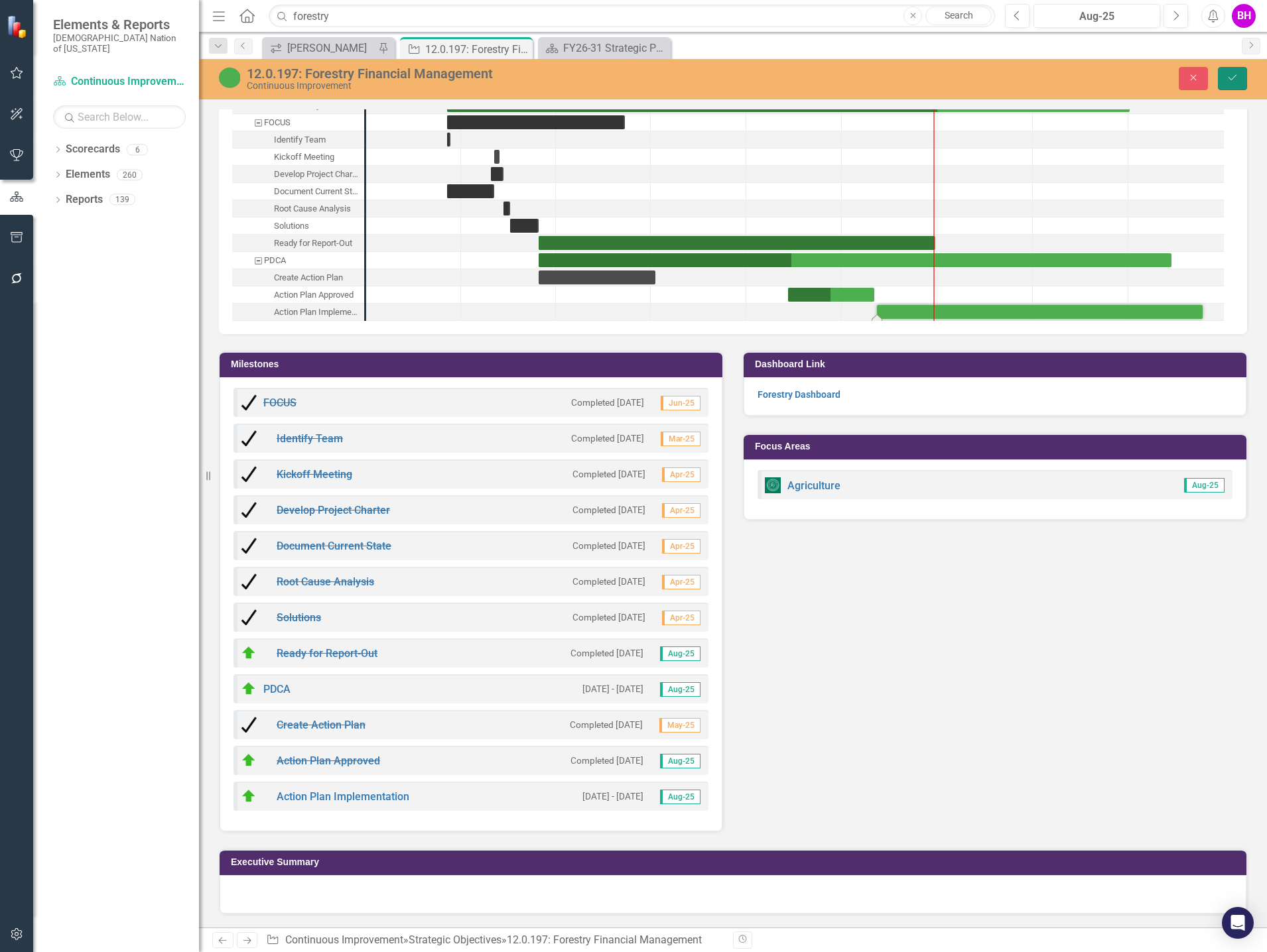
click at [1236, 81] on icon "Save" at bounding box center [1232, 77] width 12 height 9
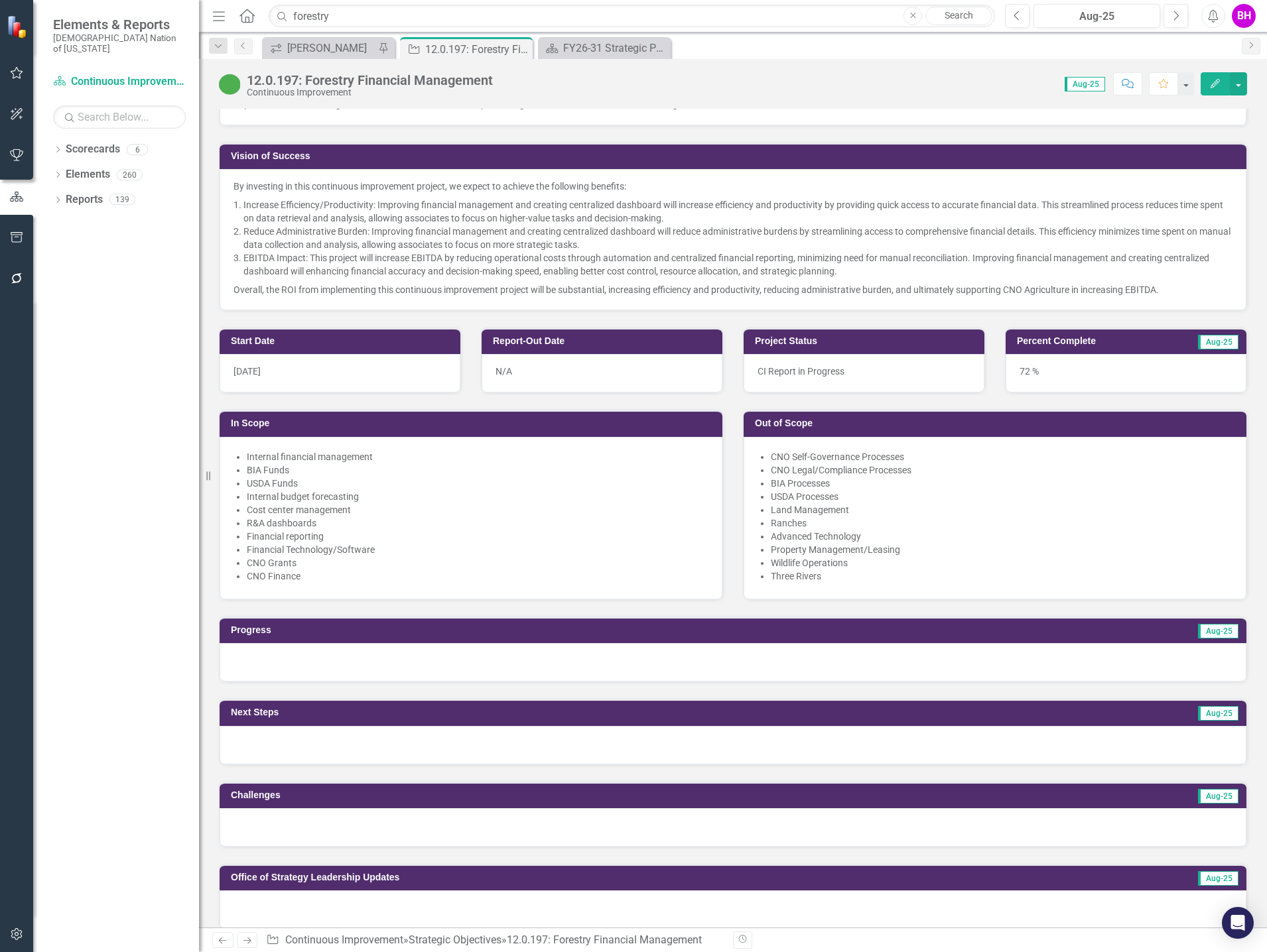
scroll to position [0, 0]
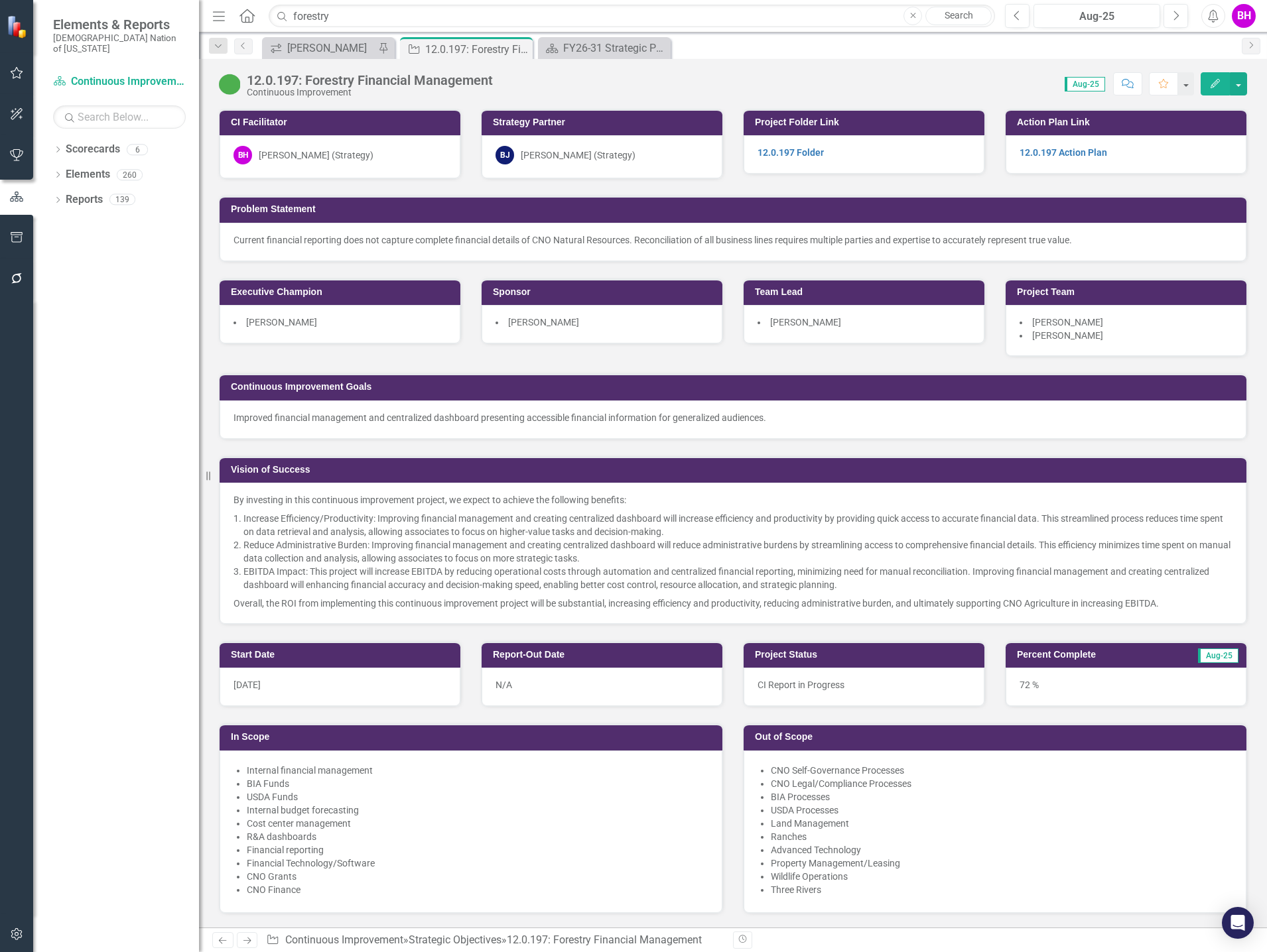
click at [1029, 687] on div "72 %" at bounding box center [1126, 687] width 241 height 38
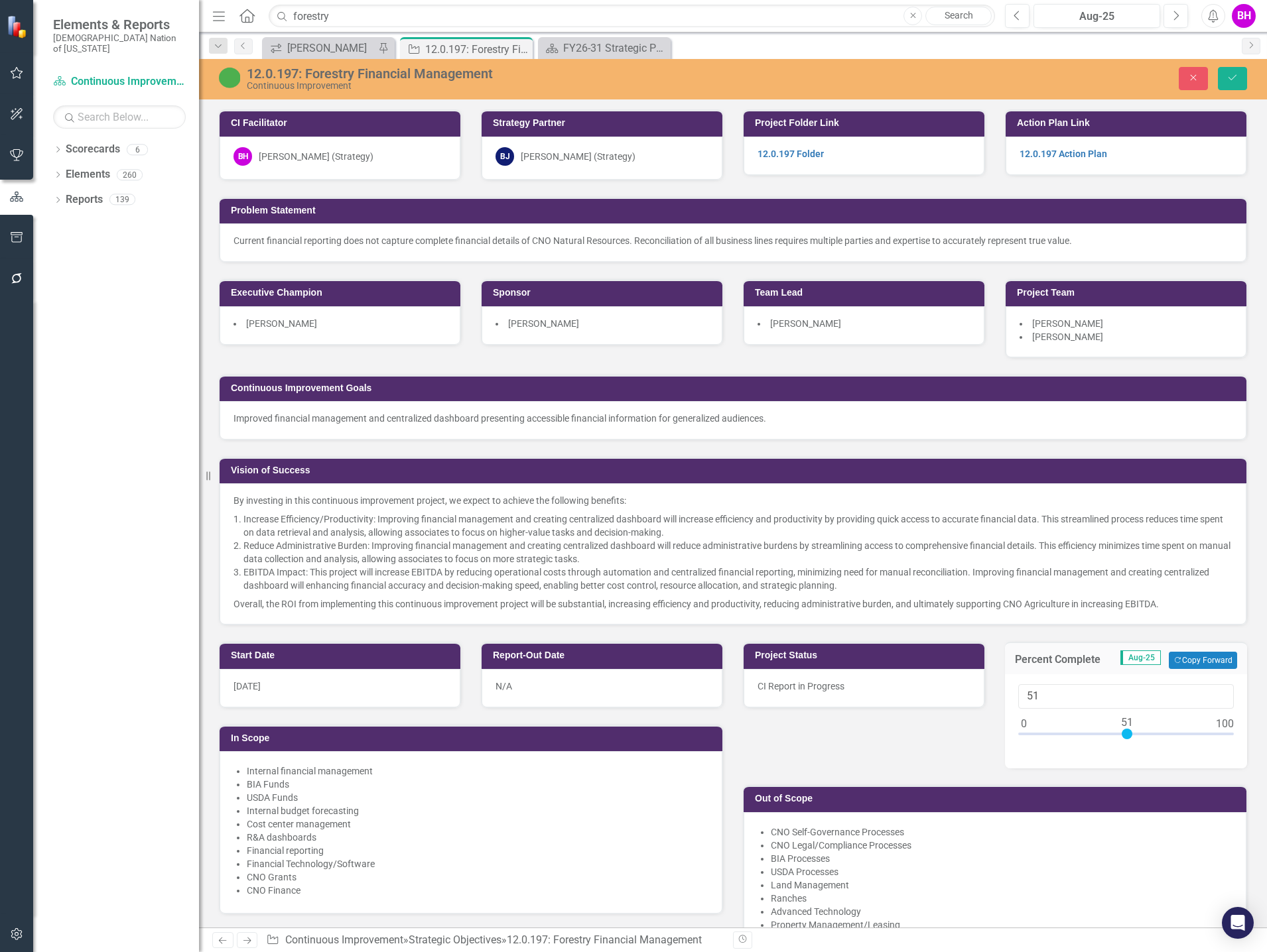
type input "50"
drag, startPoint x: 1162, startPoint y: 738, endPoint x: 1118, endPoint y: 747, distance: 44.9
click at [1118, 747] on div "50" at bounding box center [1125, 721] width 242 height 94
click at [1239, 82] on button "Save" at bounding box center [1232, 79] width 30 height 24
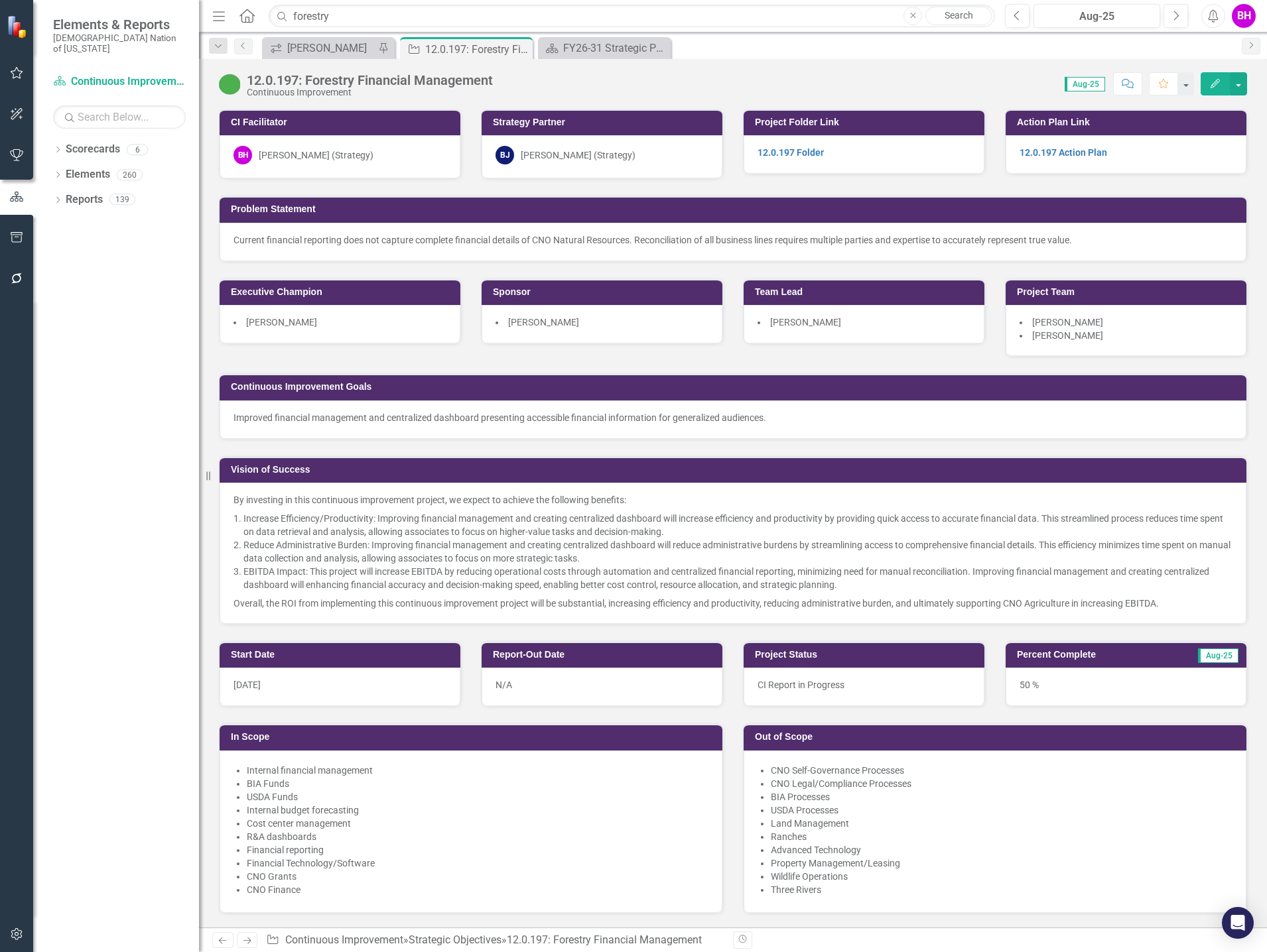
click at [0, 0] on icon "Close" at bounding box center [0, 0] width 0 height 0
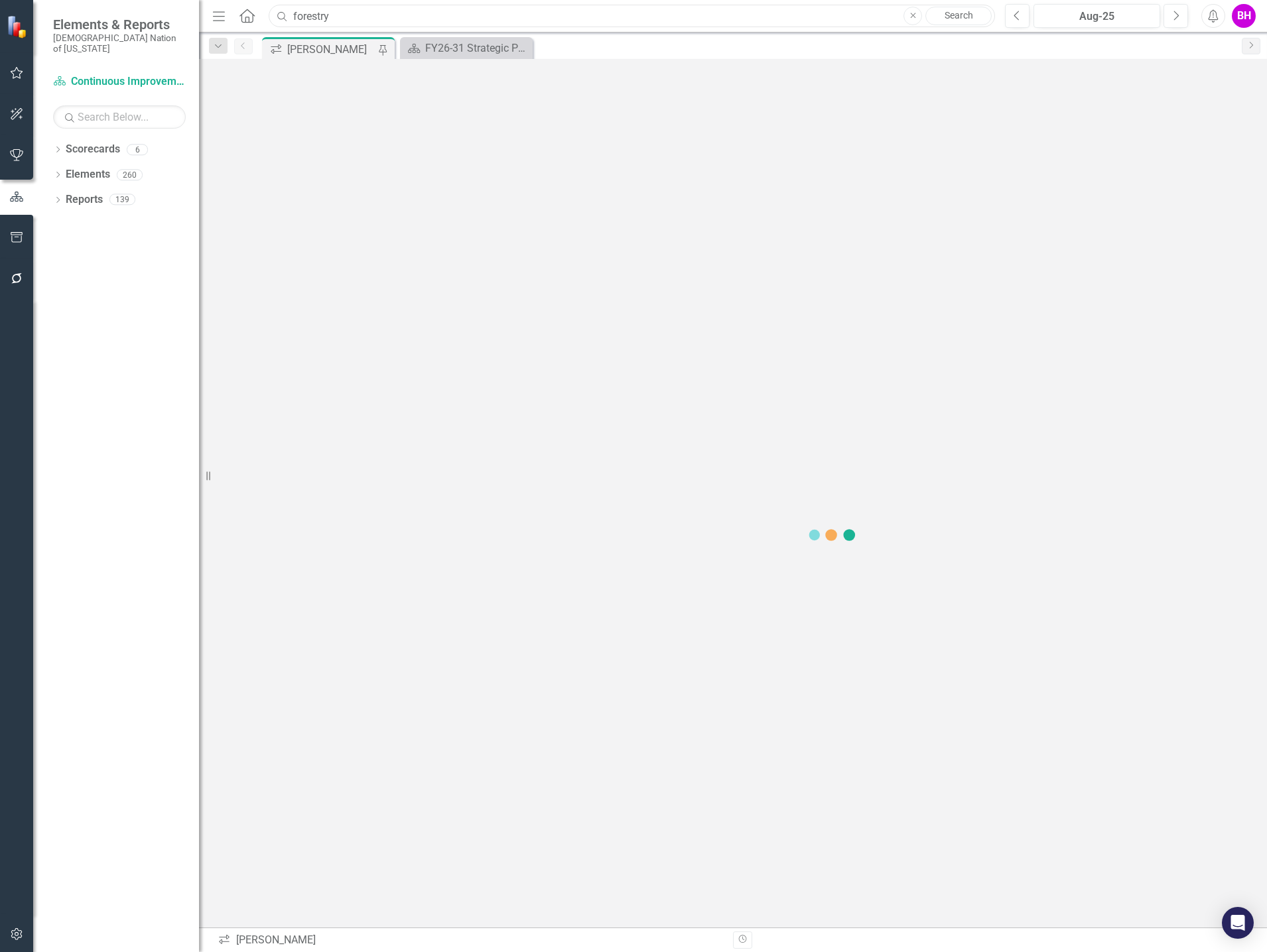
click at [357, 21] on input "forestry" at bounding box center [632, 17] width 726 height 24
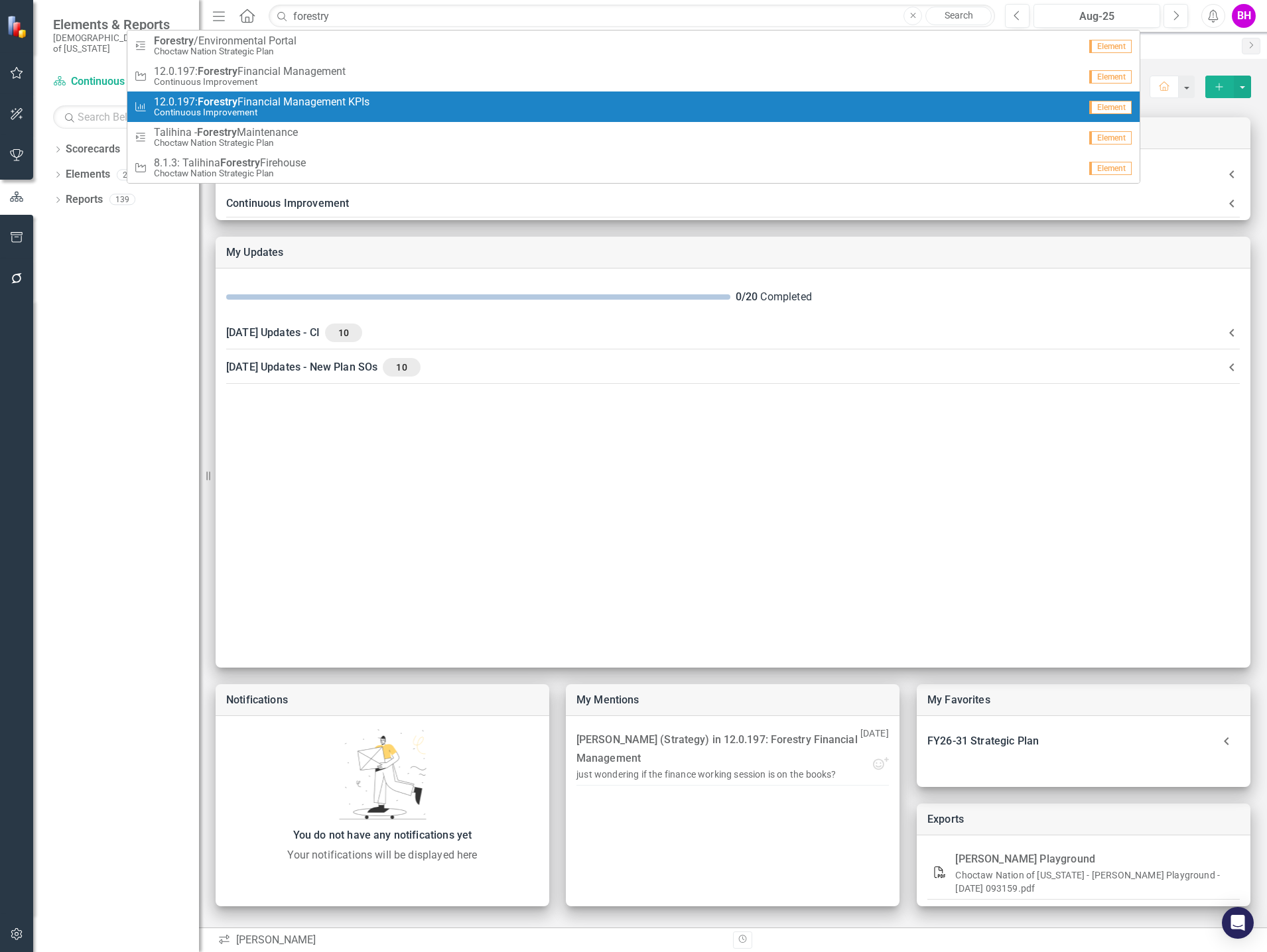
click at [564, 118] on link "Measure 12.0.197: Forestry Financial Management KPIs Continuous Improvement Ele…" at bounding box center [634, 107] width 1012 height 31
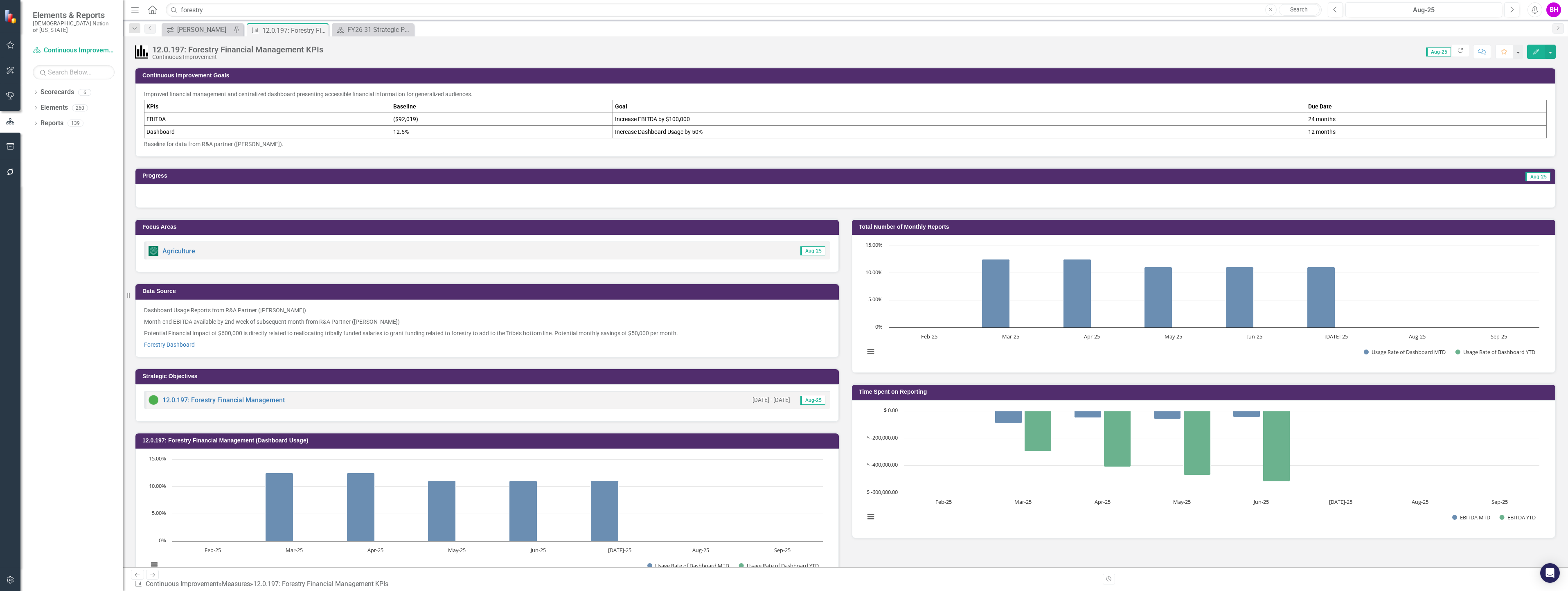
drag, startPoint x: 321, startPoint y: 30, endPoint x: 244, endPoint y: 34, distance: 77.1
click at [0, 0] on icon "Close" at bounding box center [0, 0] width 0 height 0
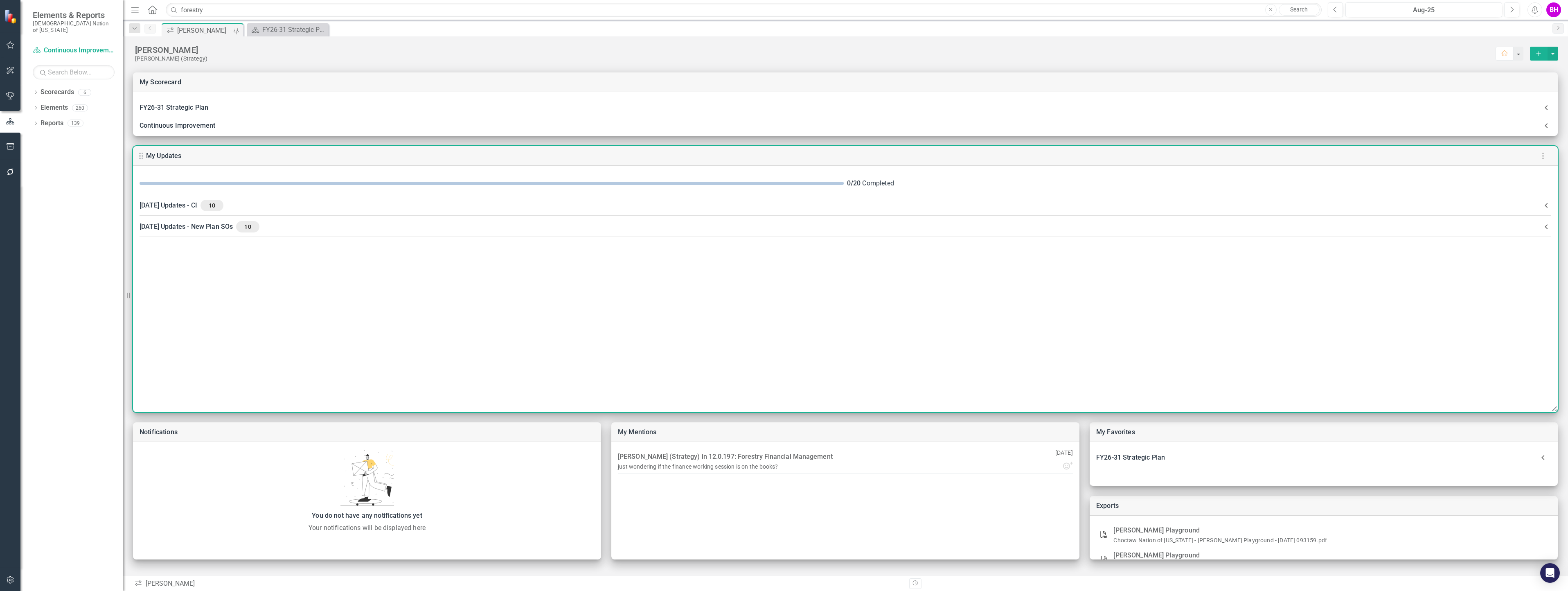
click at [294, 206] on div "[DATE] Updates - CI 10" at bounding box center [840, 205] width 1402 height 12
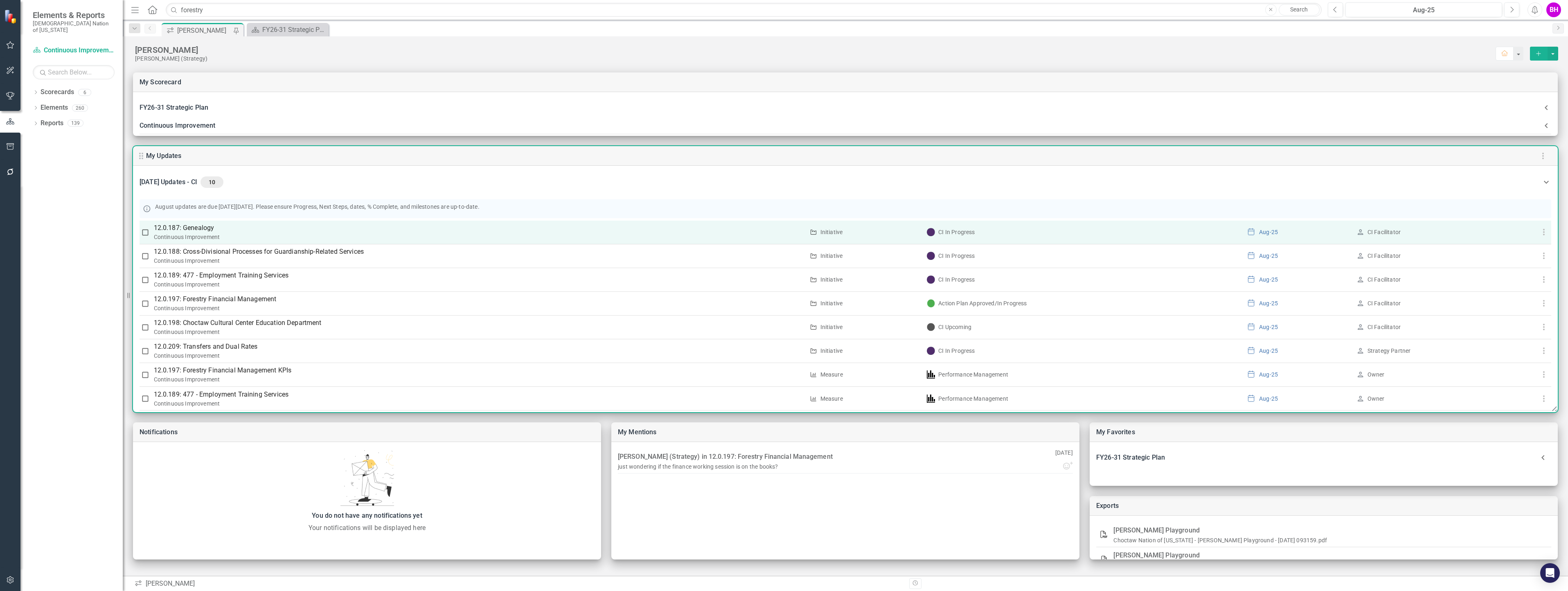
scroll to position [41, 0]
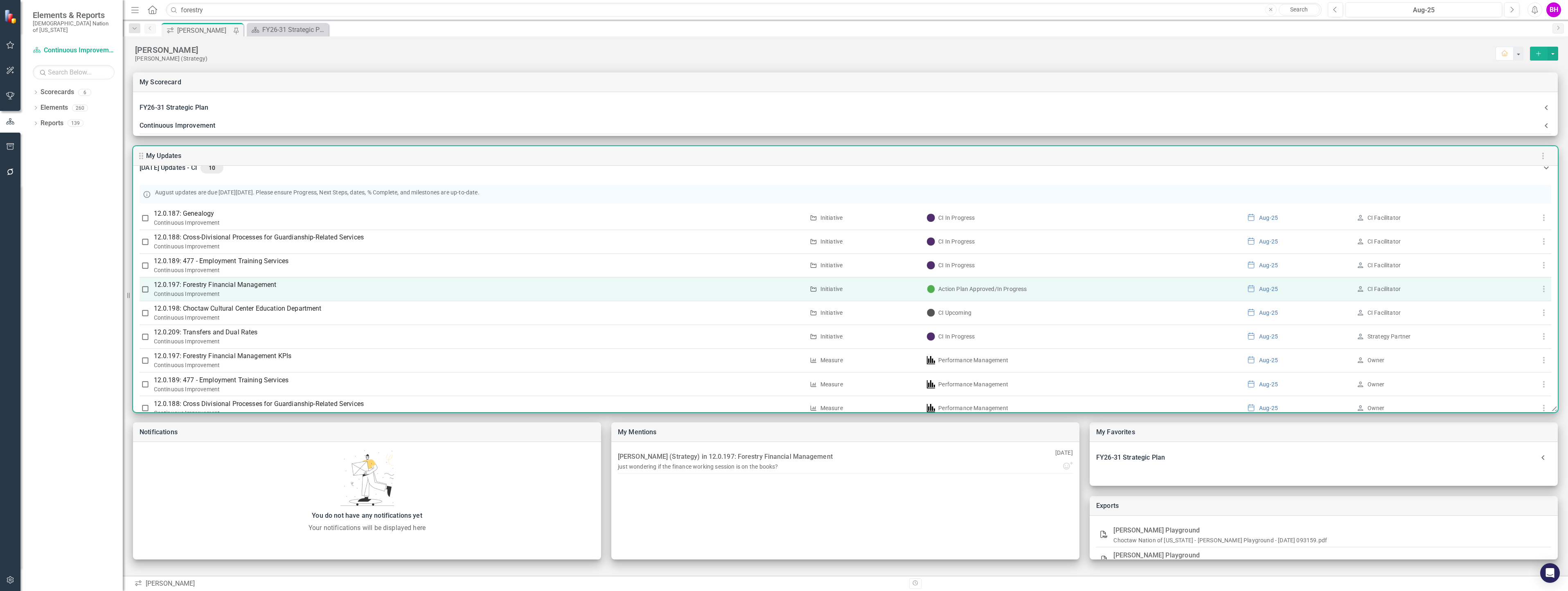
click at [143, 288] on input "checkbox" at bounding box center [145, 289] width 8 height 8
checkbox input "true"
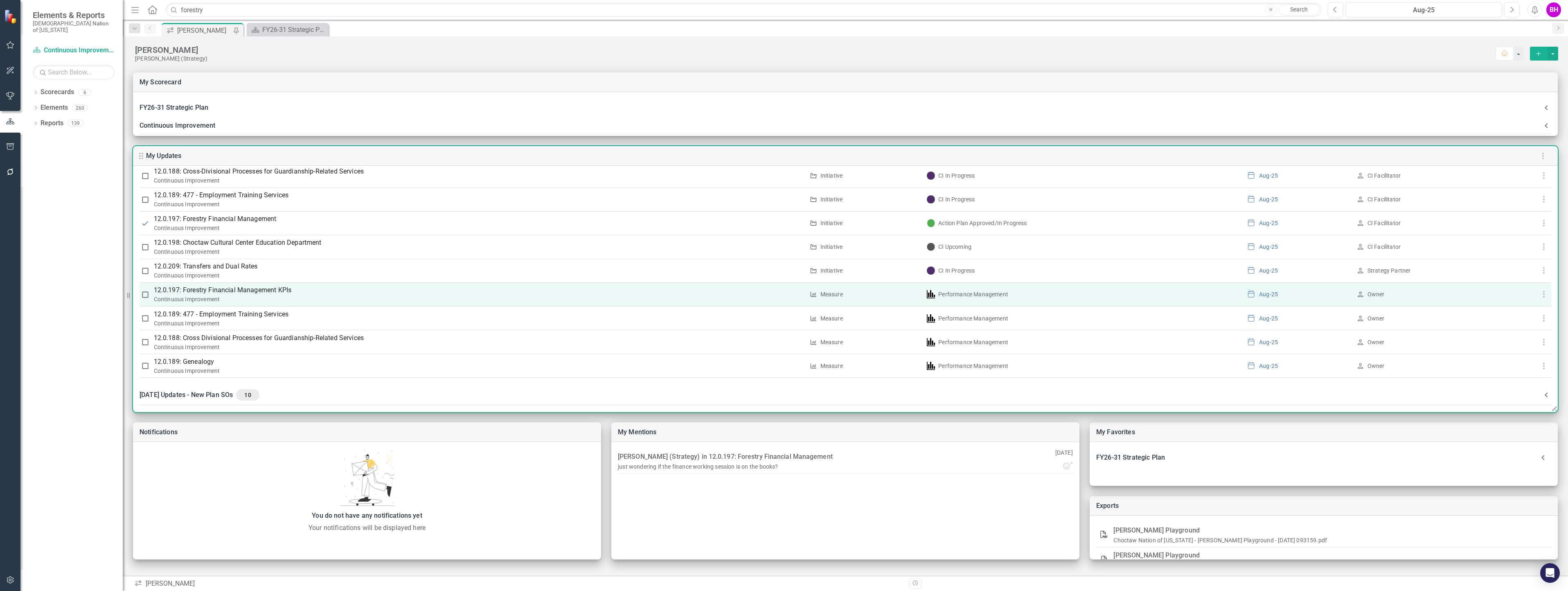
click at [144, 294] on input "checkbox" at bounding box center [145, 294] width 8 height 8
checkbox input "true"
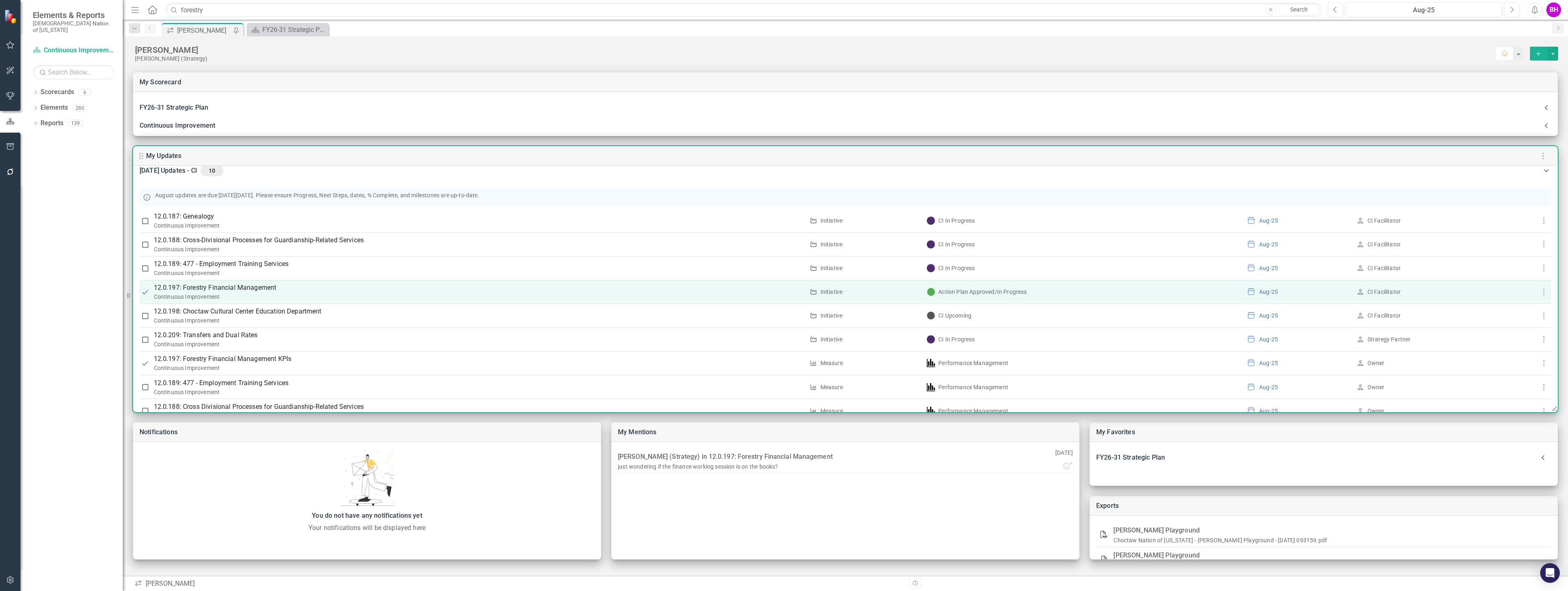
scroll to position [0, 0]
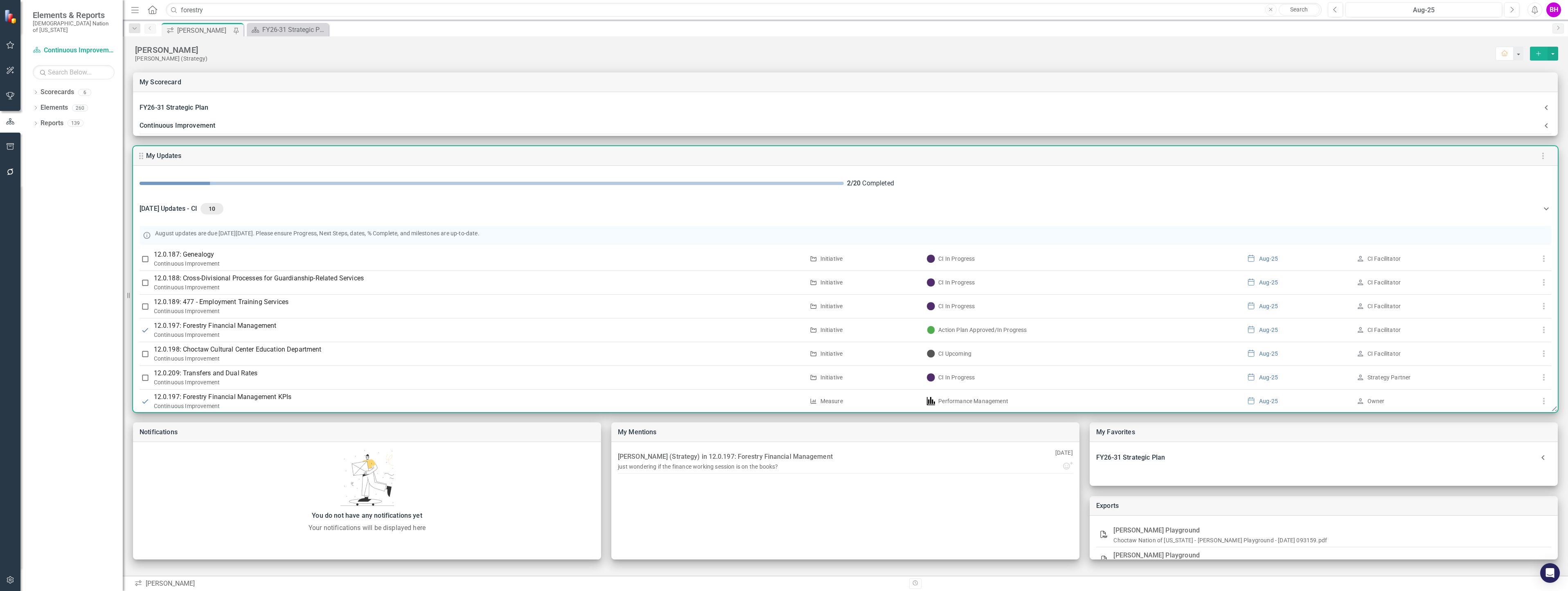
click at [781, 203] on CI-header "[DATE] Updates - CI 10" at bounding box center [845, 209] width 1425 height 28
